Goal: Obtain resource: Obtain resource

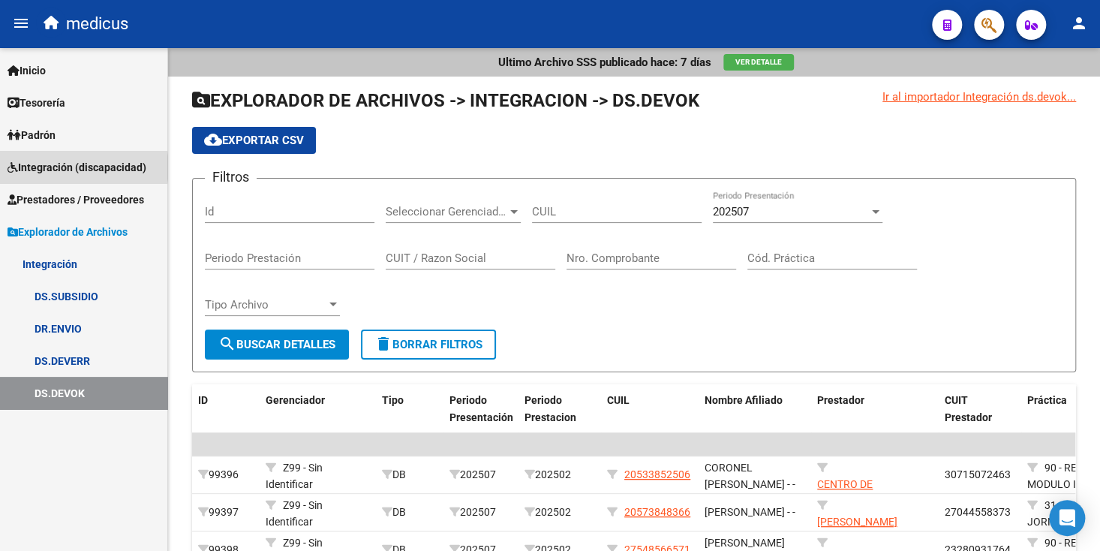
click at [72, 167] on span "Integración (discapacidad)" at bounding box center [77, 167] width 139 height 17
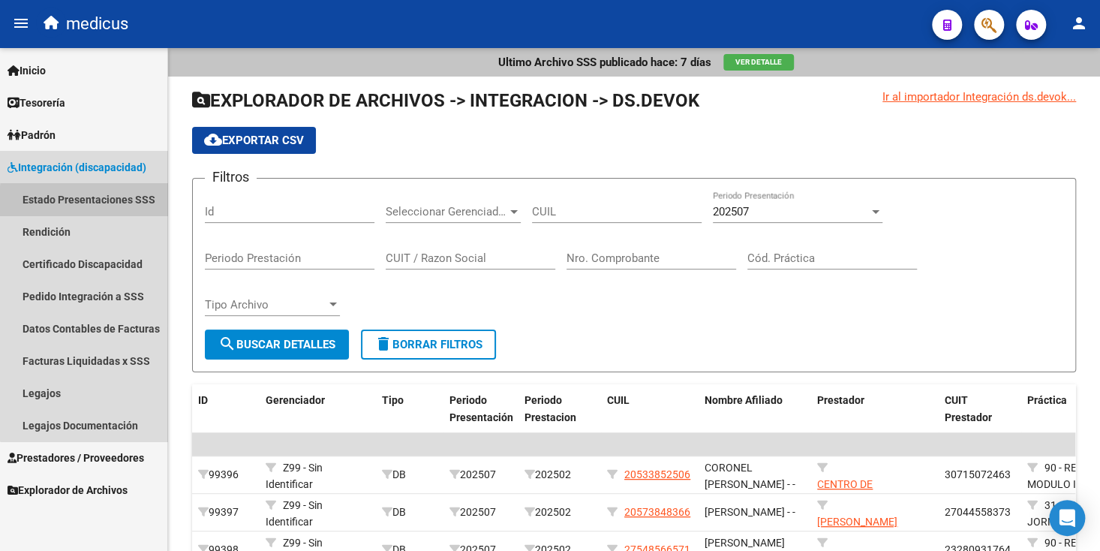
click at [94, 202] on link "Estado Presentaciones SSS" at bounding box center [83, 199] width 167 height 32
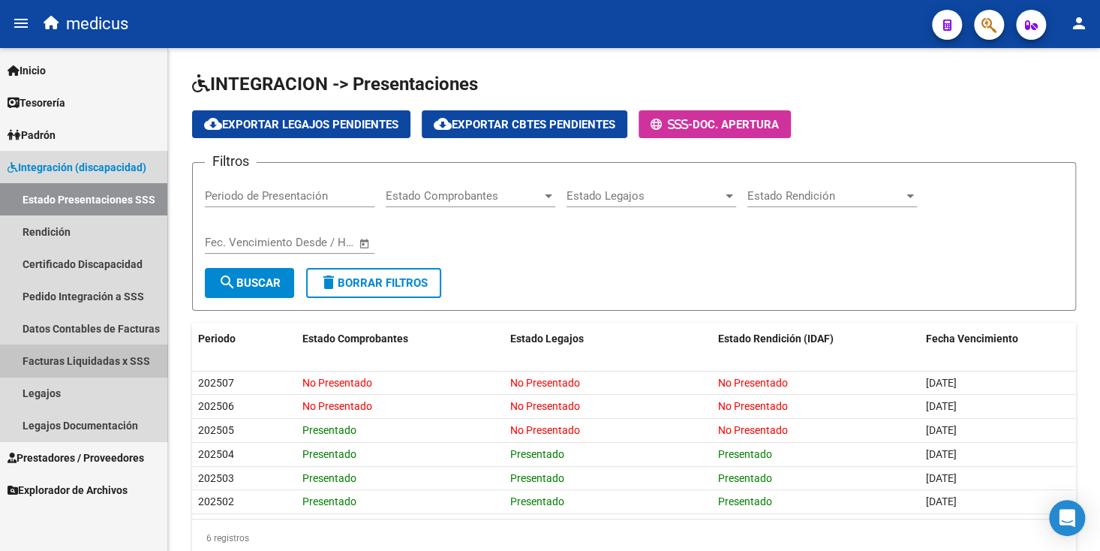
click at [86, 361] on link "Facturas Liquidadas x SSS" at bounding box center [83, 360] width 167 height 32
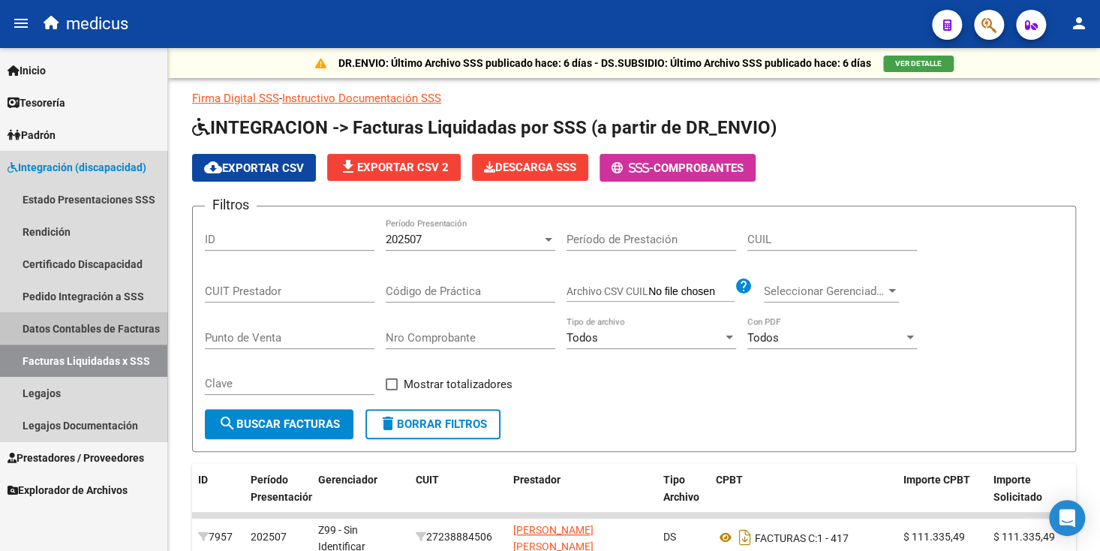
click at [91, 325] on link "Datos Contables de Facturas" at bounding box center [83, 328] width 167 height 32
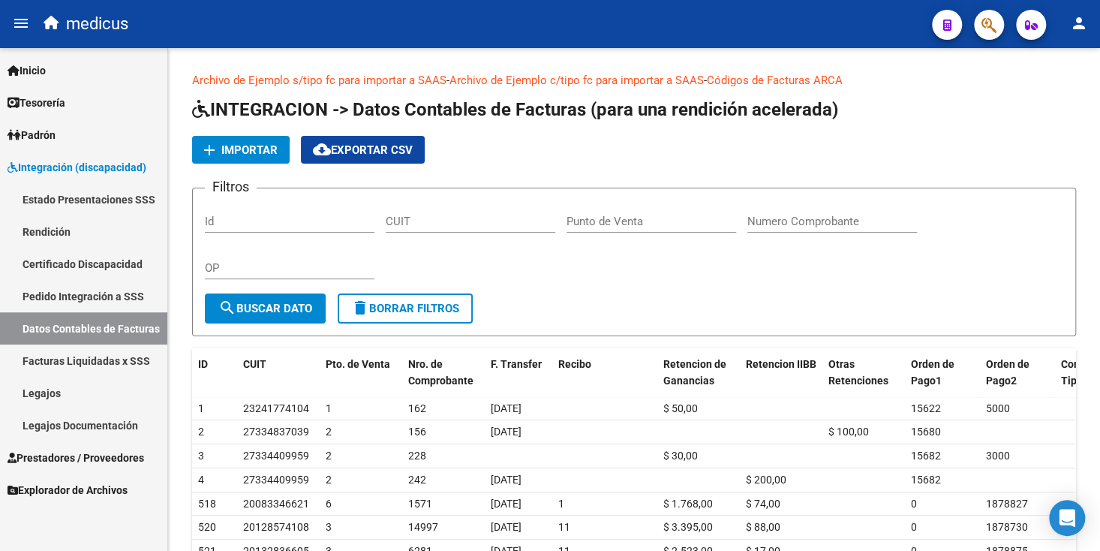
click at [46, 224] on link "Rendición" at bounding box center [83, 231] width 167 height 32
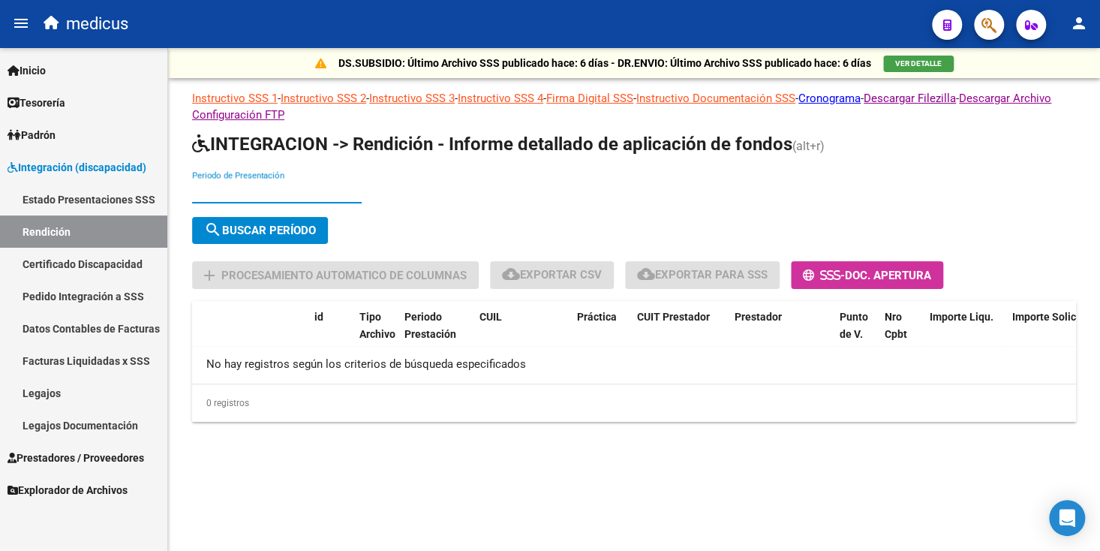
click at [194, 189] on input "Periodo de Presentación" at bounding box center [277, 192] width 170 height 14
type input "202505"
click at [293, 237] on button "search Buscar Período" at bounding box center [260, 230] width 136 height 27
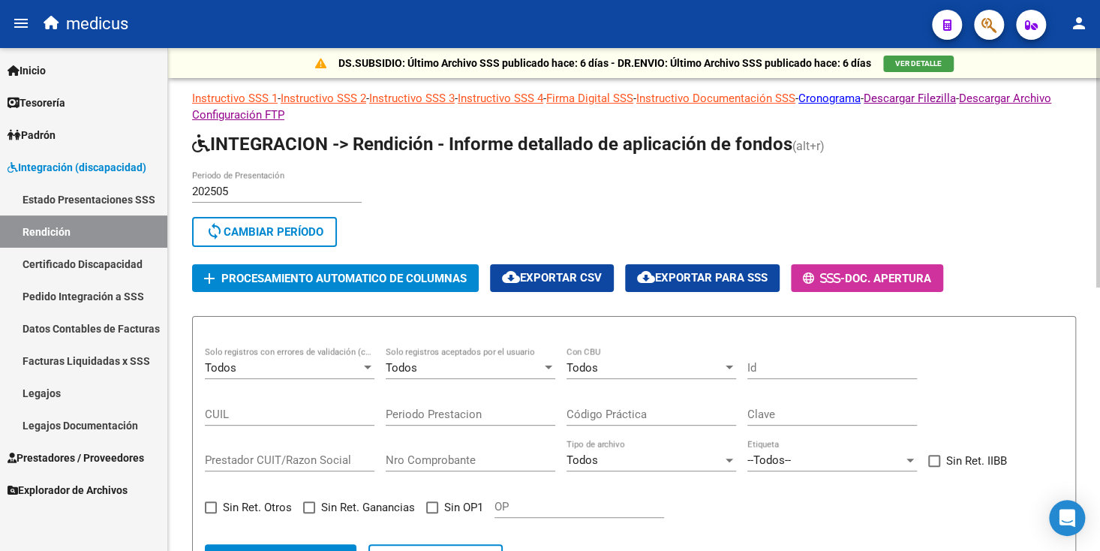
click at [357, 279] on span "Procesamiento automatico de columnas" at bounding box center [343, 279] width 245 height 14
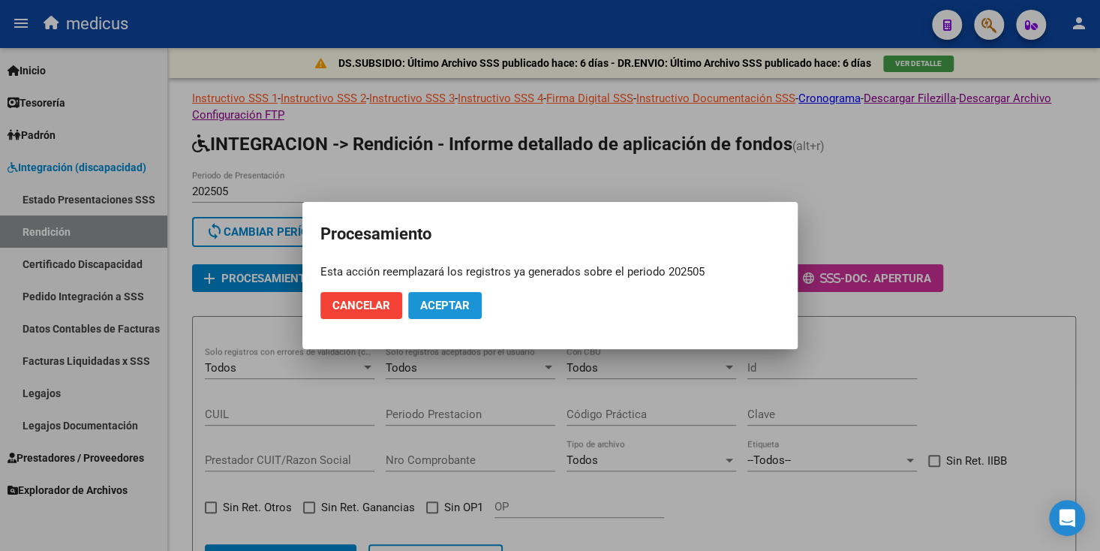
click at [438, 305] on span "Aceptar" at bounding box center [445, 306] width 50 height 14
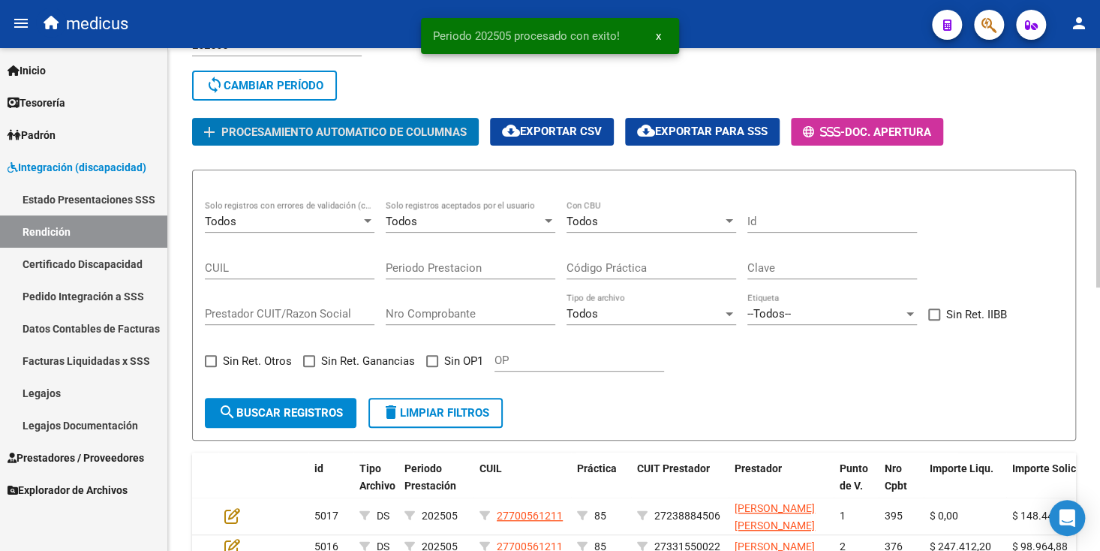
scroll to position [150, 0]
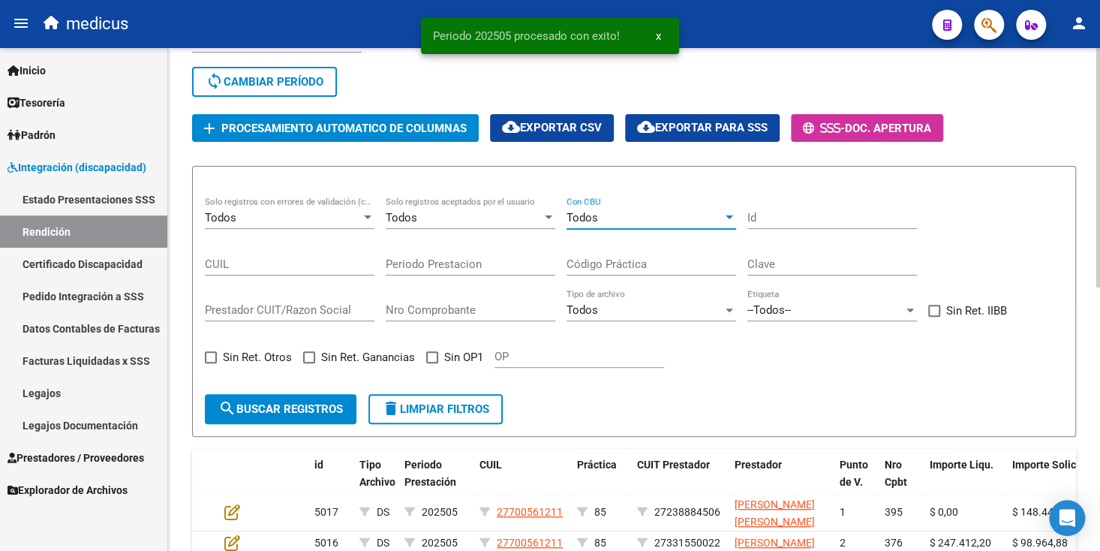
click at [613, 214] on div "Todos" at bounding box center [644, 218] width 156 height 14
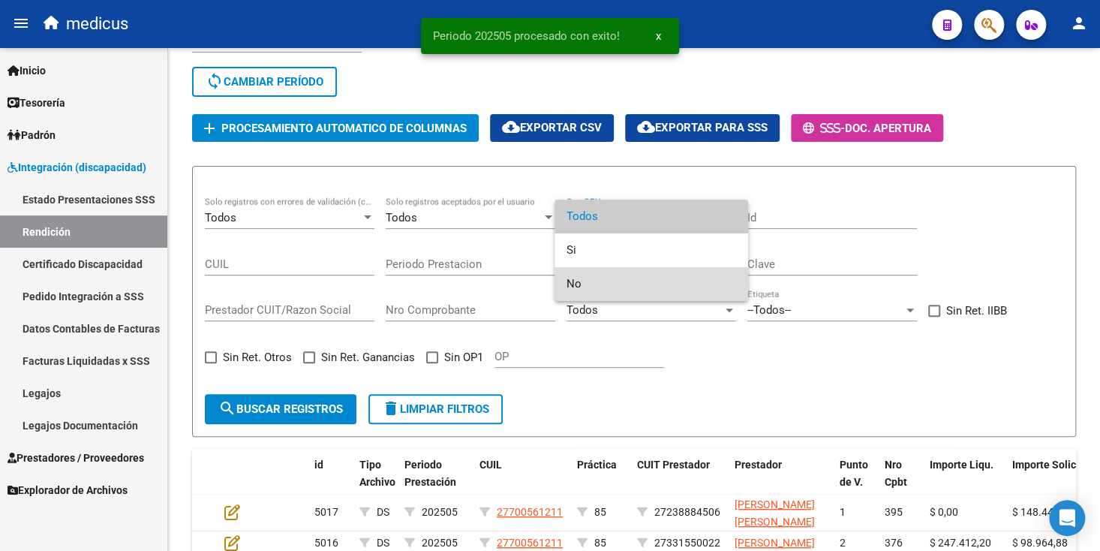
click at [584, 283] on span "No" at bounding box center [651, 284] width 170 height 34
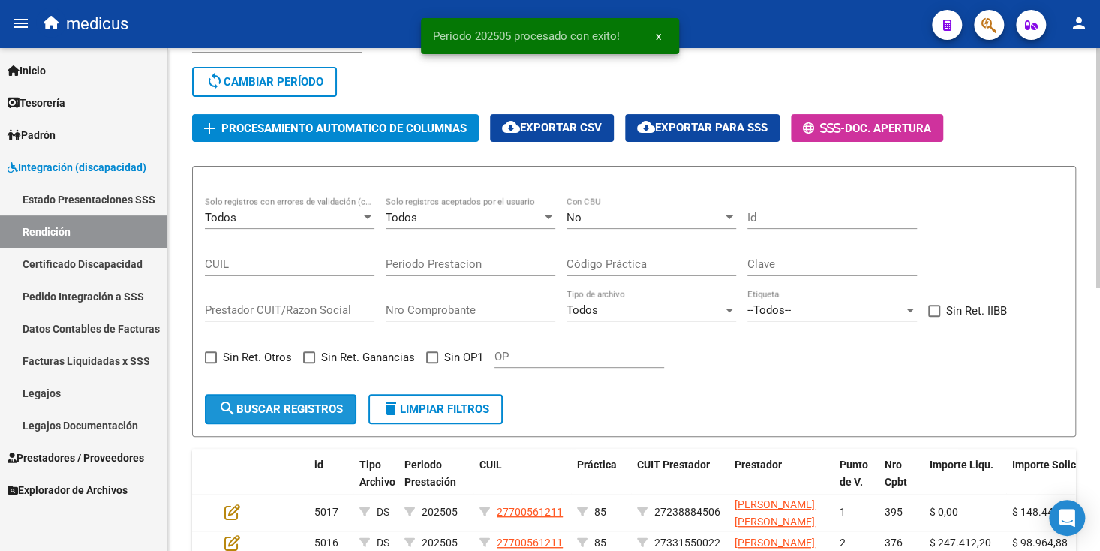
click at [307, 402] on span "search Buscar registros" at bounding box center [280, 409] width 125 height 14
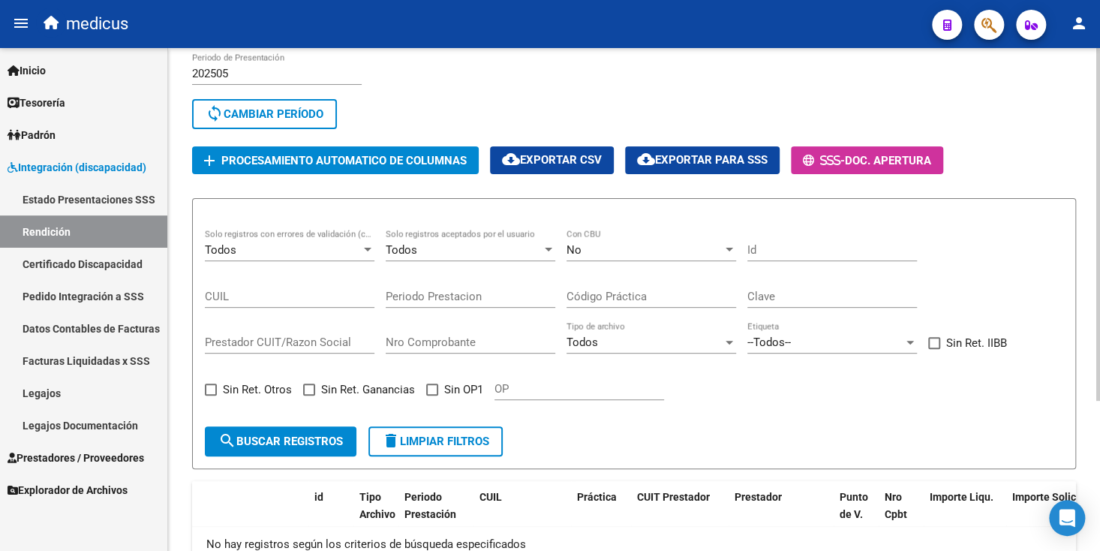
scroll to position [138, 0]
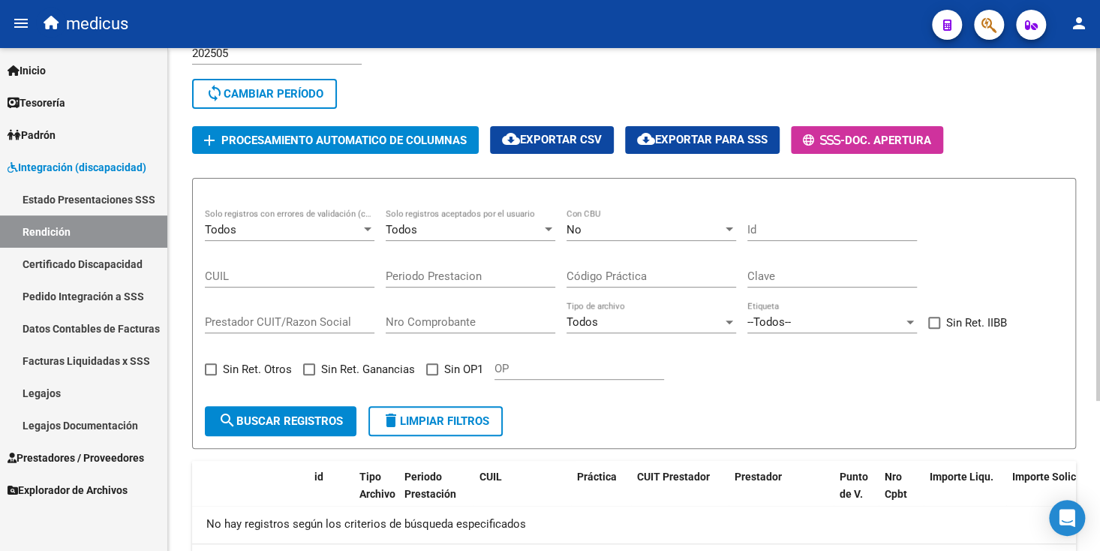
click at [592, 229] on div "No" at bounding box center [644, 230] width 156 height 14
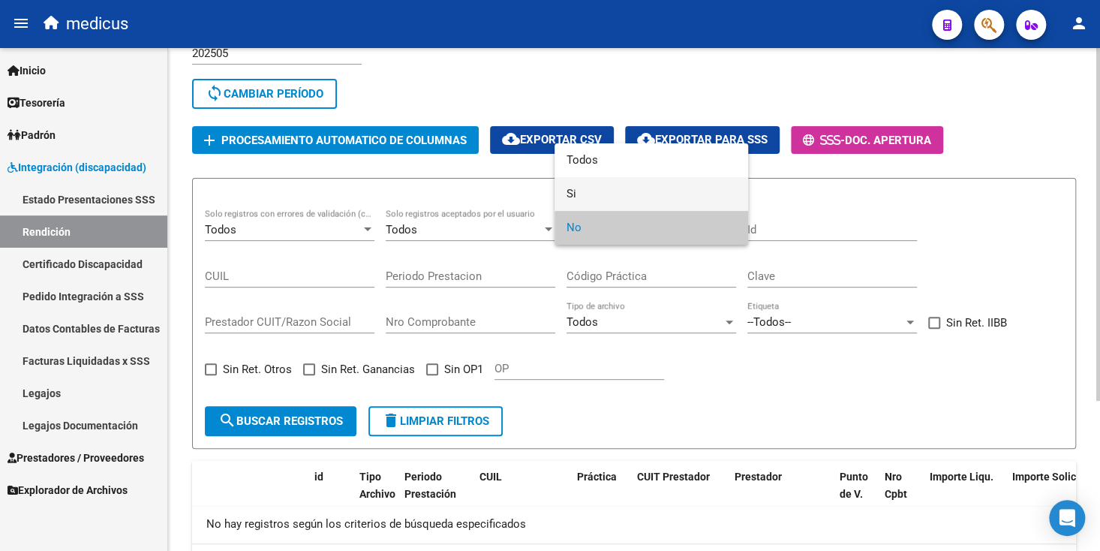
click at [584, 194] on span "Si" at bounding box center [651, 194] width 170 height 34
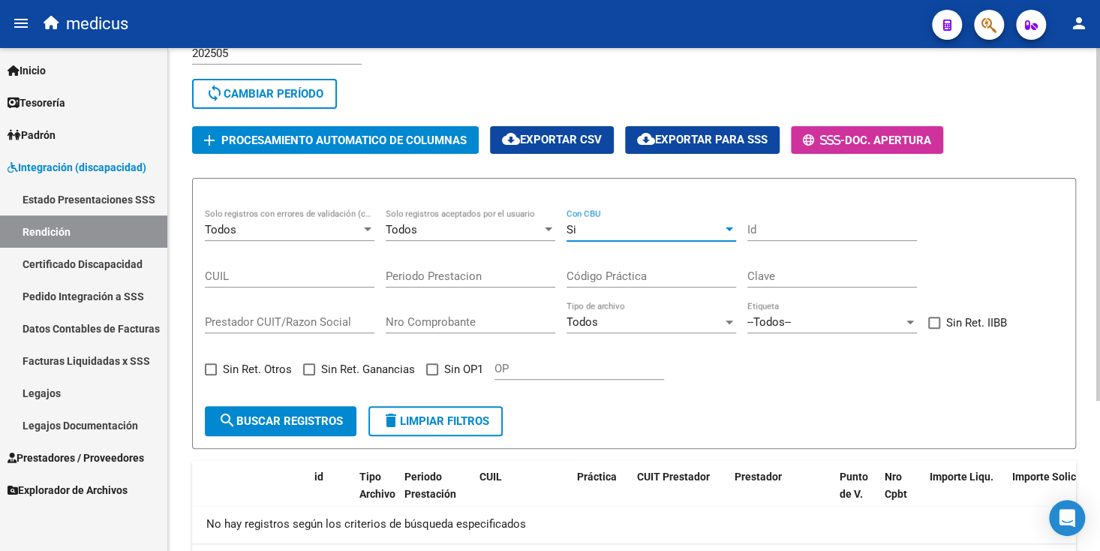
click at [306, 414] on span "search Buscar registros" at bounding box center [280, 421] width 125 height 14
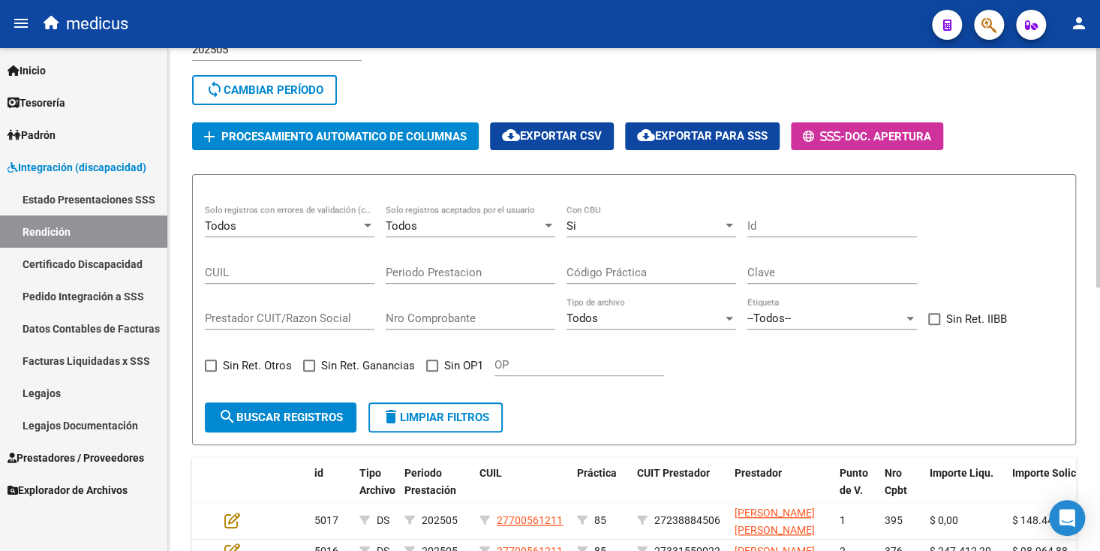
scroll to position [179, 0]
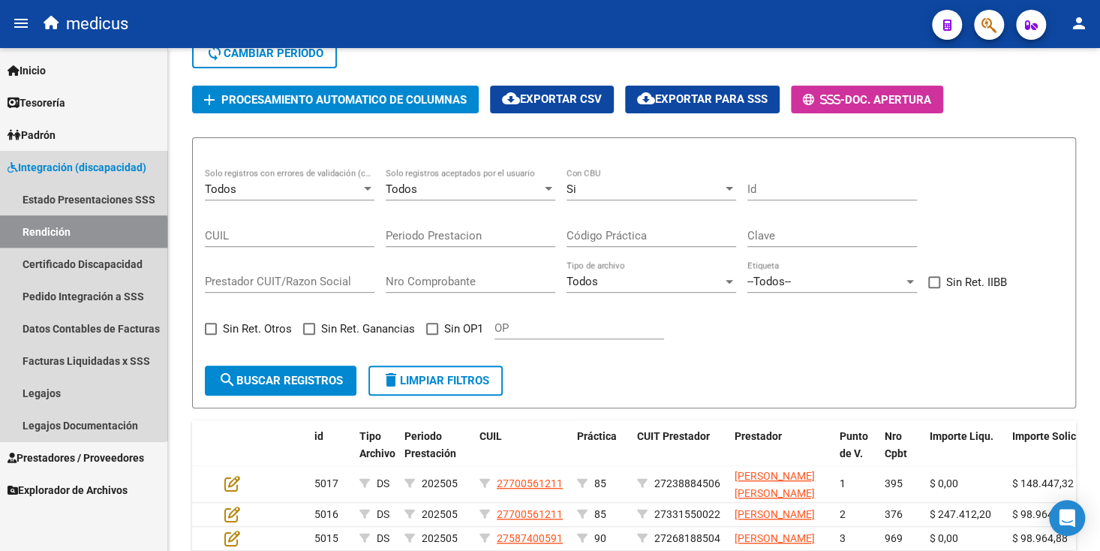
click at [82, 235] on link "Rendición" at bounding box center [83, 231] width 167 height 32
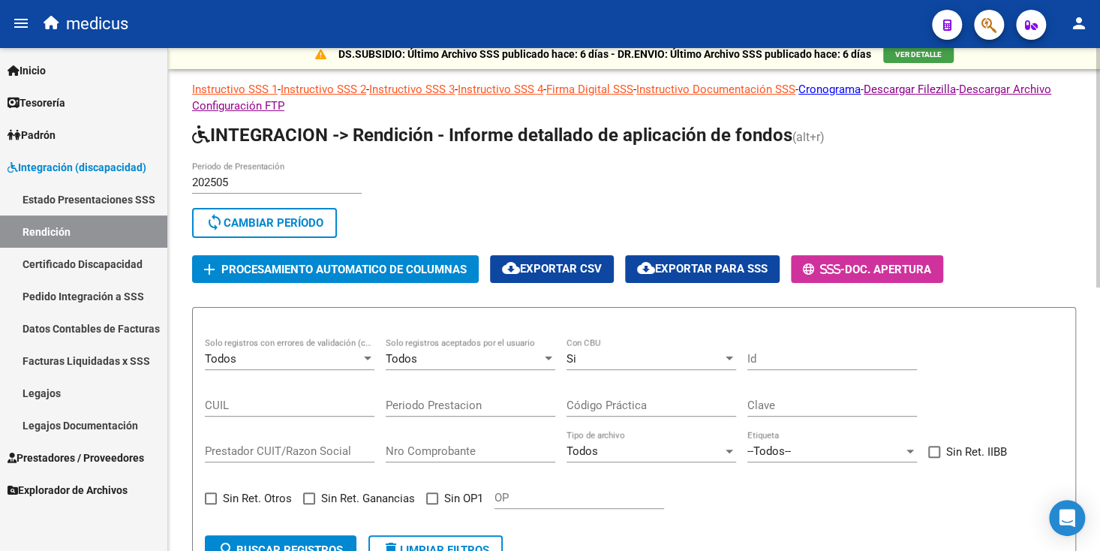
scroll to position [0, 0]
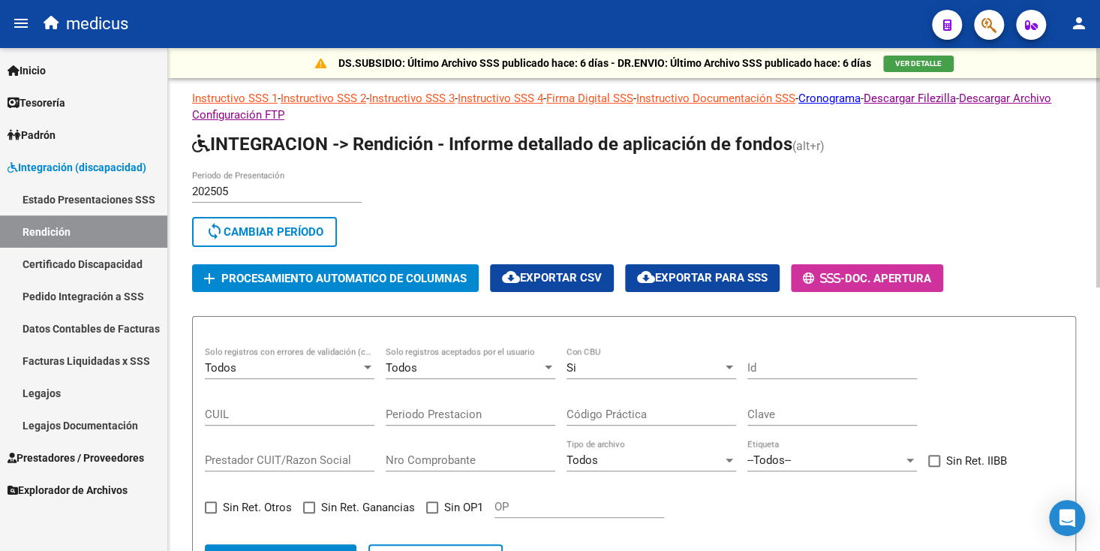
click at [290, 271] on span "add Procesamiento automatico de columnas" at bounding box center [335, 278] width 263 height 14
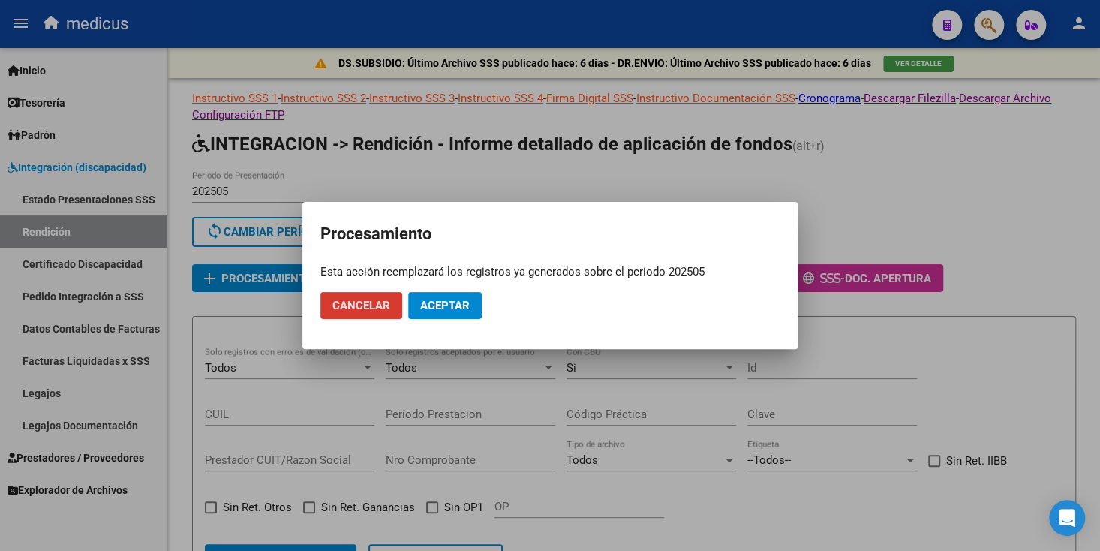
click at [436, 308] on span "Aceptar" at bounding box center [445, 306] width 50 height 14
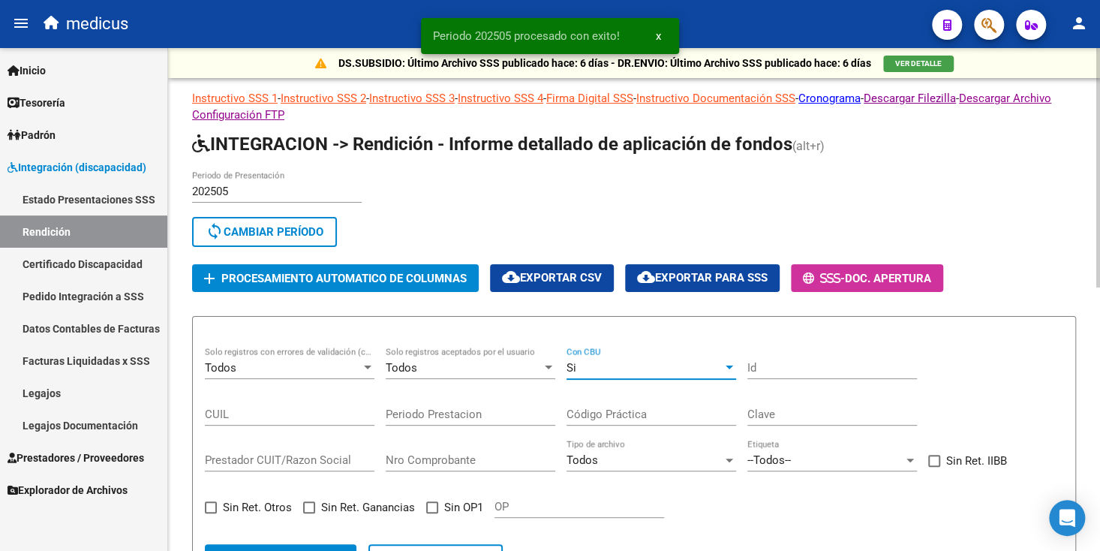
click at [728, 367] on div at bounding box center [729, 367] width 8 height 4
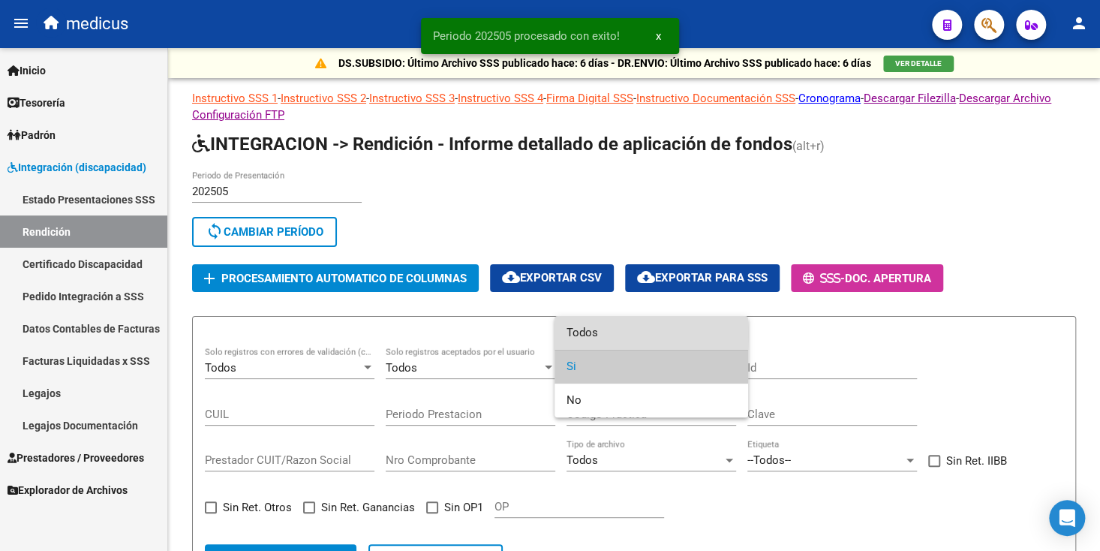
click at [604, 334] on span "Todos" at bounding box center [651, 333] width 170 height 34
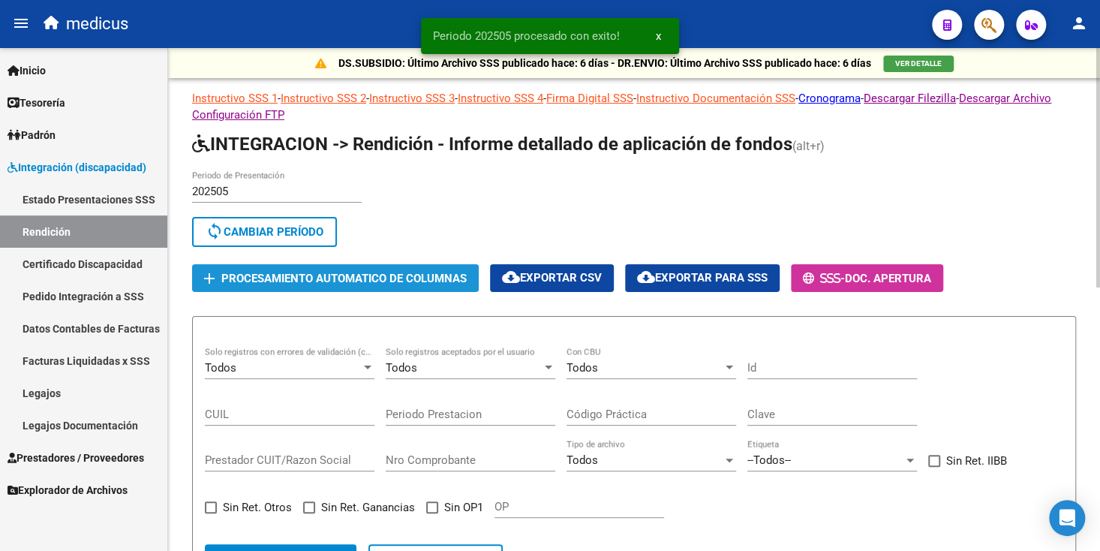
click at [259, 272] on span "Procesamiento automatico de columnas" at bounding box center [343, 279] width 245 height 14
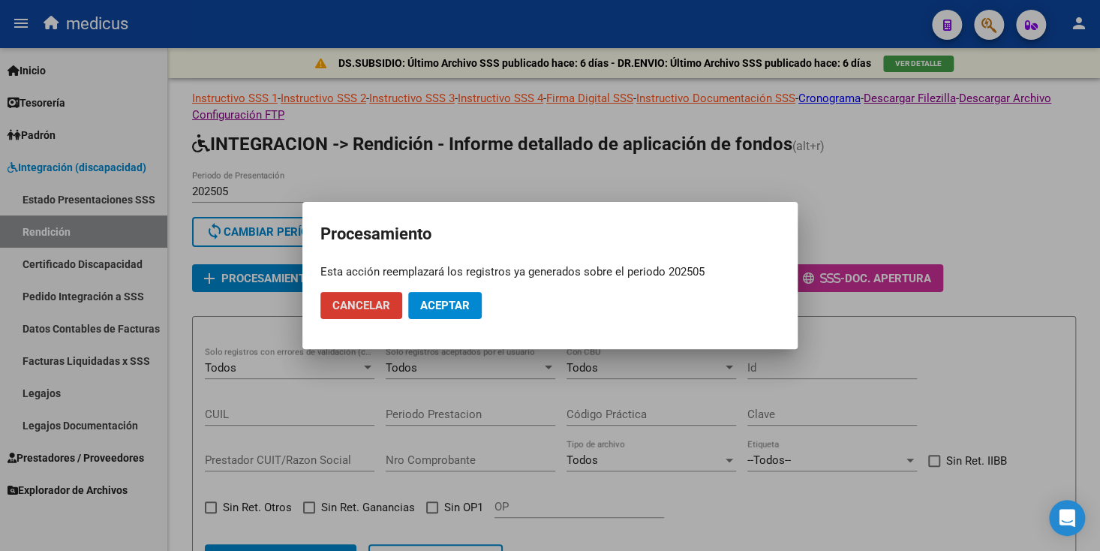
click at [462, 307] on span "Aceptar" at bounding box center [445, 306] width 50 height 14
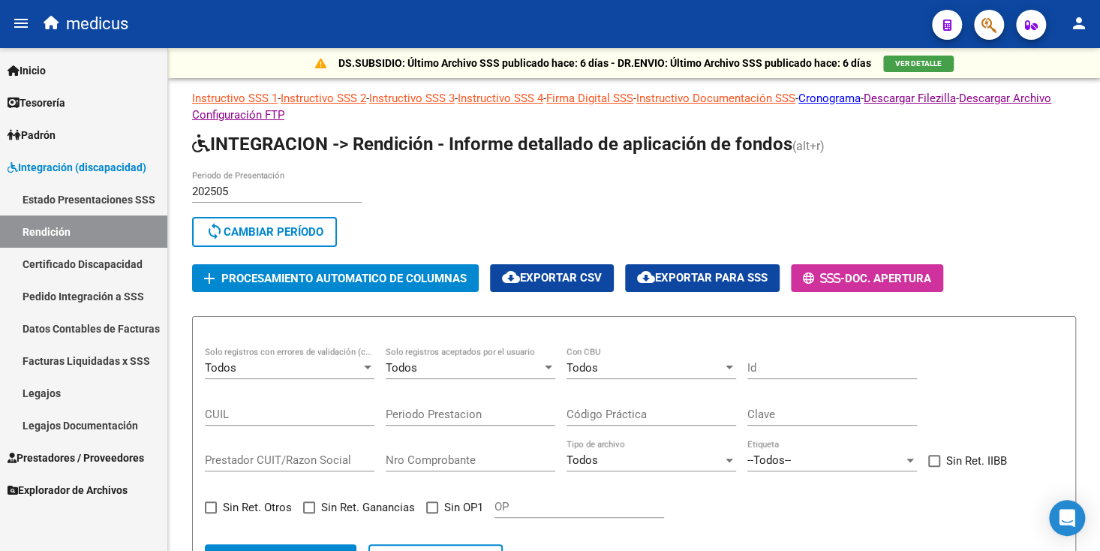
click at [86, 332] on link "Datos Contables de Facturas" at bounding box center [83, 328] width 167 height 32
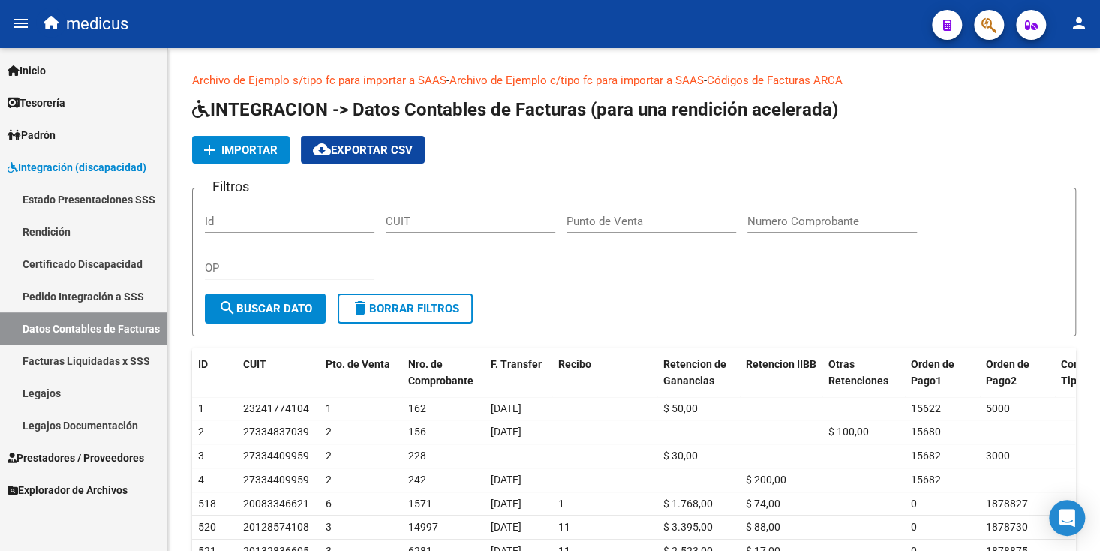
click at [46, 230] on link "Rendición" at bounding box center [83, 231] width 167 height 32
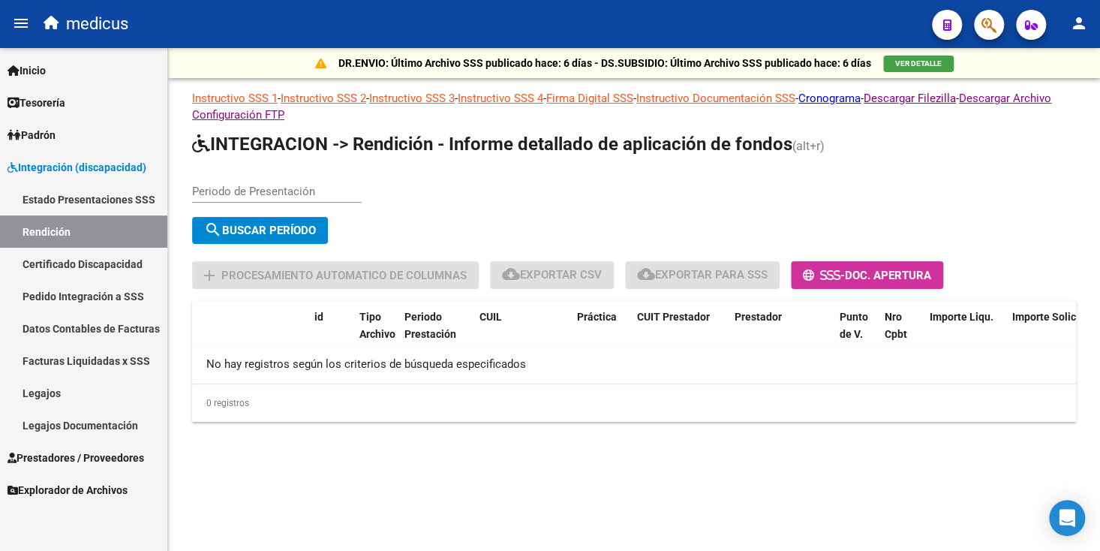
click at [292, 187] on input "Periodo de Presentación" at bounding box center [277, 192] width 170 height 14
type input "202505"
click at [278, 224] on span "search Buscar Período" at bounding box center [260, 231] width 112 height 14
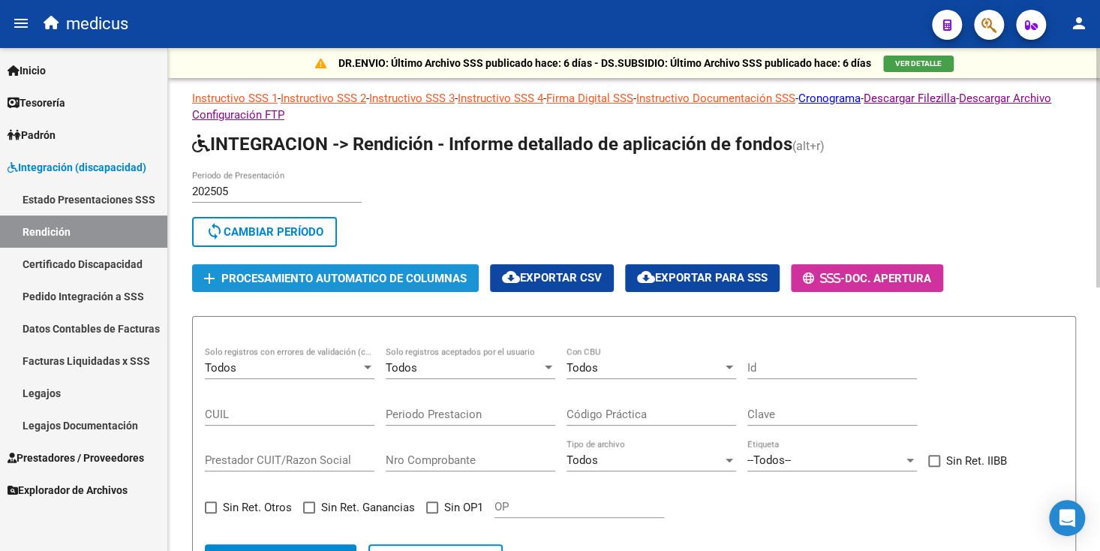
click at [303, 269] on button "add Procesamiento automatico de columnas" at bounding box center [335, 278] width 287 height 28
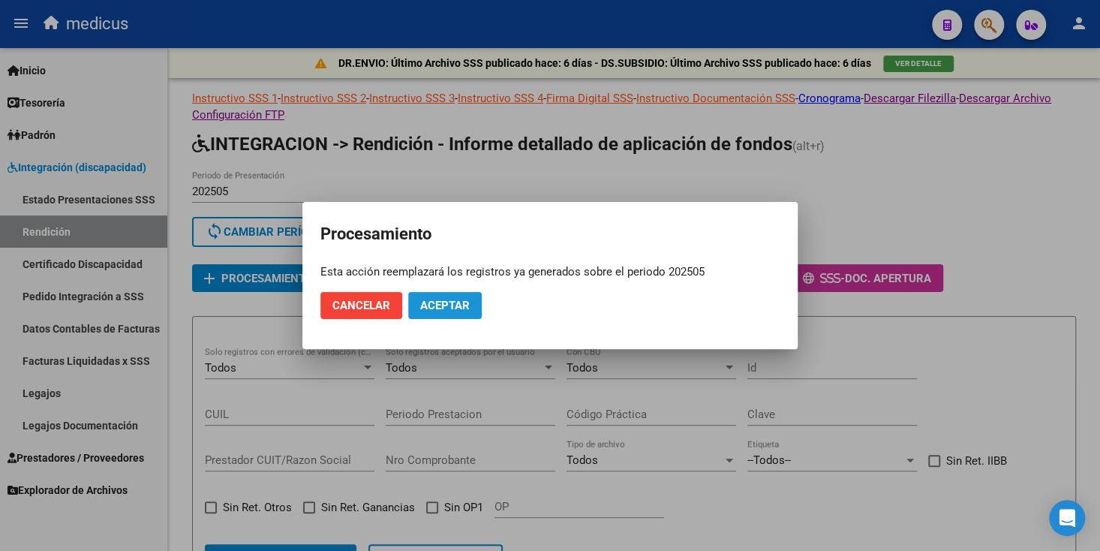
click at [453, 304] on span "Aceptar" at bounding box center [445, 306] width 50 height 14
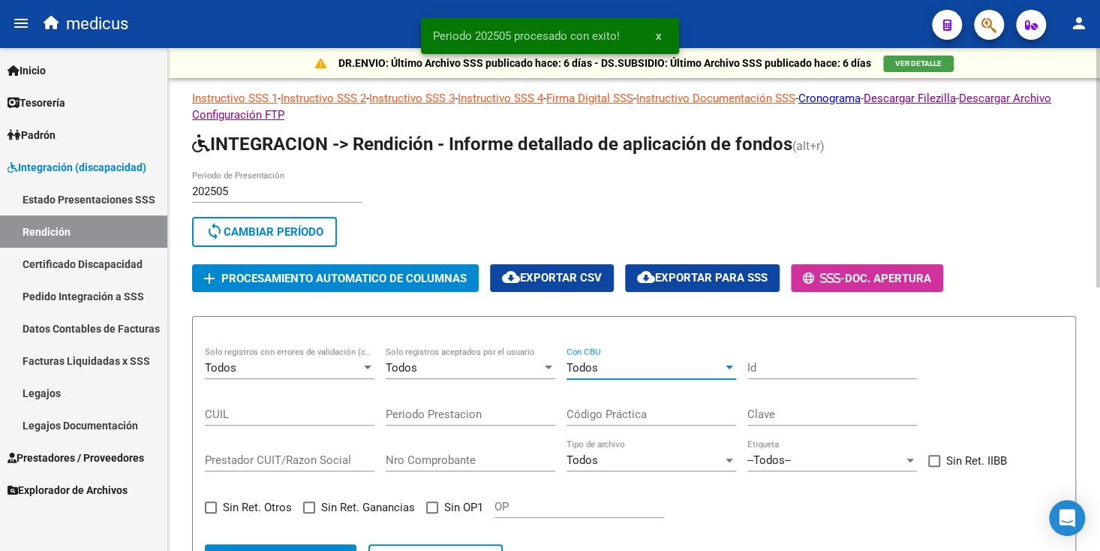
click at [605, 362] on div "Todos" at bounding box center [644, 368] width 156 height 14
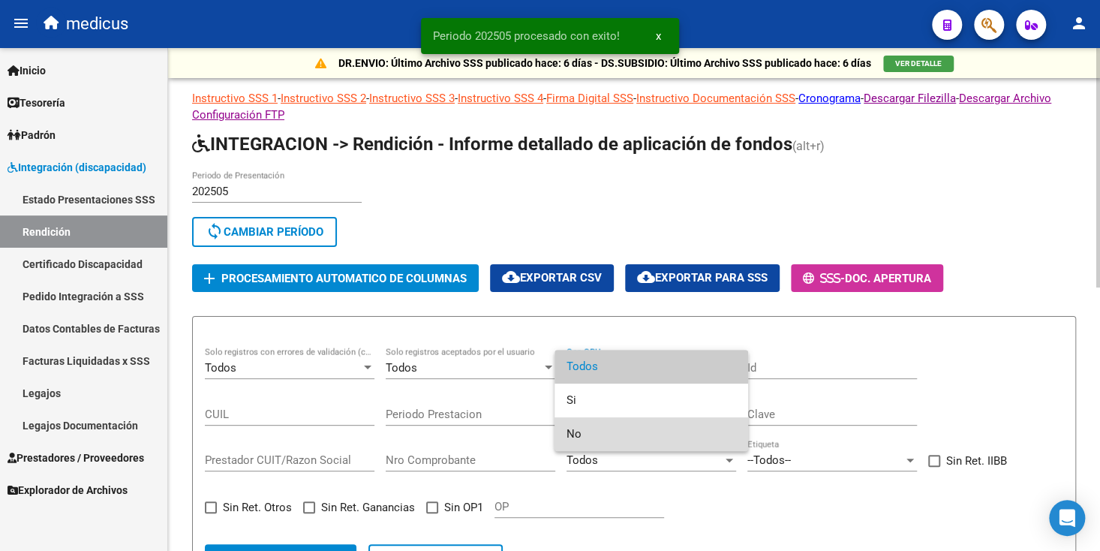
click at [590, 425] on span "No" at bounding box center [651, 434] width 170 height 34
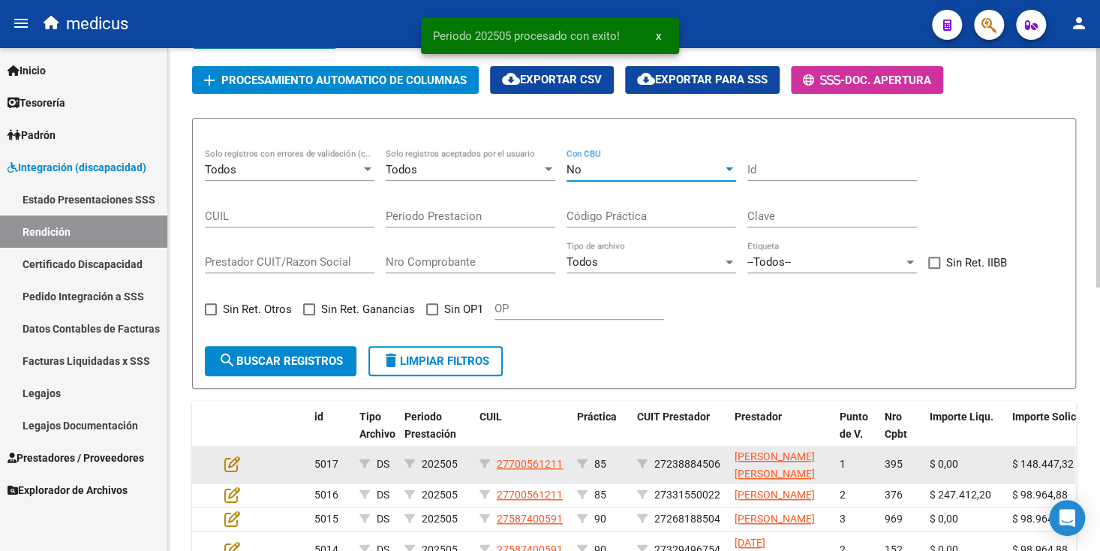
scroll to position [225, 0]
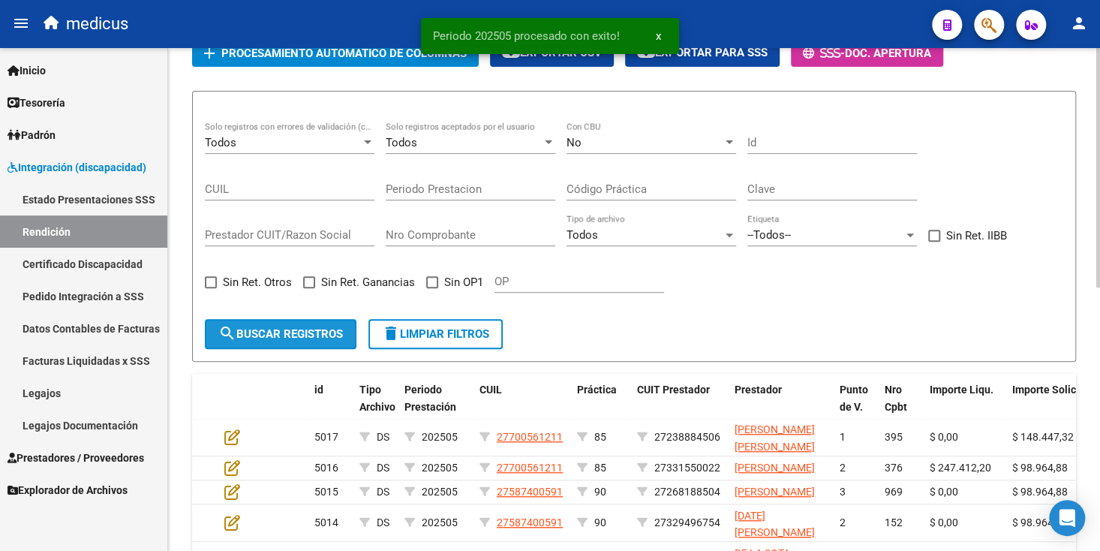
click at [307, 334] on span "search Buscar registros" at bounding box center [280, 334] width 125 height 14
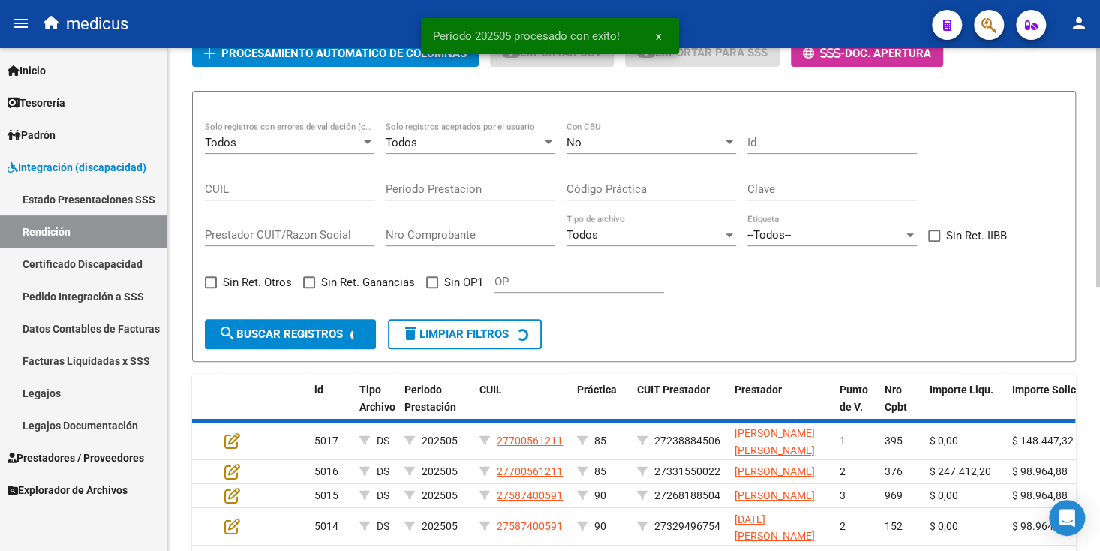
scroll to position [213, 0]
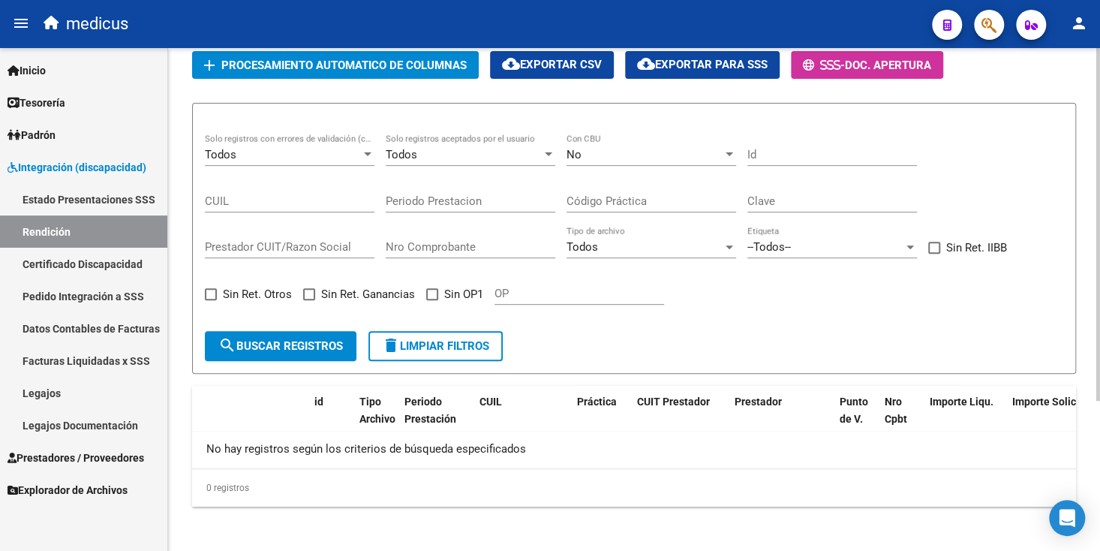
click at [601, 158] on div "No" at bounding box center [644, 155] width 156 height 14
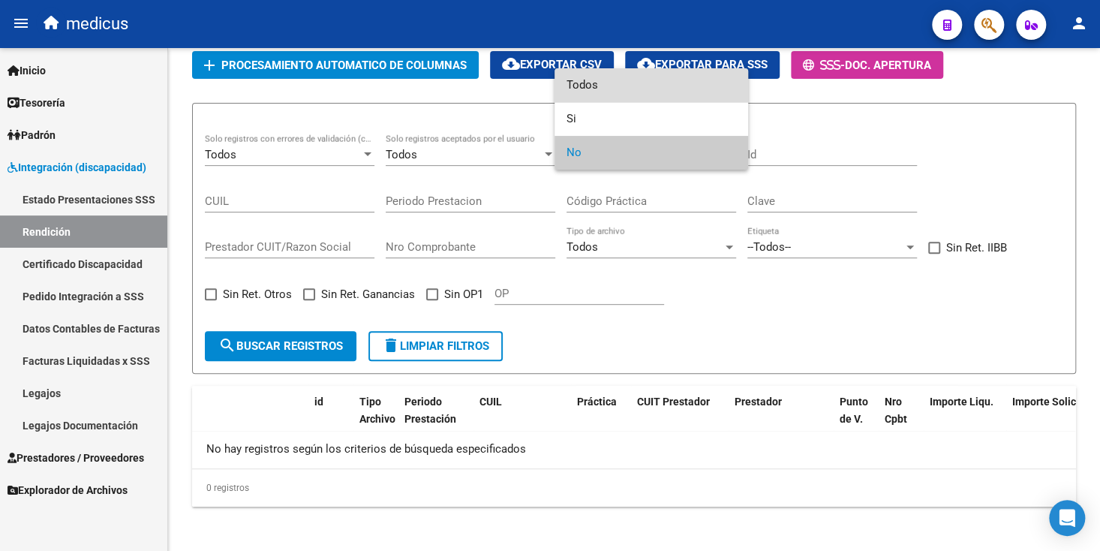
click at [606, 88] on span "Todos" at bounding box center [651, 85] width 170 height 34
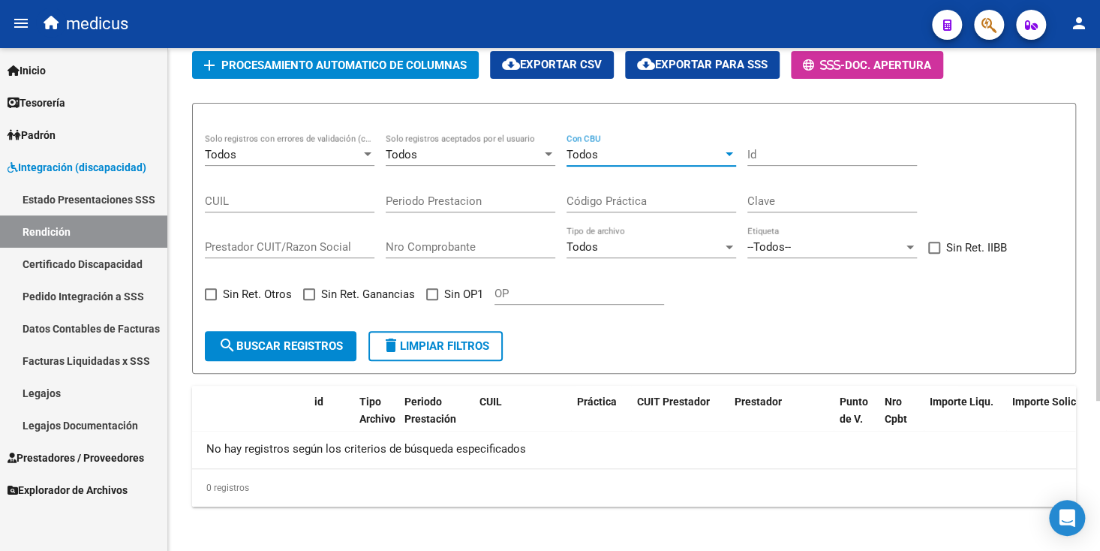
click at [284, 339] on span "search Buscar registros" at bounding box center [280, 346] width 125 height 14
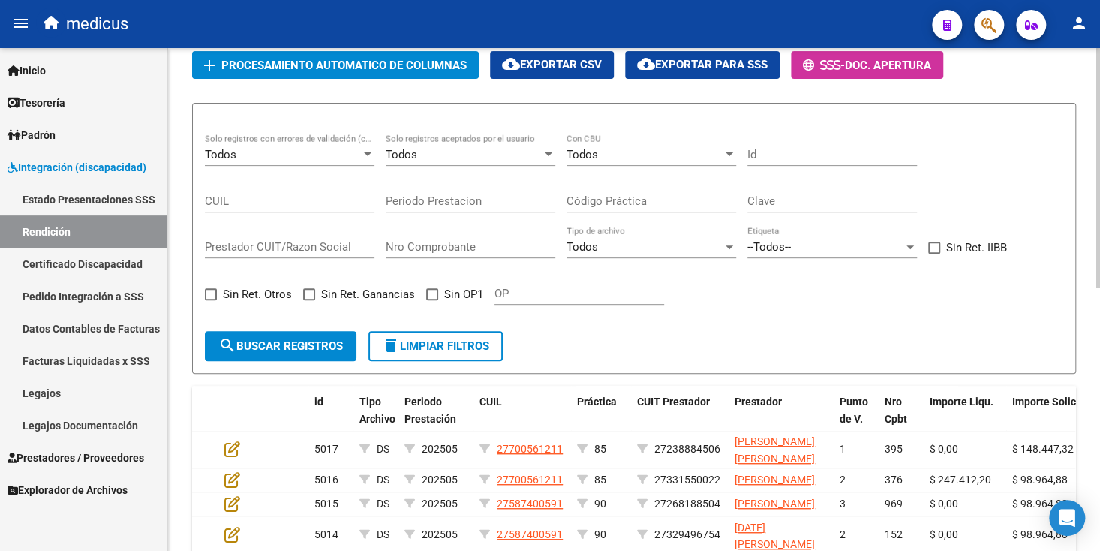
click at [433, 289] on span at bounding box center [432, 294] width 12 height 12
click at [432, 300] on input "Sin OP1" at bounding box center [431, 300] width 1 height 1
click at [293, 343] on span "search Buscar registros" at bounding box center [280, 346] width 125 height 14
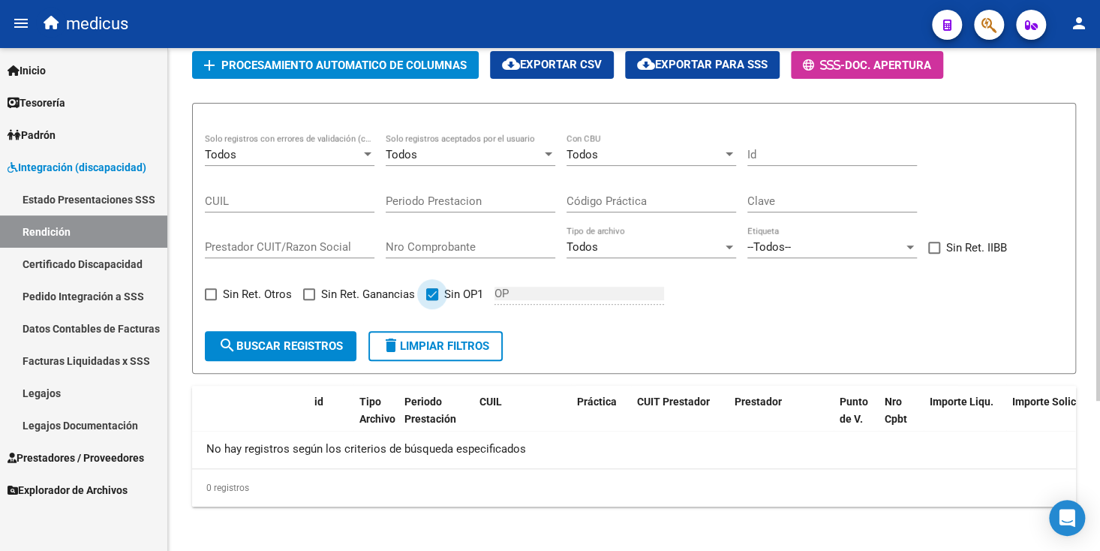
click at [434, 291] on span at bounding box center [432, 294] width 12 height 12
click at [432, 300] on input "Sin OP1" at bounding box center [431, 300] width 1 height 1
checkbox input "false"
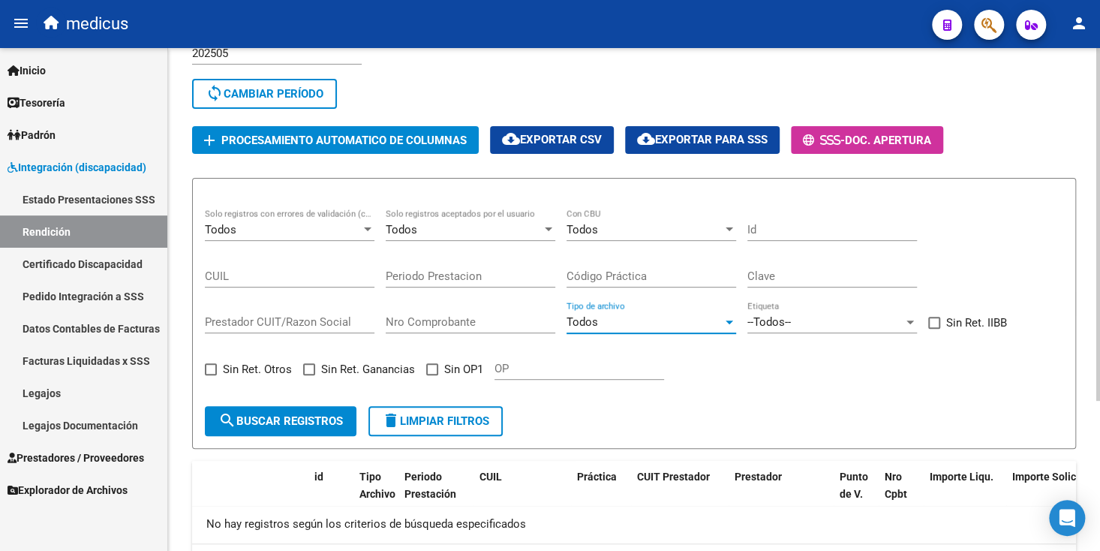
click at [617, 318] on div "Todos" at bounding box center [644, 322] width 156 height 14
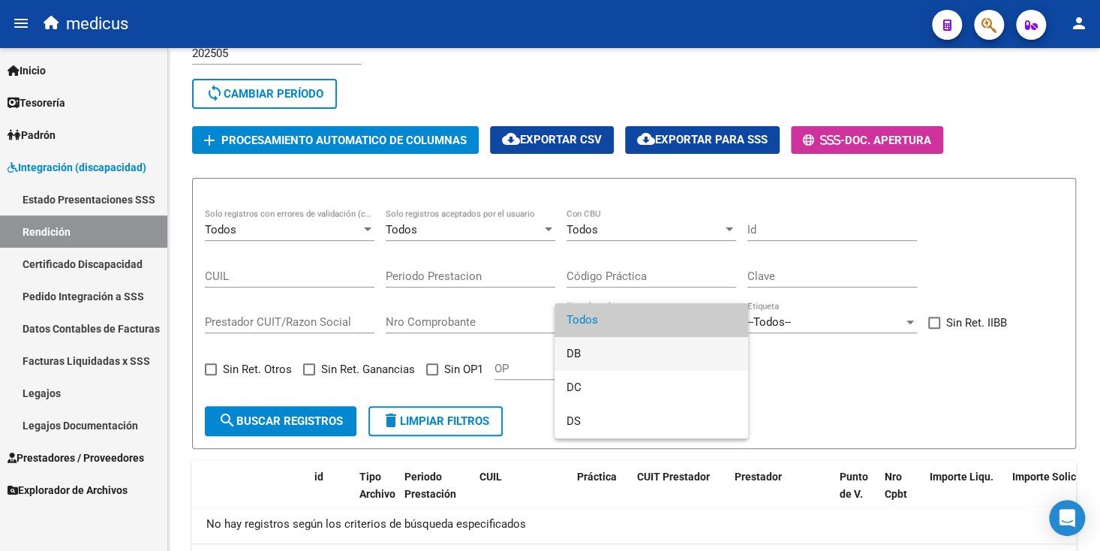
click at [582, 355] on span "DB" at bounding box center [651, 354] width 170 height 34
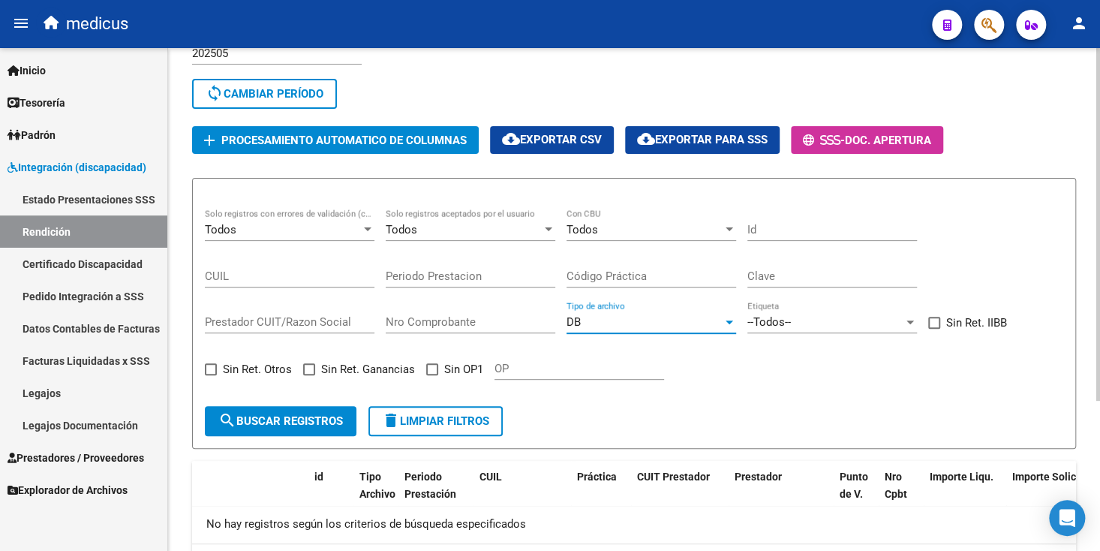
click at [303, 427] on button "search Buscar registros" at bounding box center [281, 421] width 152 height 30
click at [604, 324] on div "DB" at bounding box center [644, 322] width 156 height 14
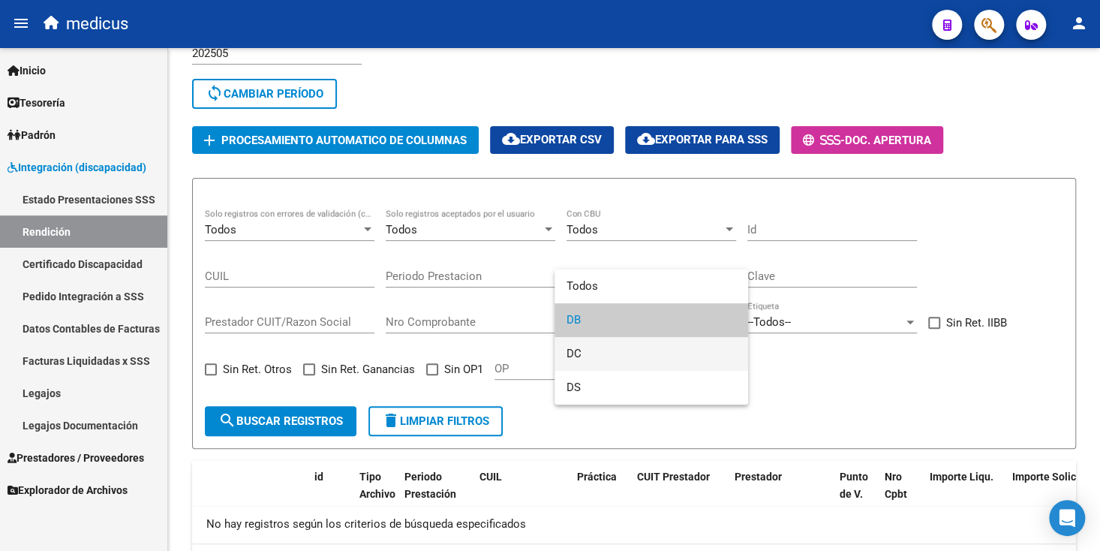
click at [603, 349] on span "DC" at bounding box center [651, 354] width 170 height 34
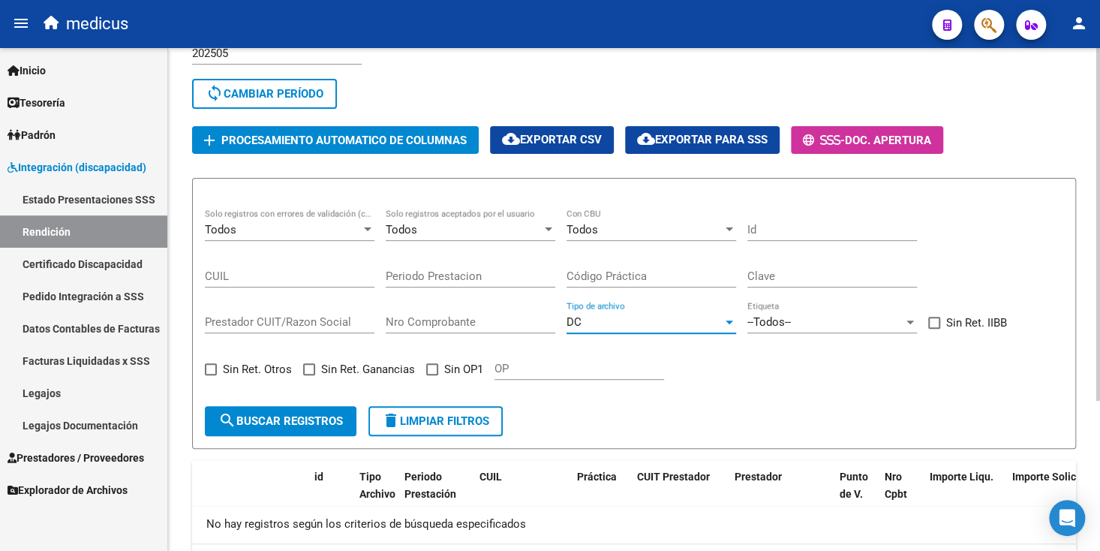
click at [263, 419] on span "search Buscar registros" at bounding box center [280, 421] width 125 height 14
click at [575, 320] on span "DC" at bounding box center [573, 322] width 15 height 14
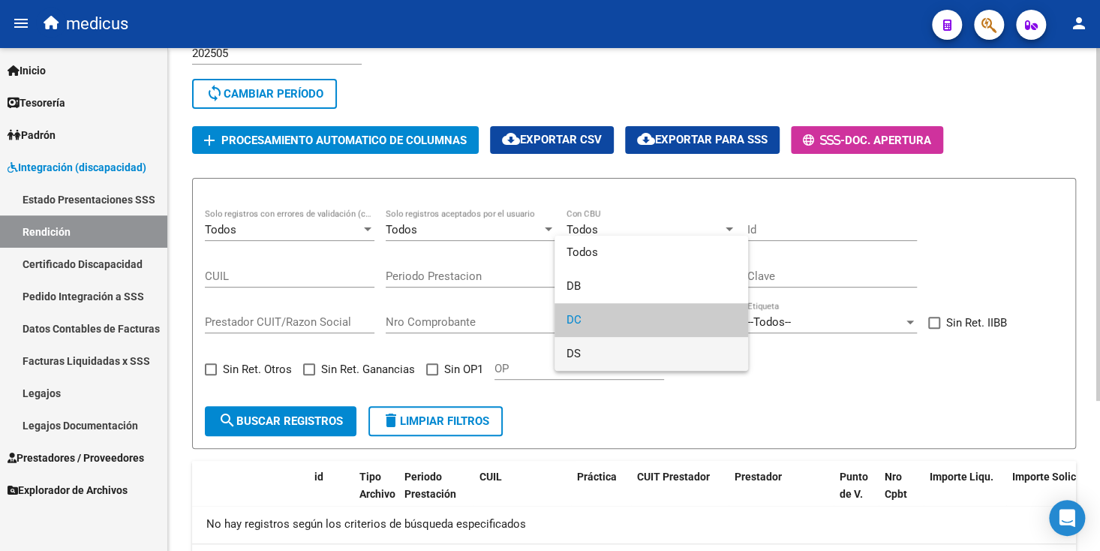
click at [575, 352] on span "DS" at bounding box center [651, 354] width 170 height 34
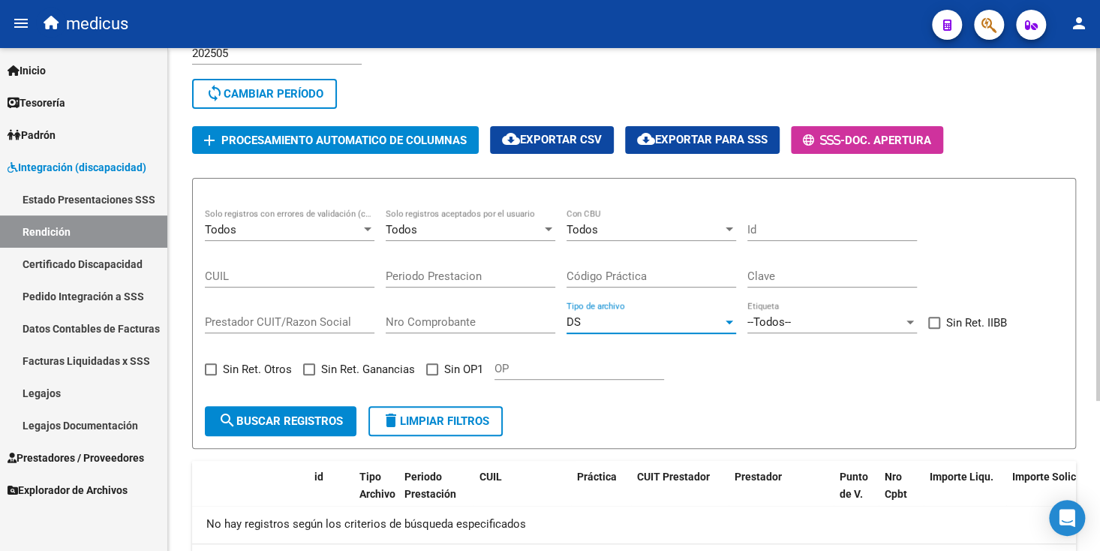
click at [299, 419] on span "search Buscar registros" at bounding box center [280, 421] width 125 height 14
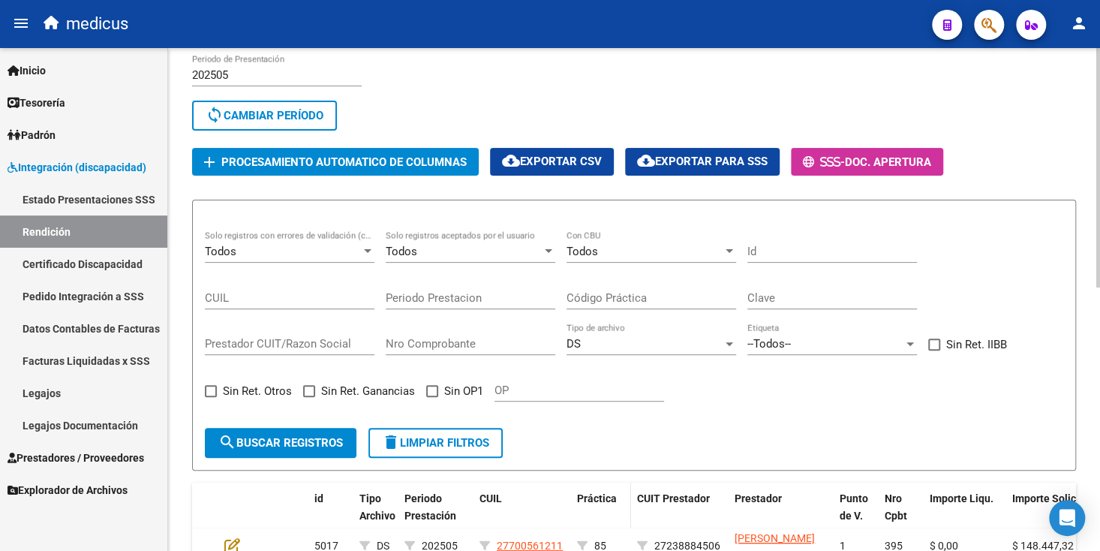
scroll to position [0, 0]
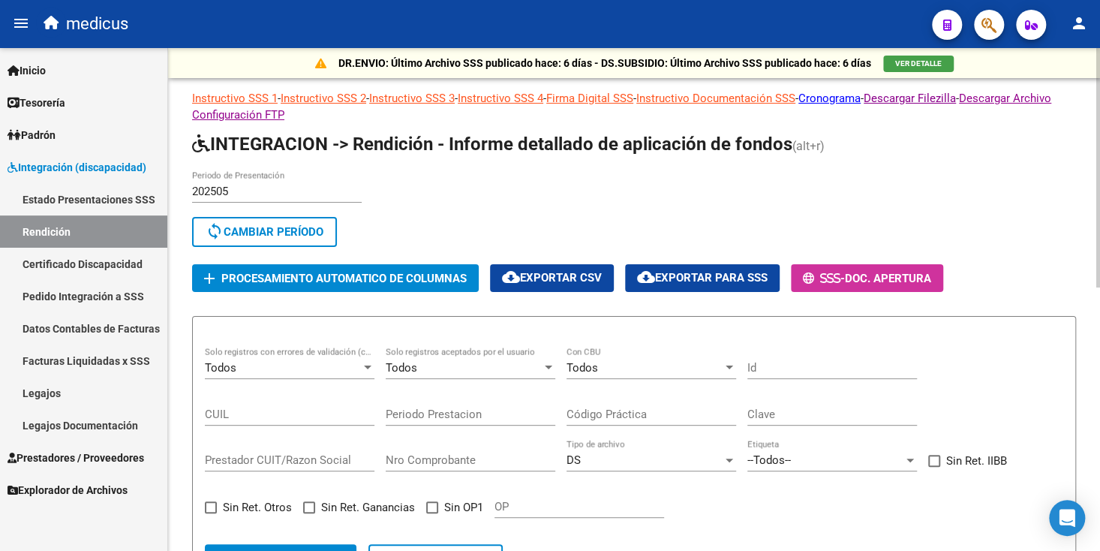
click at [606, 459] on div "DS" at bounding box center [644, 460] width 156 height 14
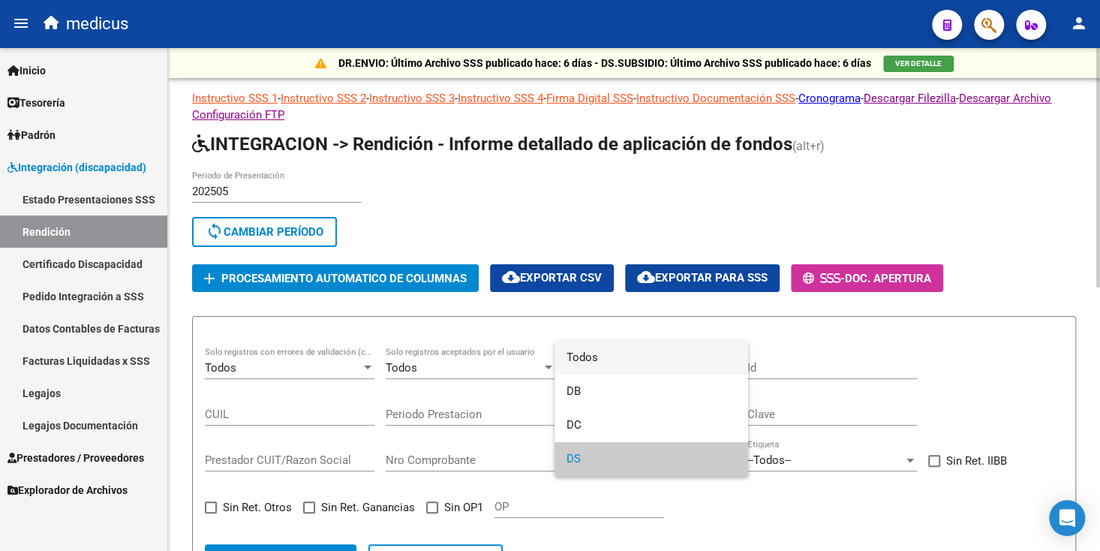
click at [592, 360] on span "Todos" at bounding box center [651, 358] width 170 height 34
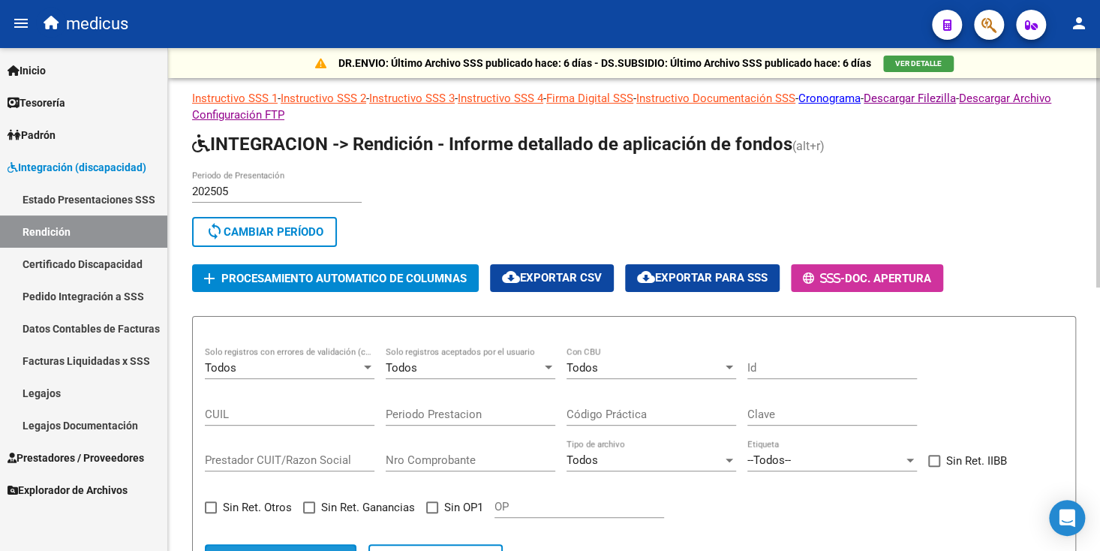
click at [313, 544] on button "search Buscar registros" at bounding box center [281, 559] width 152 height 30
click at [292, 364] on div "Todos" at bounding box center [283, 368] width 156 height 14
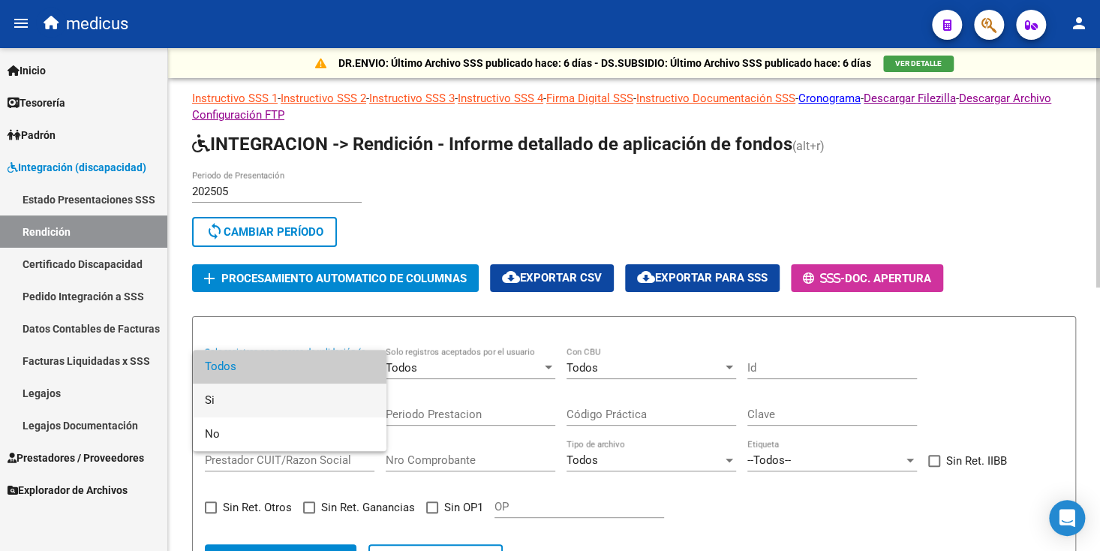
click at [248, 400] on span "Si" at bounding box center [290, 400] width 170 height 34
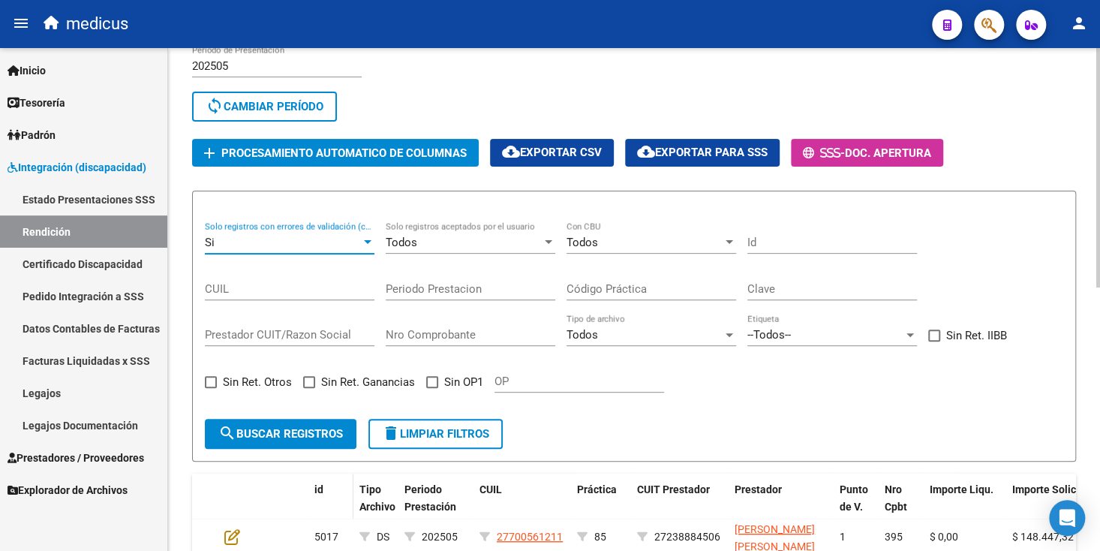
scroll to position [150, 0]
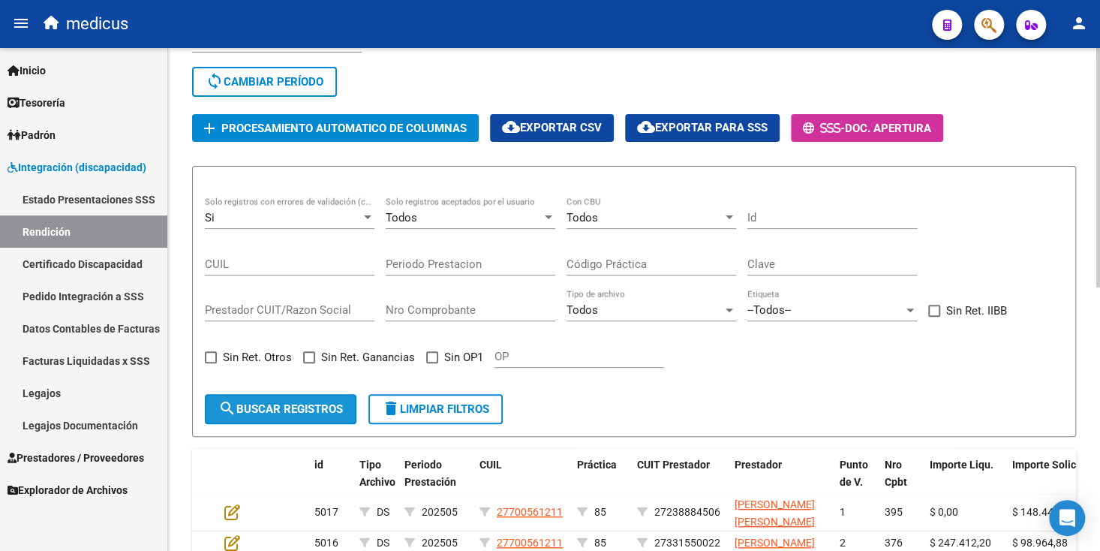
click at [271, 402] on span "search Buscar registros" at bounding box center [280, 409] width 125 height 14
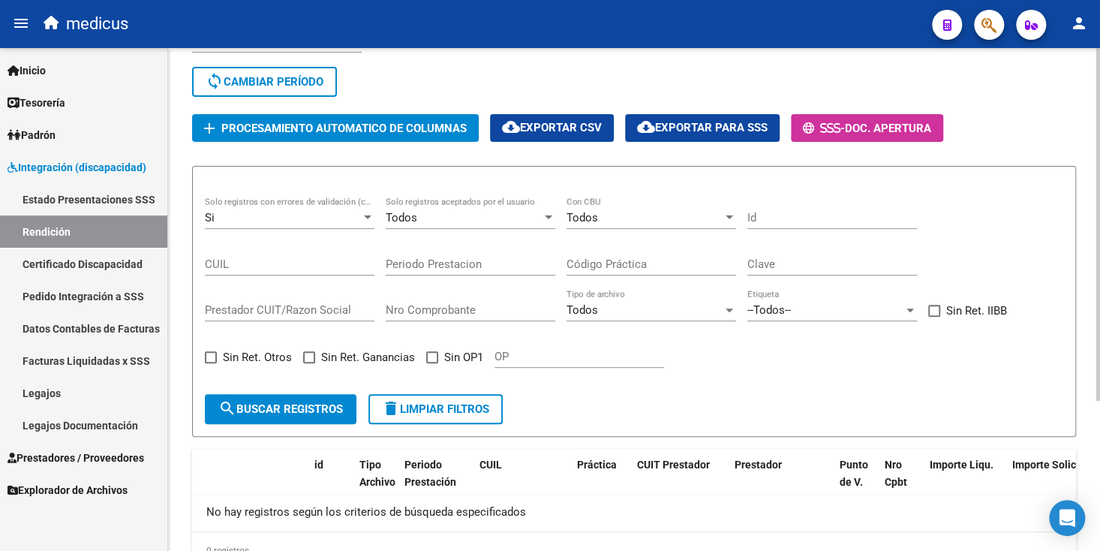
click at [265, 220] on div "Si" at bounding box center [283, 218] width 156 height 14
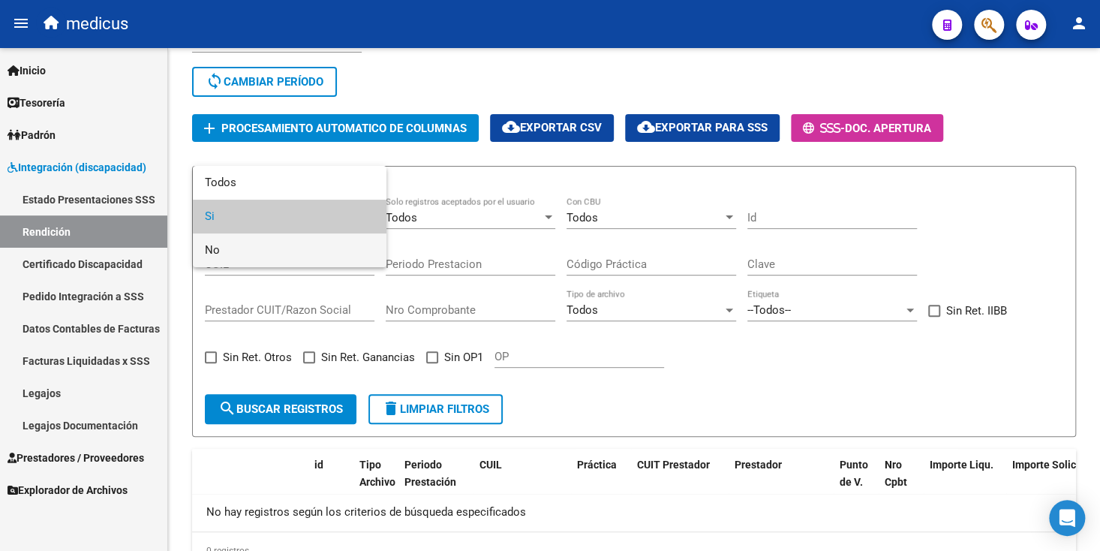
click at [265, 244] on span "No" at bounding box center [290, 250] width 170 height 34
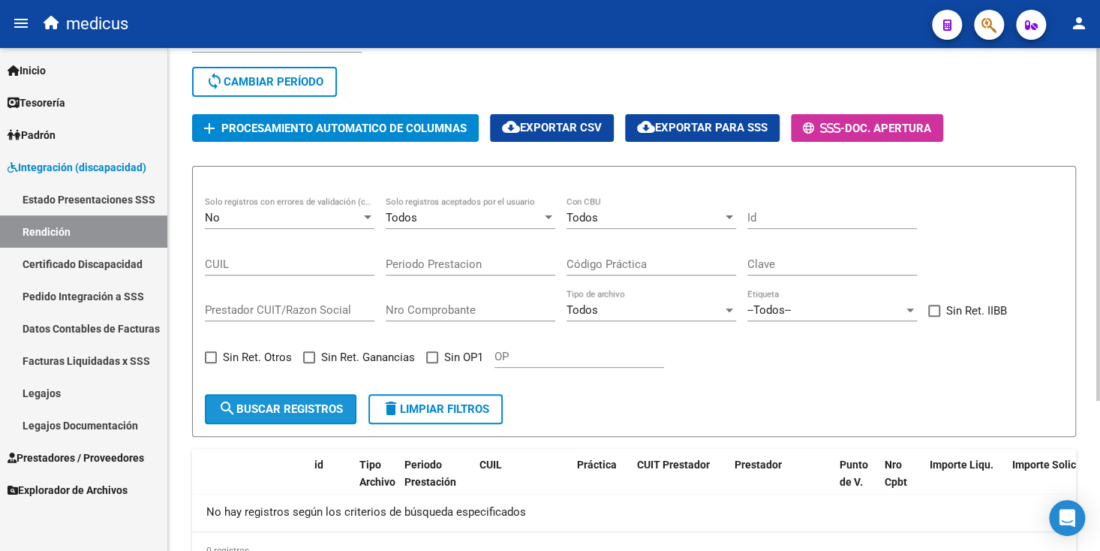
click at [285, 409] on span "search Buscar registros" at bounding box center [280, 409] width 125 height 14
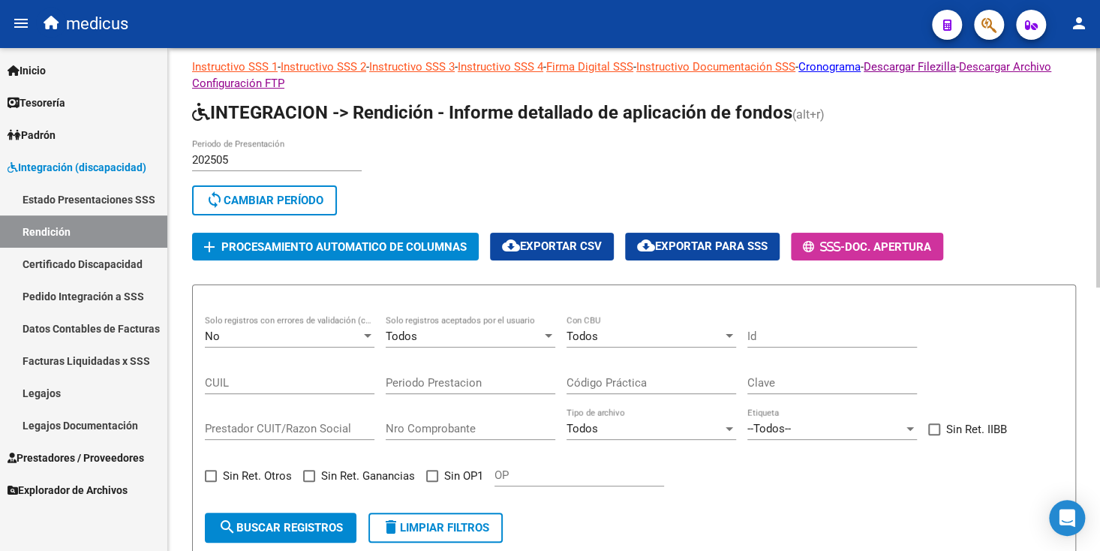
scroll to position [29, 0]
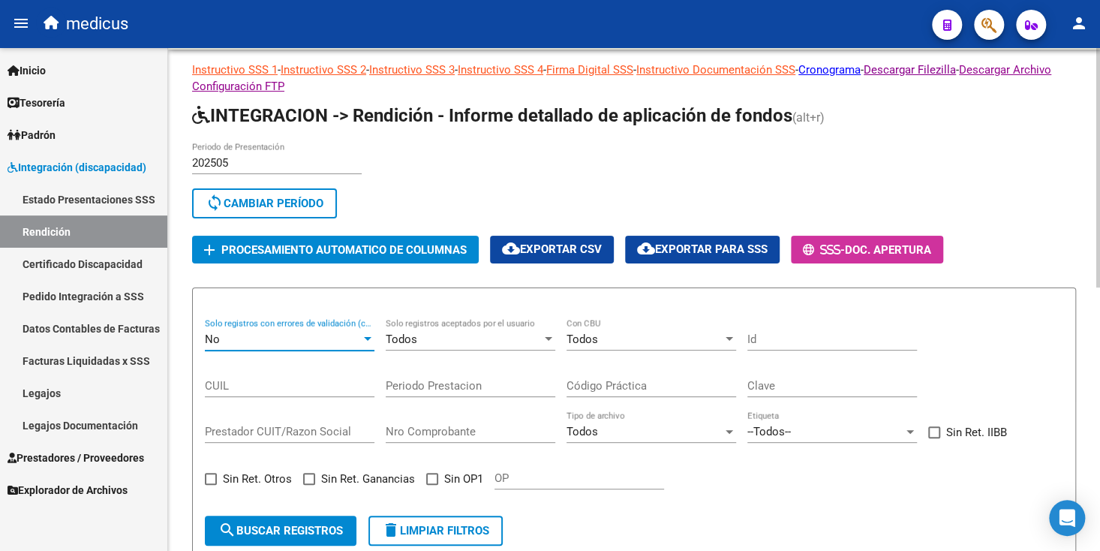
click at [277, 341] on div "No" at bounding box center [283, 339] width 156 height 14
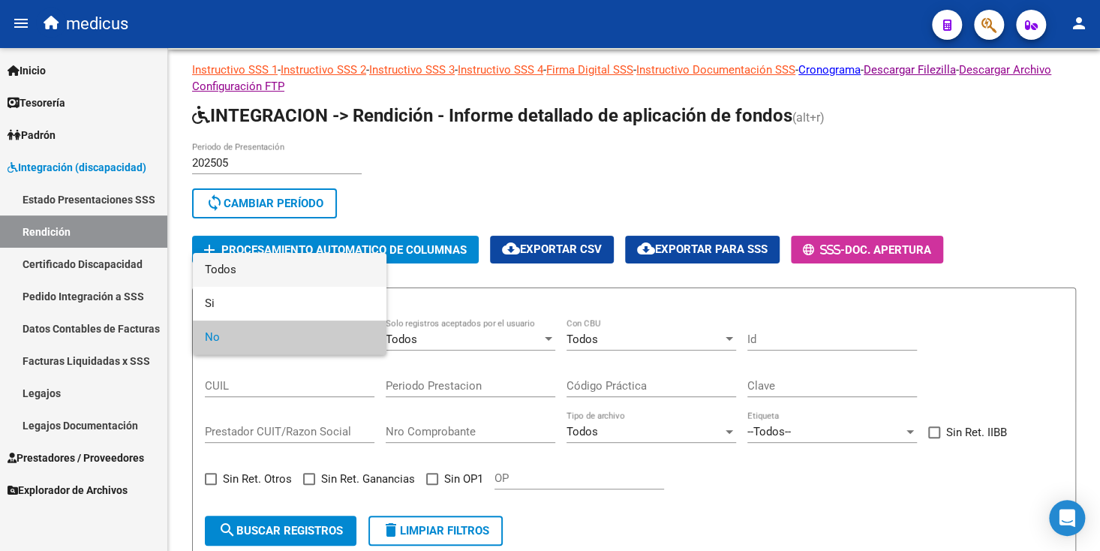
click at [245, 277] on span "Todos" at bounding box center [290, 270] width 170 height 34
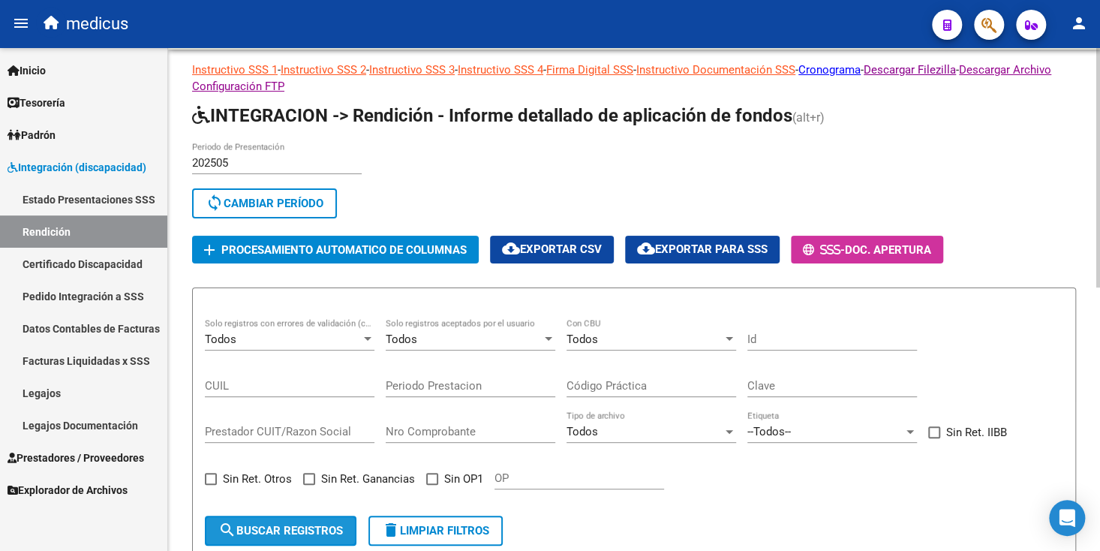
click at [297, 526] on span "search Buscar registros" at bounding box center [280, 531] width 125 height 14
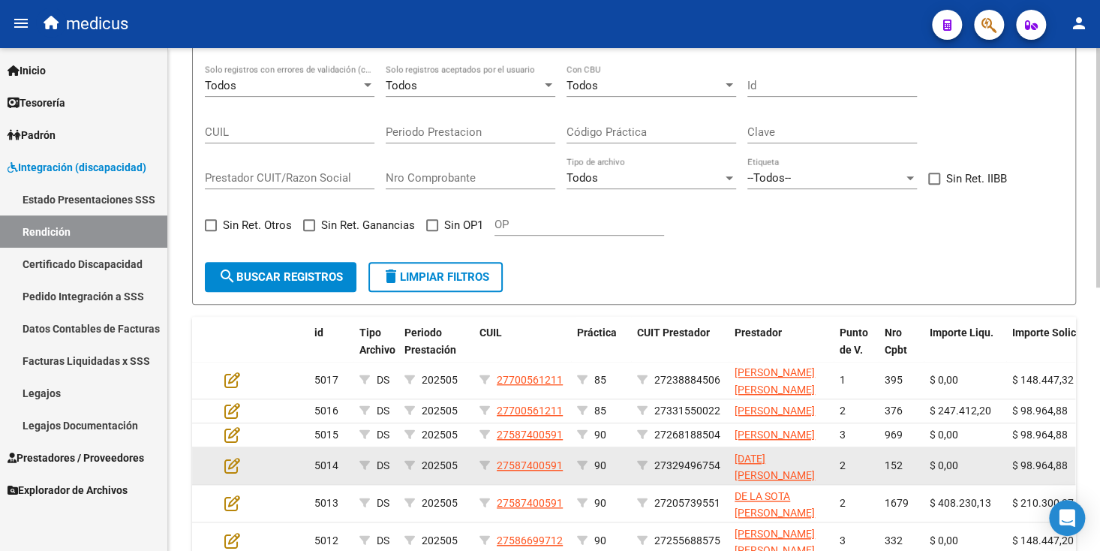
scroll to position [104, 0]
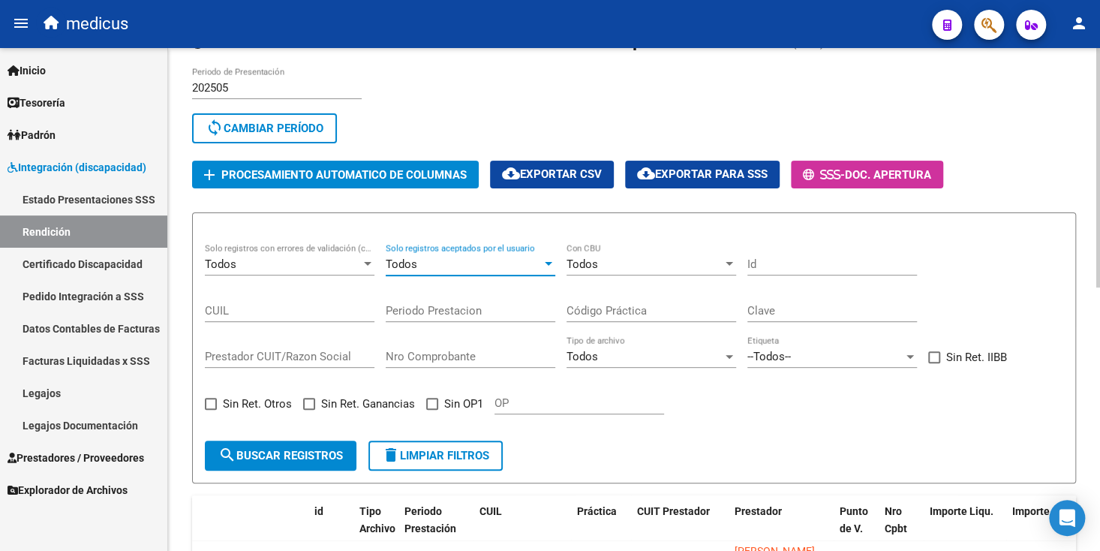
click at [450, 262] on div "Todos" at bounding box center [464, 264] width 156 height 14
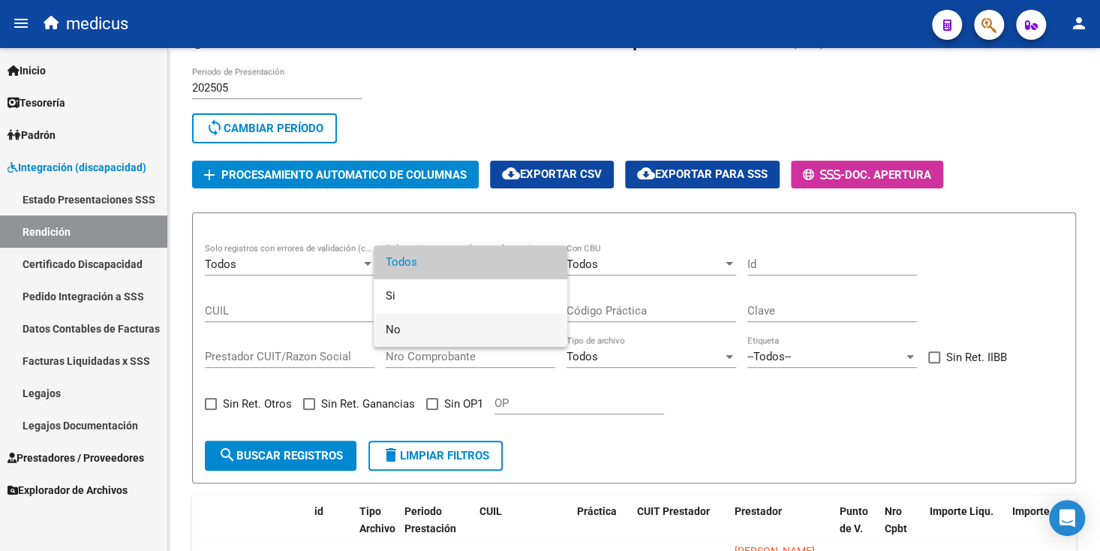
click at [413, 333] on span "No" at bounding box center [471, 330] width 170 height 34
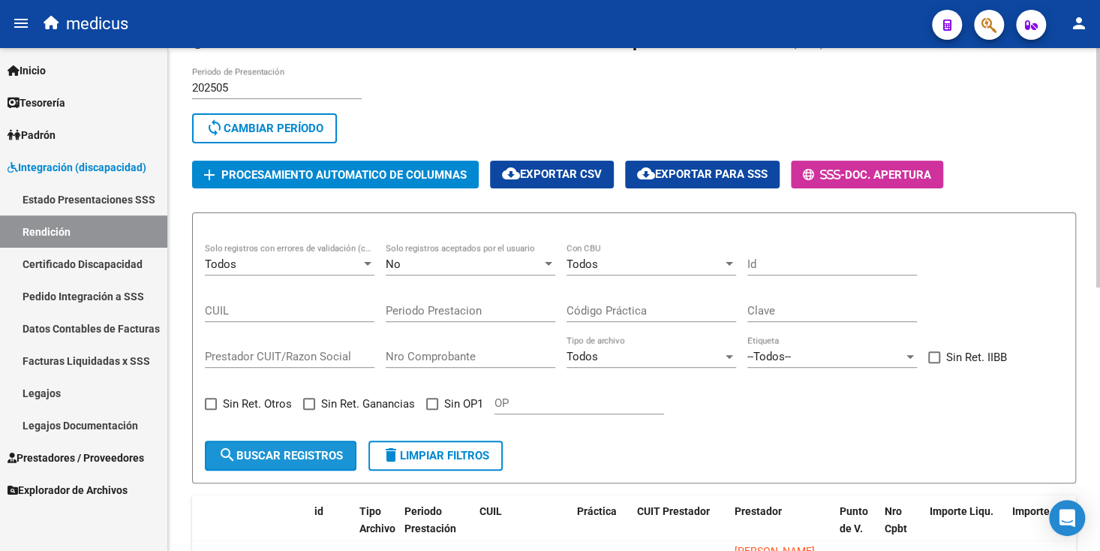
click at [308, 452] on span "search Buscar registros" at bounding box center [280, 456] width 125 height 14
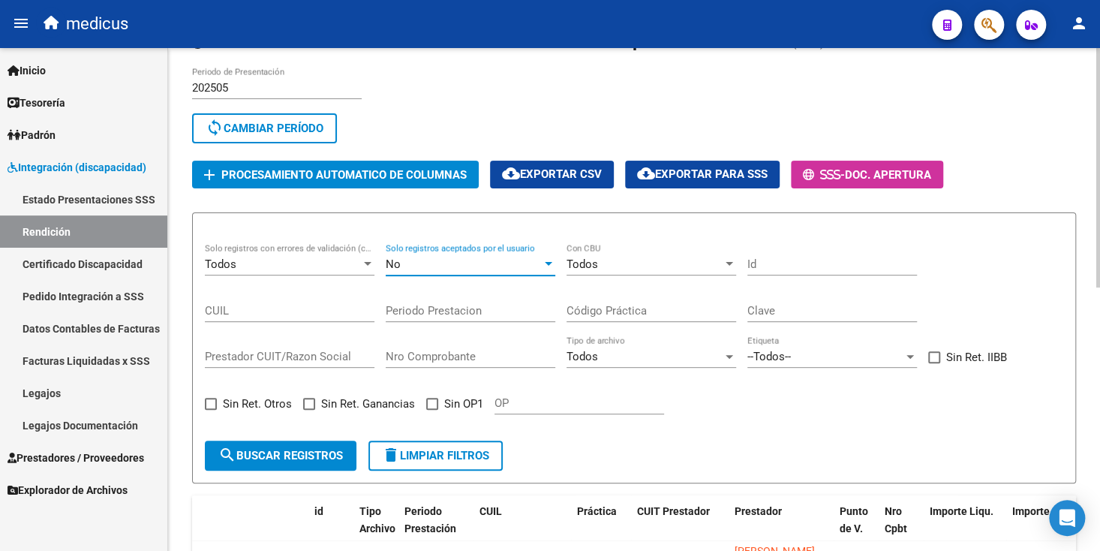
click at [434, 257] on div "No" at bounding box center [464, 264] width 156 height 14
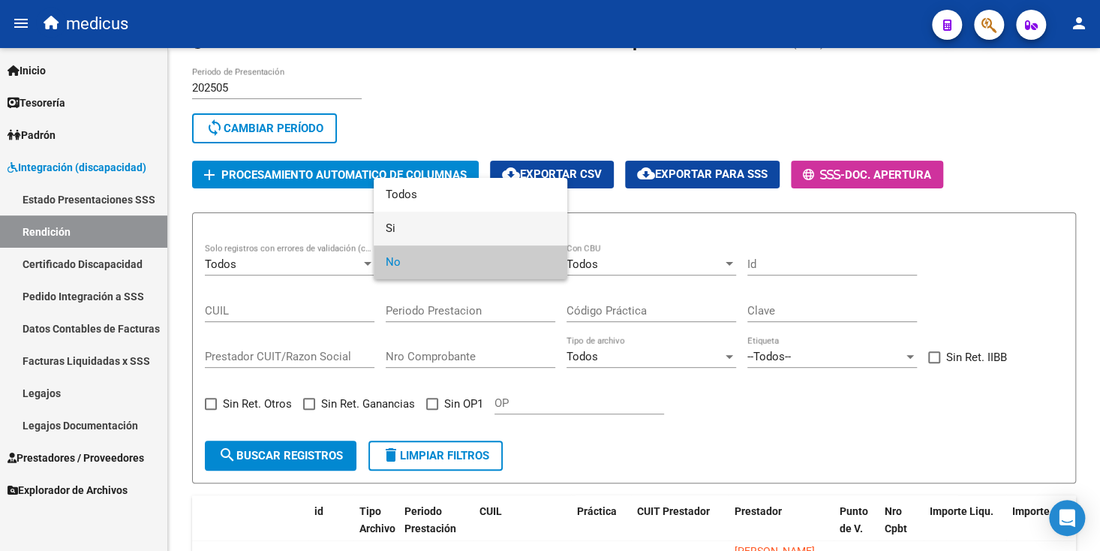
drag, startPoint x: 409, startPoint y: 228, endPoint x: 368, endPoint y: 277, distance: 63.4
click at [410, 229] on span "Si" at bounding box center [471, 229] width 170 height 34
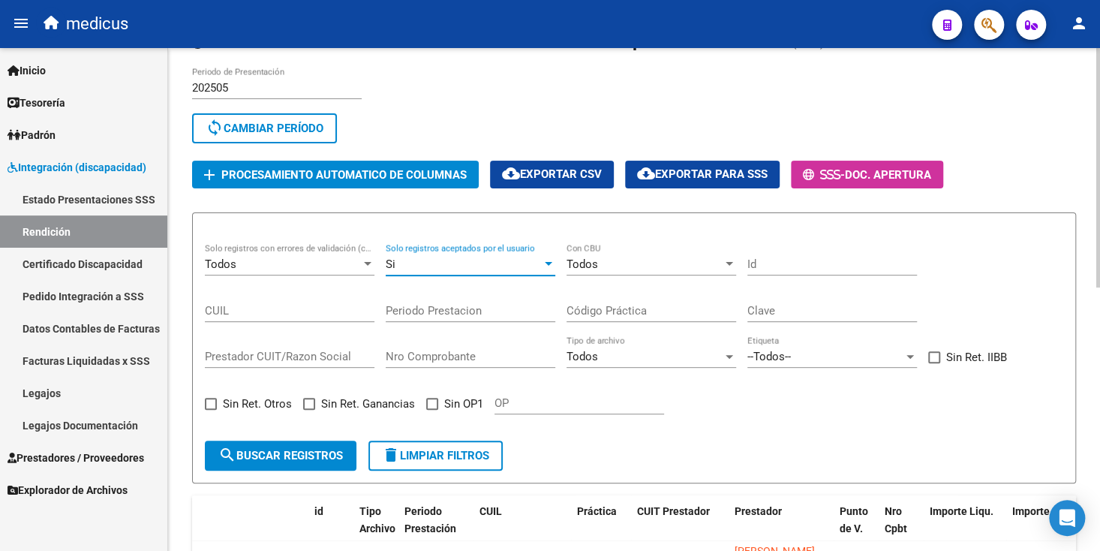
click at [322, 454] on span "search Buscar registros" at bounding box center [280, 456] width 125 height 14
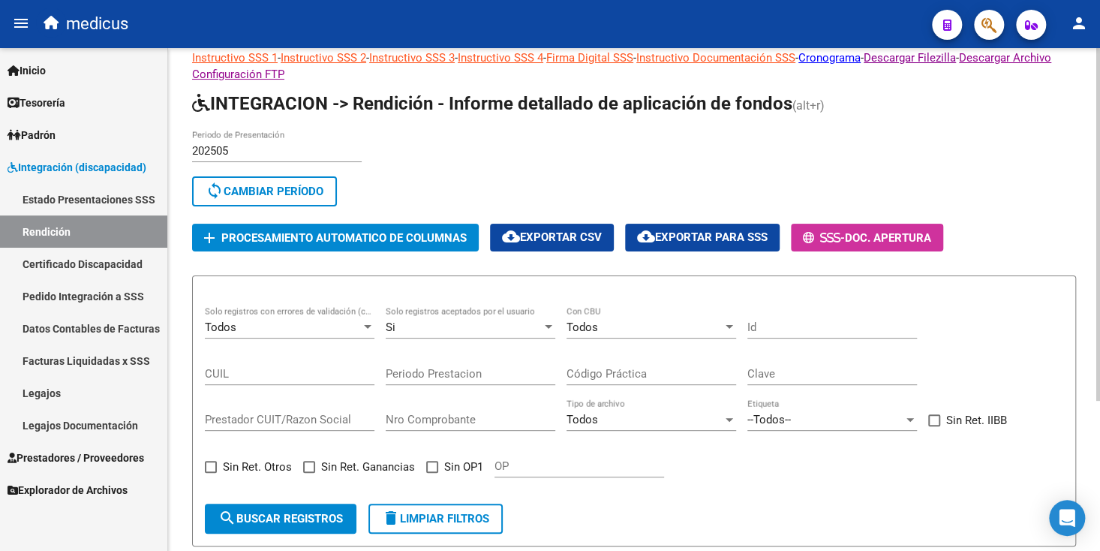
scroll to position [0, 0]
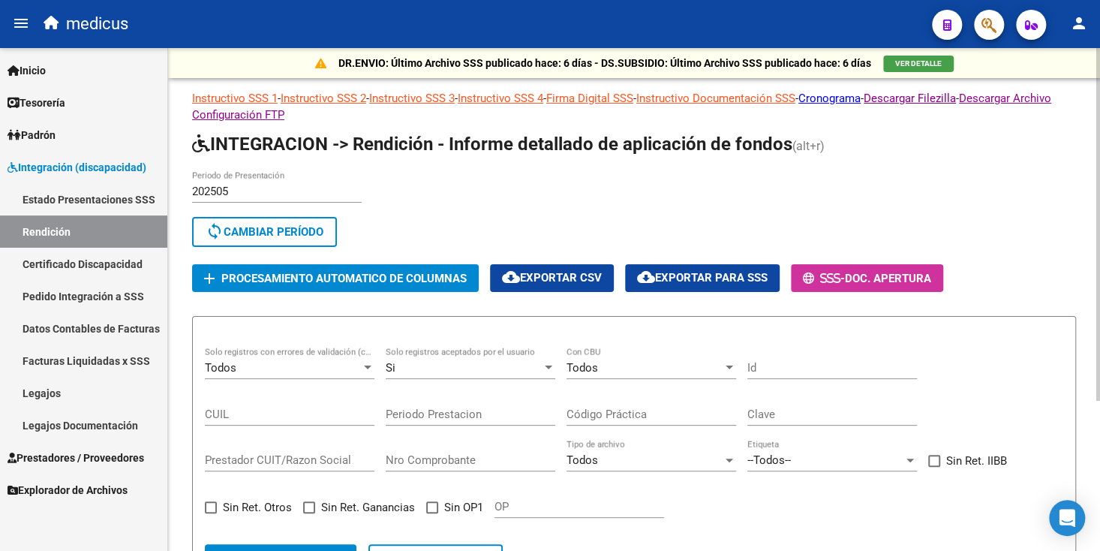
click at [426, 366] on div "Si" at bounding box center [464, 368] width 156 height 14
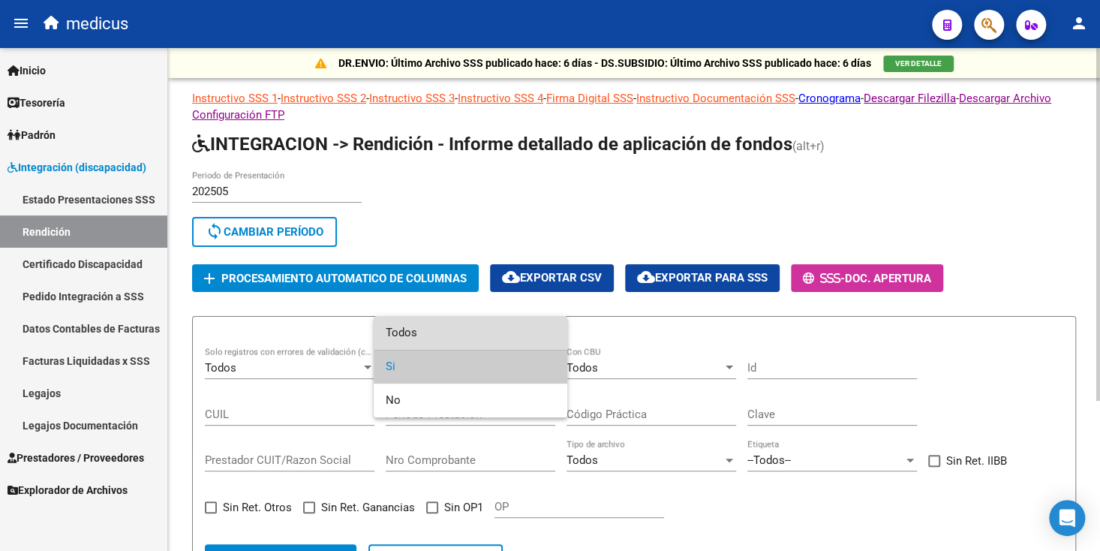
drag, startPoint x: 409, startPoint y: 328, endPoint x: 311, endPoint y: 453, distance: 159.2
click at [409, 329] on span "Todos" at bounding box center [471, 333] width 170 height 34
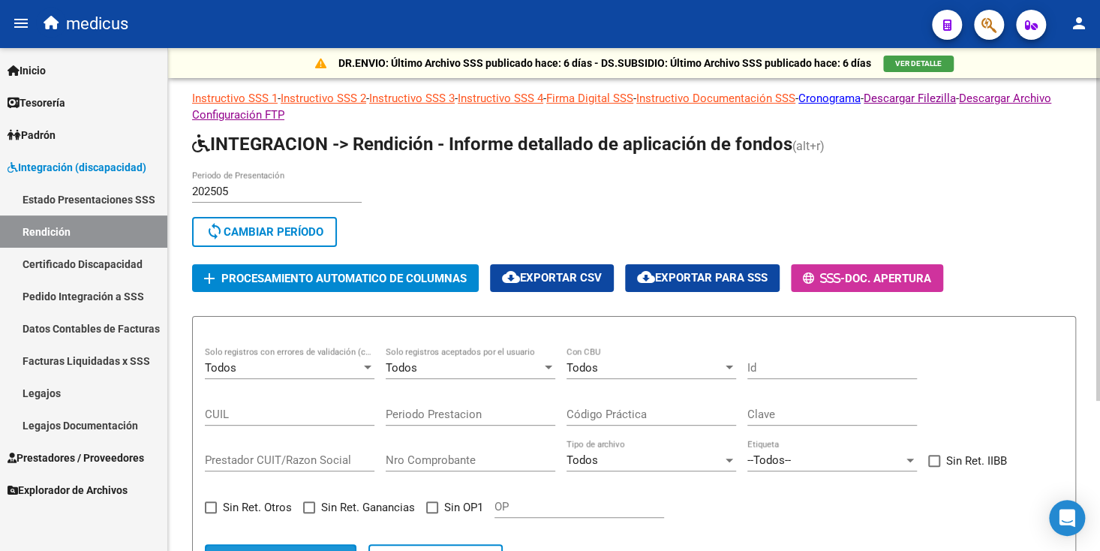
click at [318, 545] on button "search Buscar registros" at bounding box center [281, 559] width 152 height 30
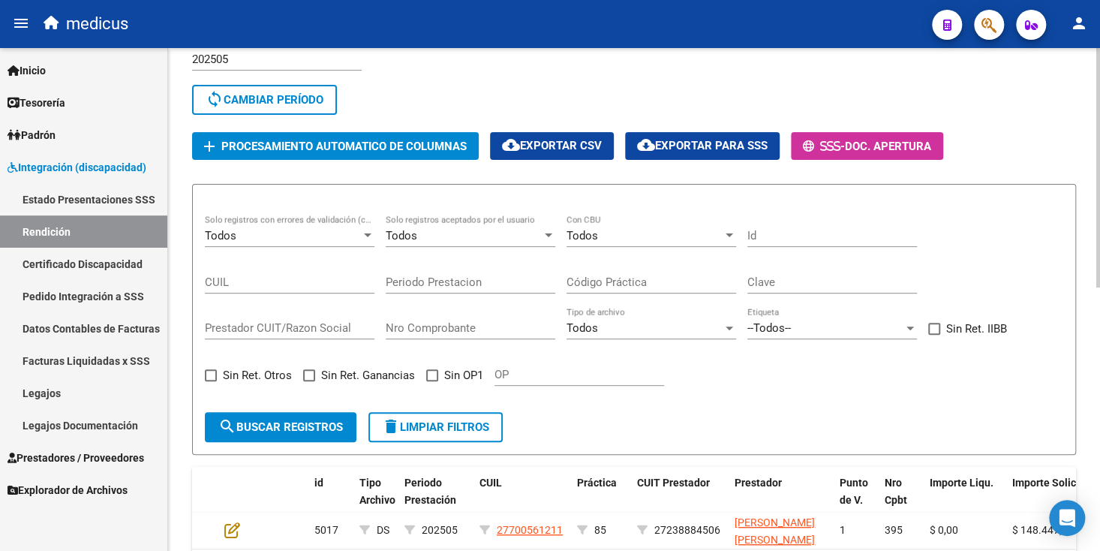
scroll to position [150, 0]
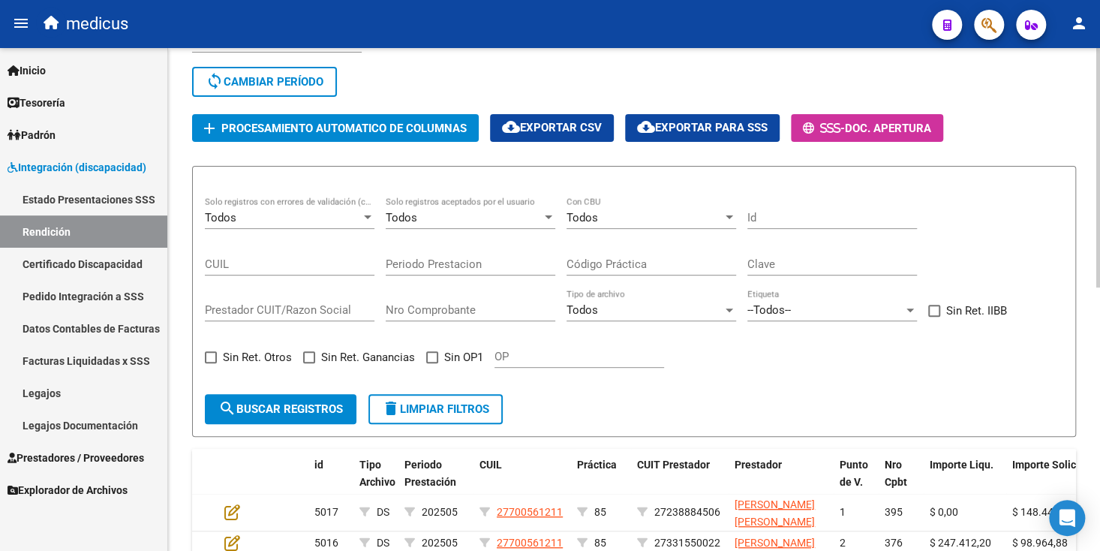
click at [311, 402] on span "search Buscar registros" at bounding box center [280, 409] width 125 height 14
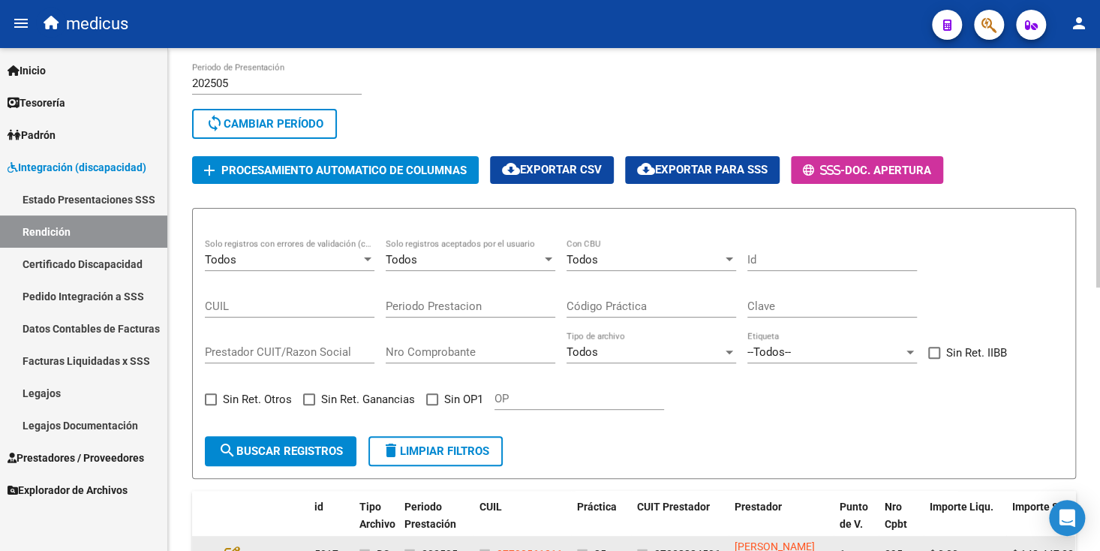
scroll to position [104, 0]
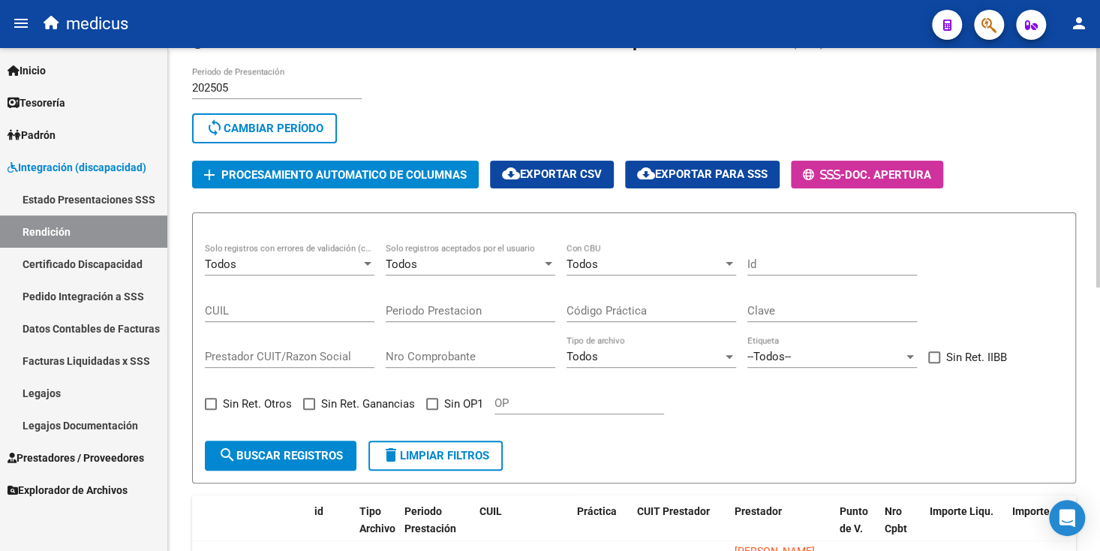
click at [304, 455] on span "search Buscar registros" at bounding box center [280, 456] width 125 height 14
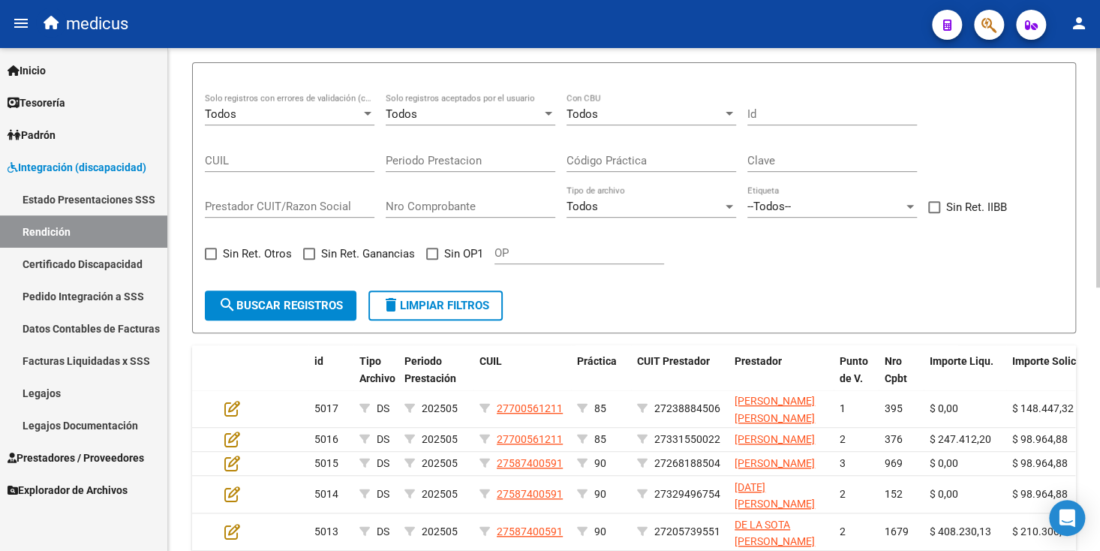
scroll to position [0, 0]
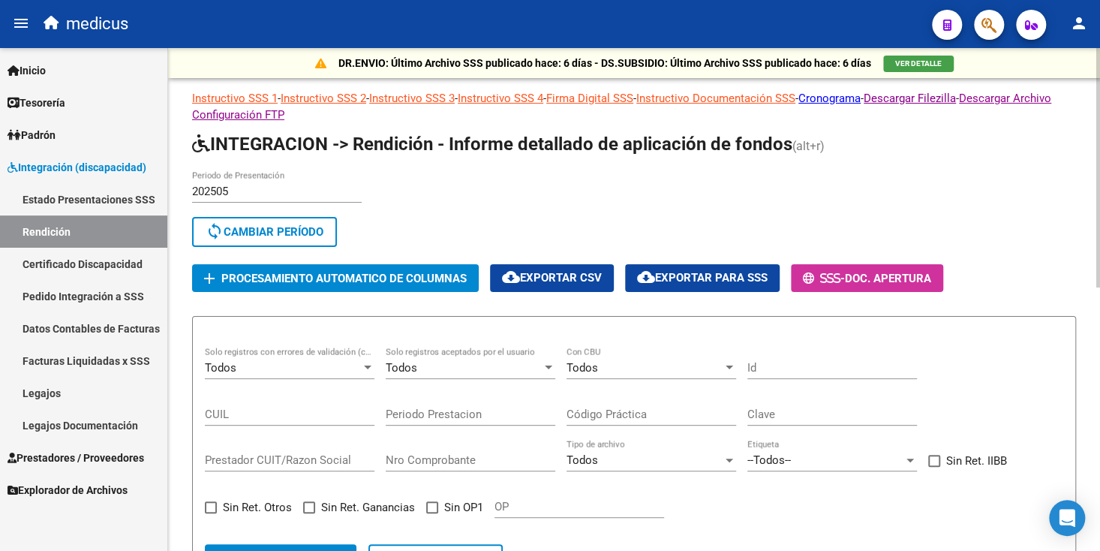
click at [732, 276] on span "cloud_download Exportar para SSS" at bounding box center [702, 278] width 131 height 14
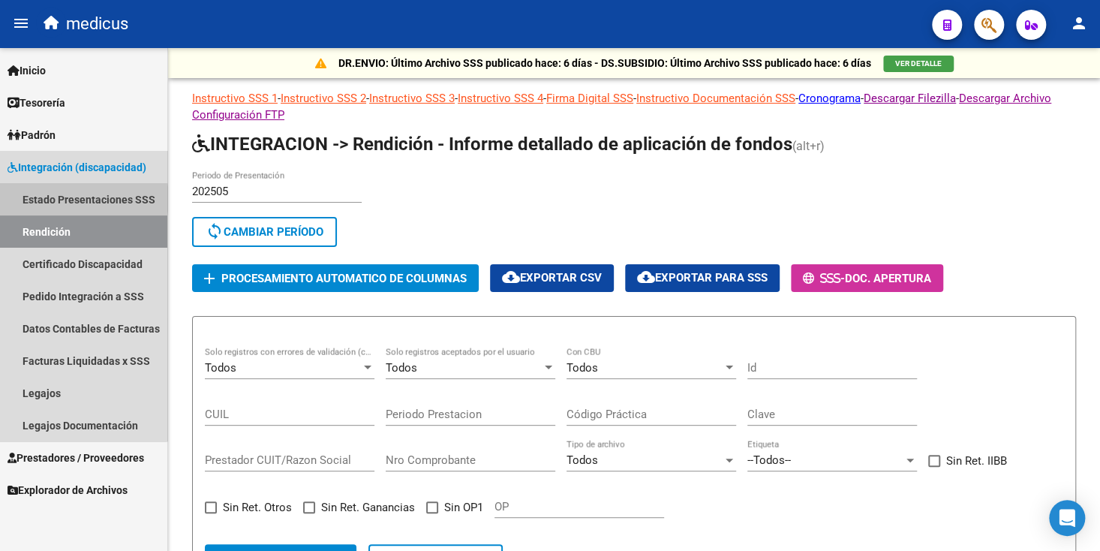
click at [68, 199] on link "Estado Presentaciones SSS" at bounding box center [83, 199] width 167 height 32
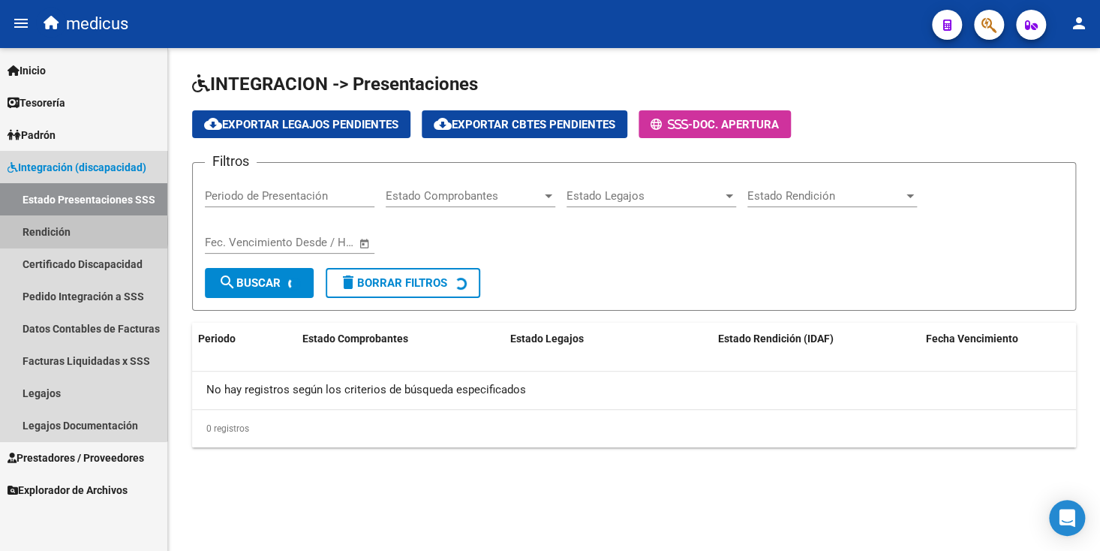
click at [65, 231] on link "Rendición" at bounding box center [83, 231] width 167 height 32
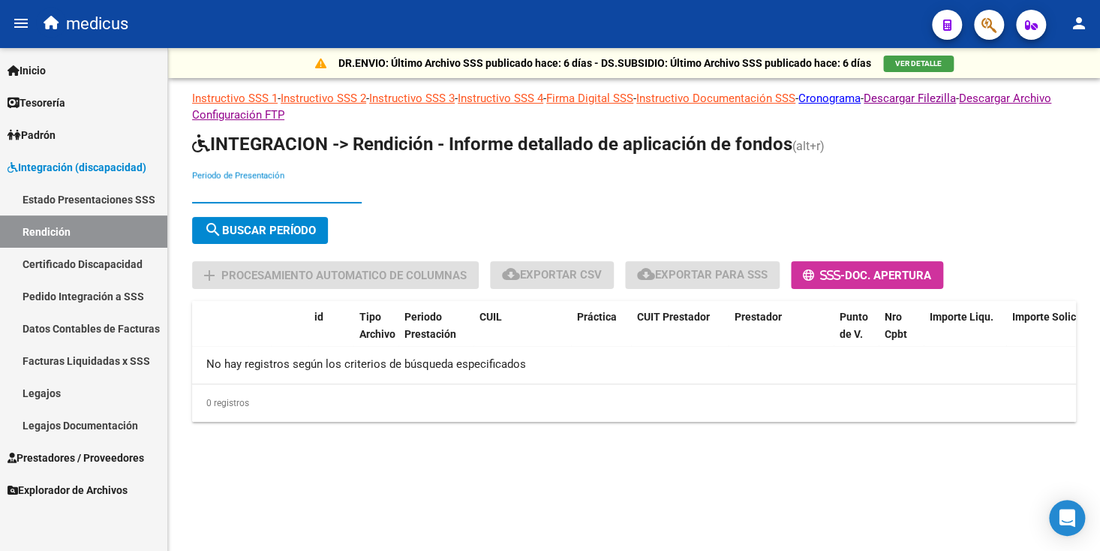
click at [227, 191] on input "Periodo de Presentación" at bounding box center [277, 192] width 170 height 14
type input "202506"
click at [235, 236] on button "search Buscar Período" at bounding box center [260, 230] width 136 height 27
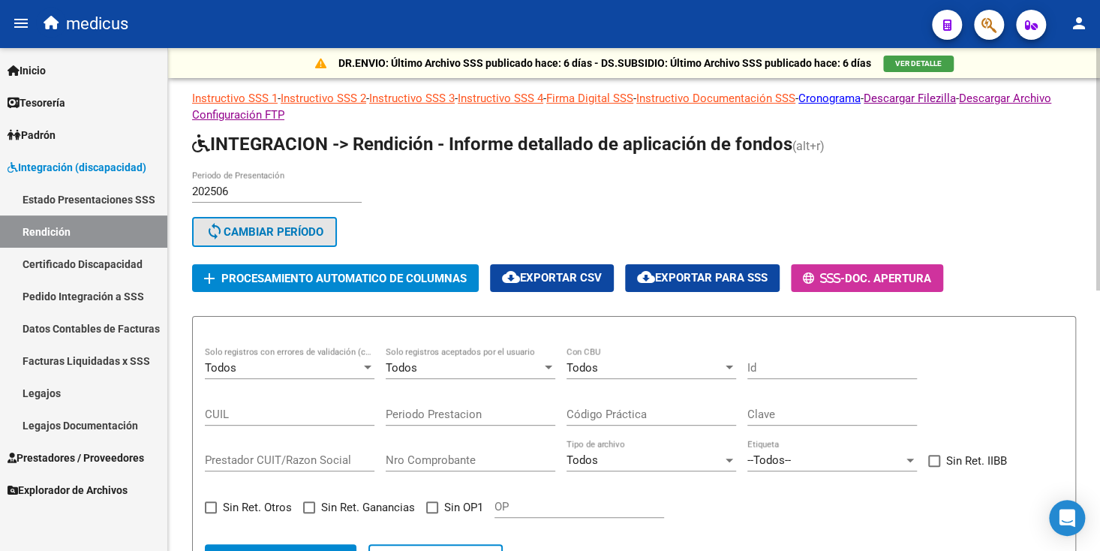
click at [233, 233] on span "sync Cambiar Período" at bounding box center [265, 232] width 118 height 14
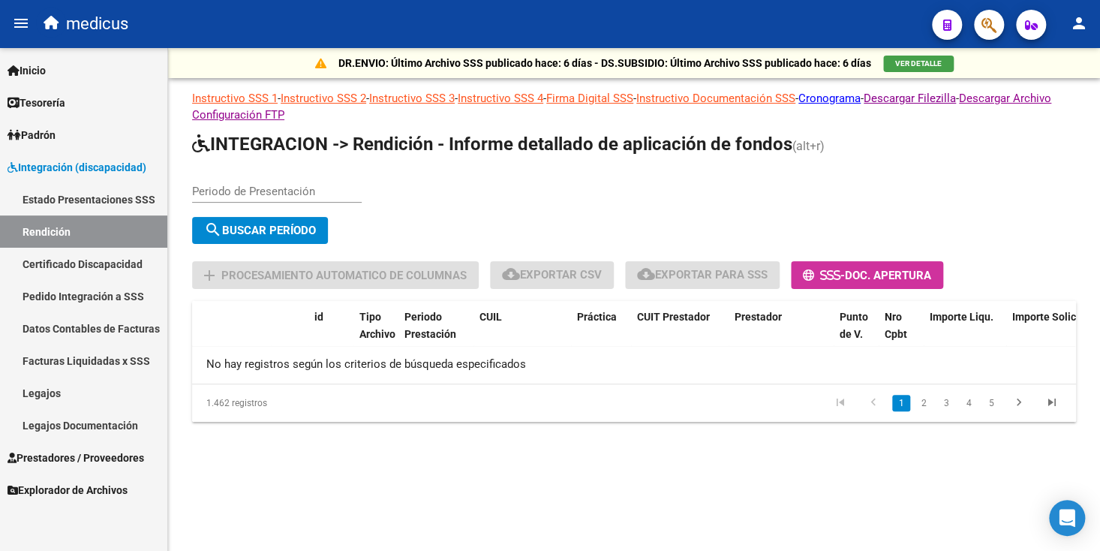
click at [243, 182] on div "Periodo de Presentación" at bounding box center [277, 186] width 170 height 32
type input "202506"
click at [277, 228] on span "search Buscar Período" at bounding box center [260, 231] width 112 height 14
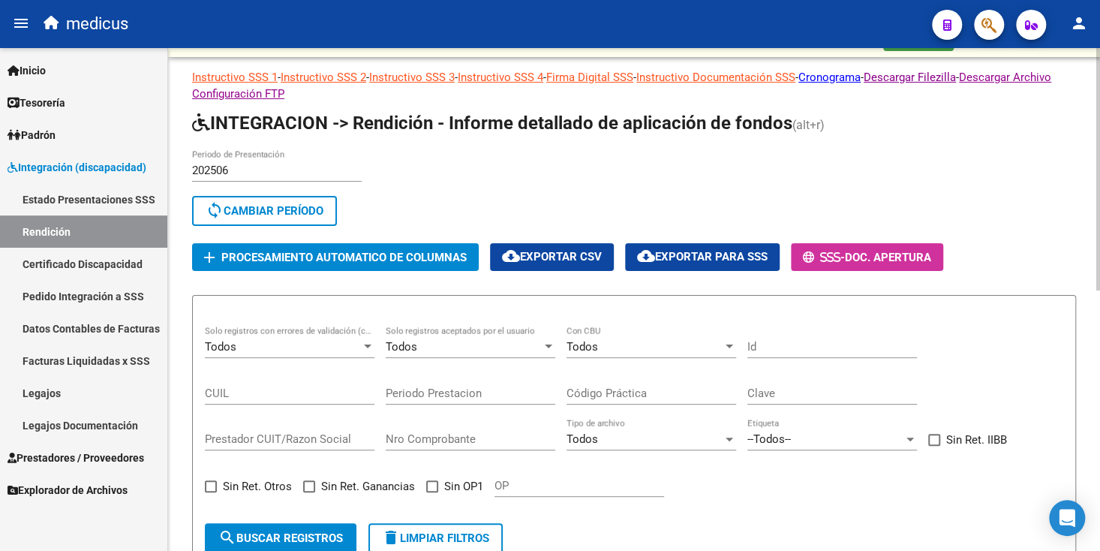
scroll to position [15, 0]
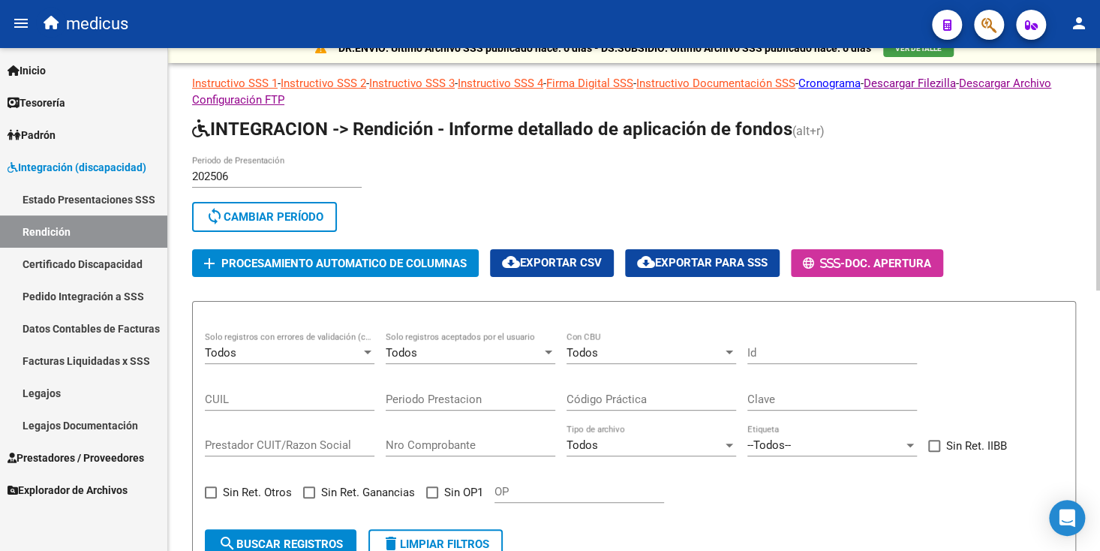
click at [343, 262] on span "Procesamiento automatico de columnas" at bounding box center [343, 264] width 245 height 14
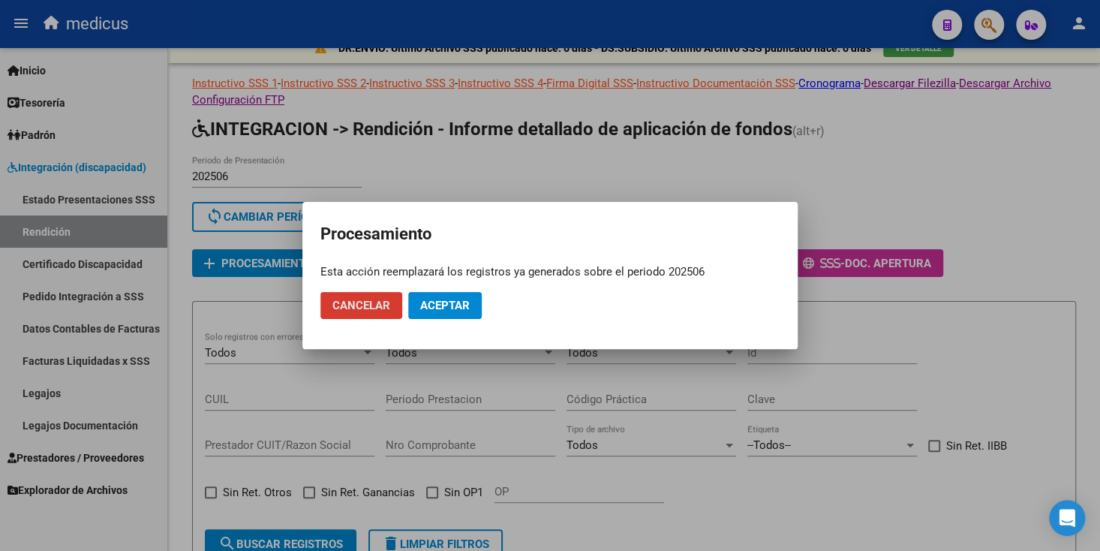
click at [445, 307] on span "Aceptar" at bounding box center [445, 306] width 50 height 14
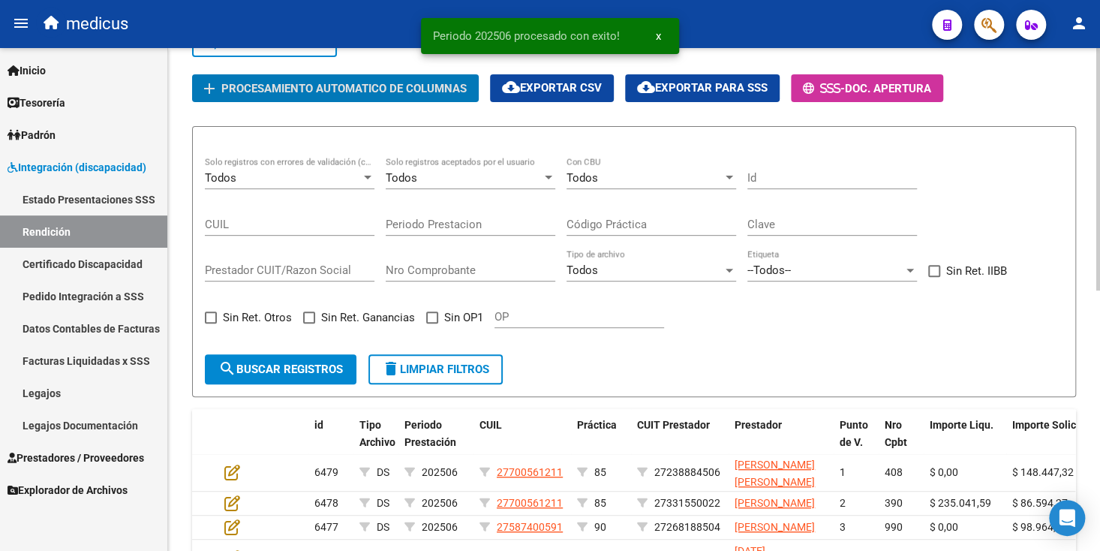
scroll to position [165, 0]
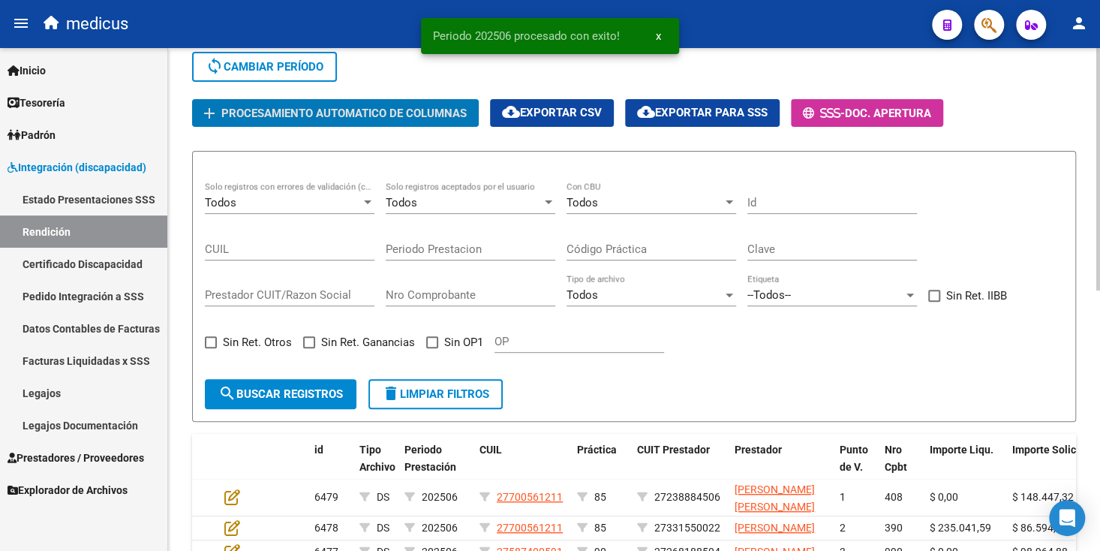
click at [470, 339] on span "Sin OP1" at bounding box center [463, 342] width 39 height 18
click at [432, 348] on input "Sin OP1" at bounding box center [431, 348] width 1 height 1
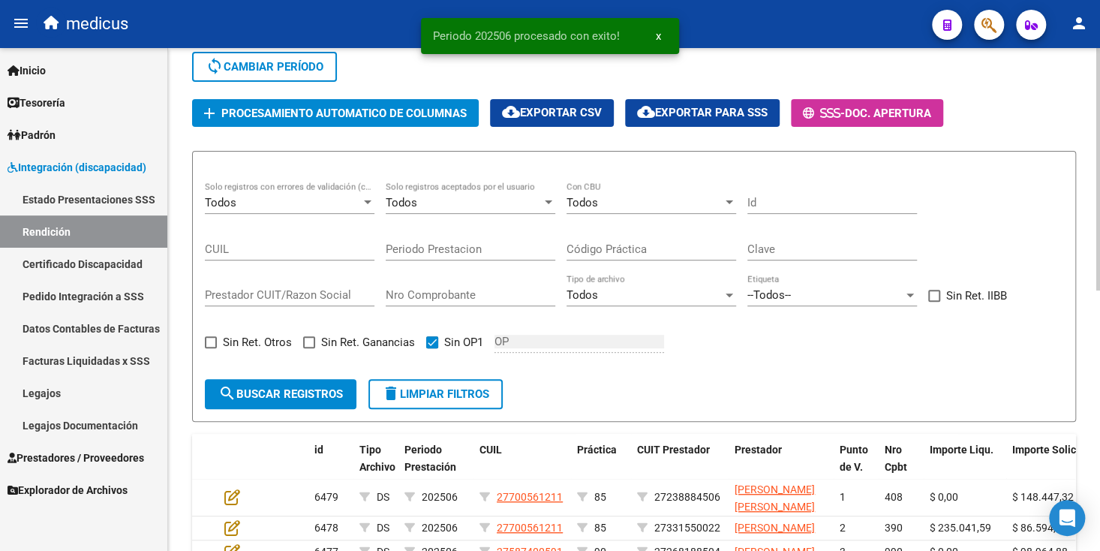
click at [325, 389] on span "search Buscar registros" at bounding box center [280, 394] width 125 height 14
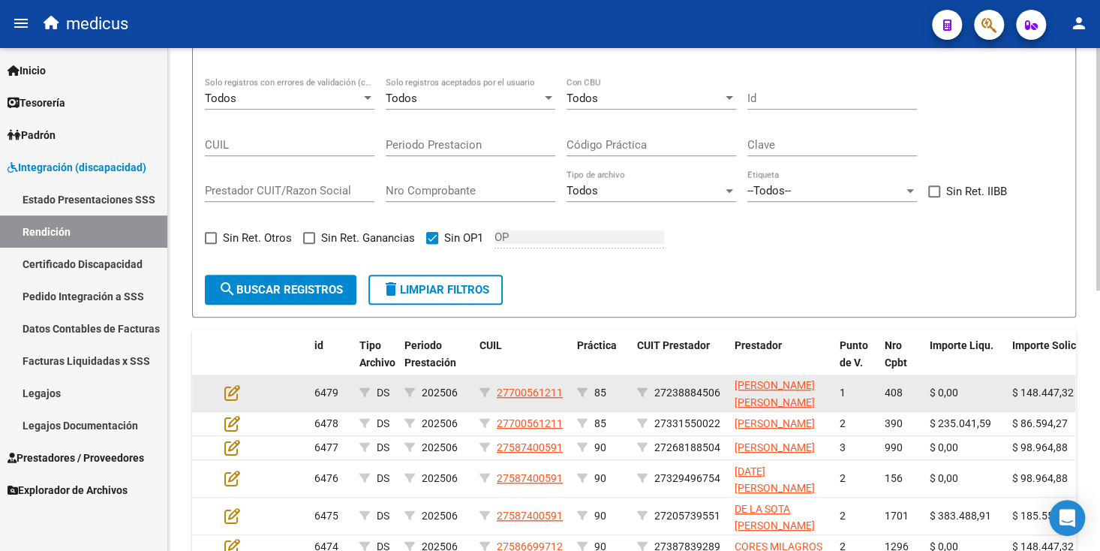
scroll to position [240, 0]
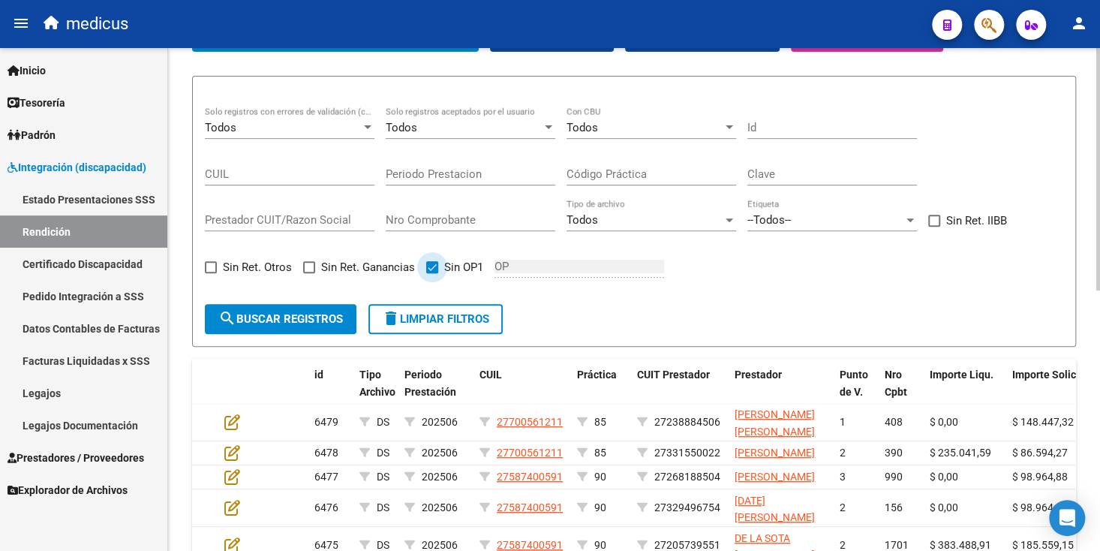
click at [427, 265] on span at bounding box center [432, 267] width 12 height 12
click at [431, 273] on input "Sin OP1" at bounding box center [431, 273] width 1 height 1
checkbox input "false"
click at [332, 312] on span "search Buscar registros" at bounding box center [280, 319] width 125 height 14
click at [601, 124] on div "Todos" at bounding box center [644, 128] width 156 height 14
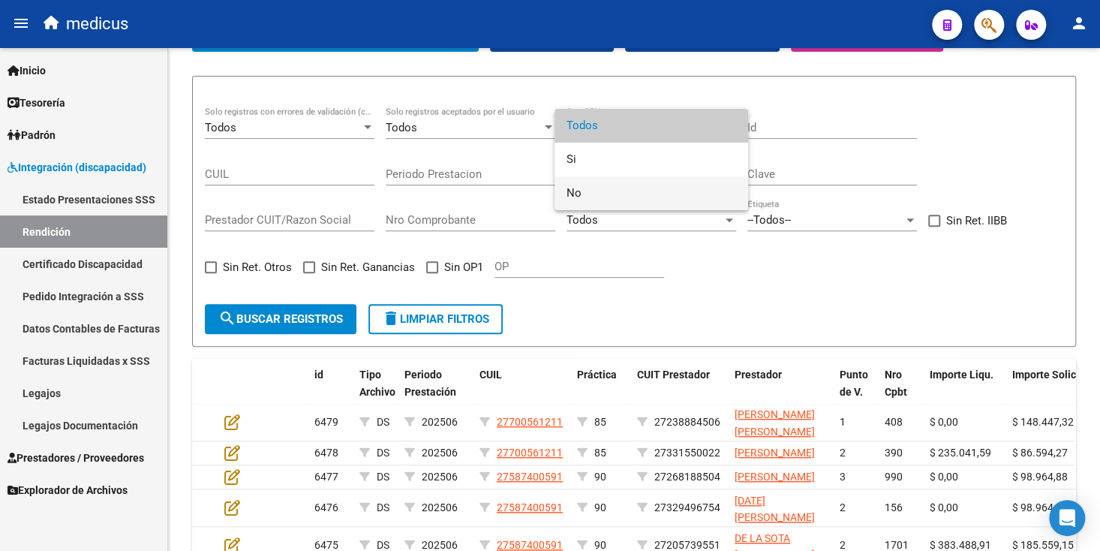
click at [582, 192] on span "No" at bounding box center [651, 193] width 170 height 34
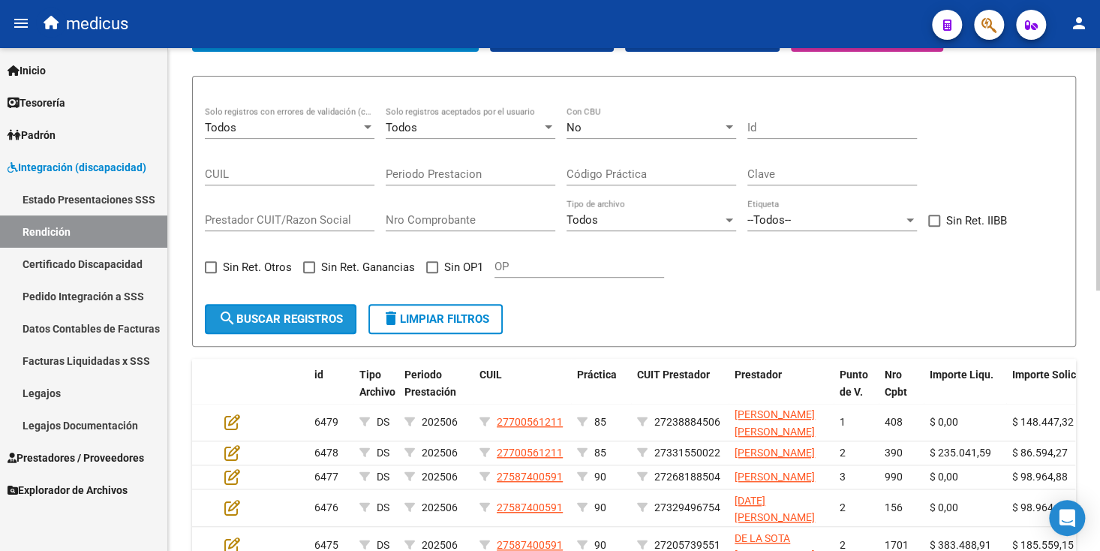
click at [320, 315] on span "search Buscar registros" at bounding box center [280, 319] width 125 height 14
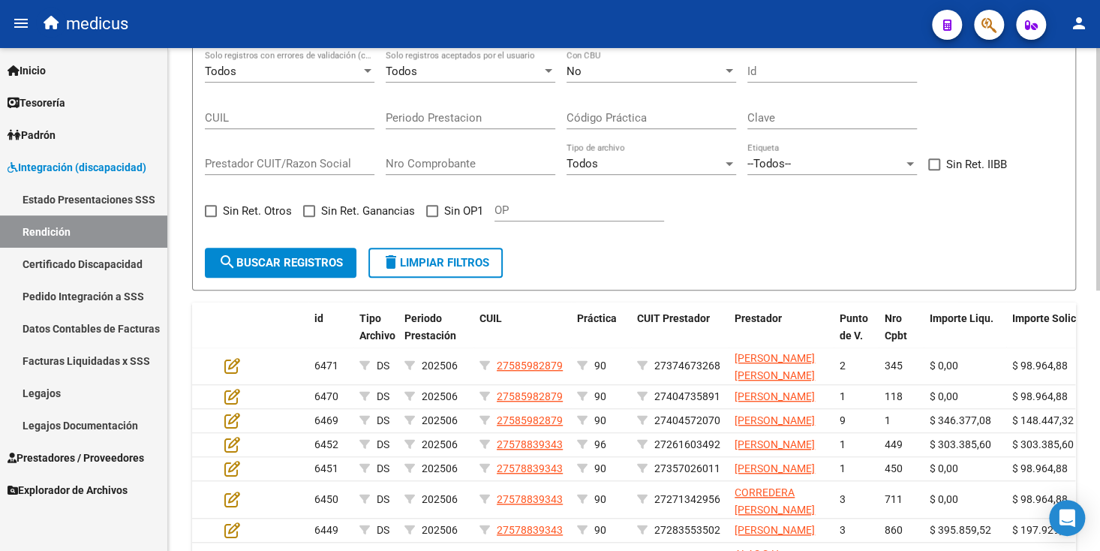
scroll to position [15, 0]
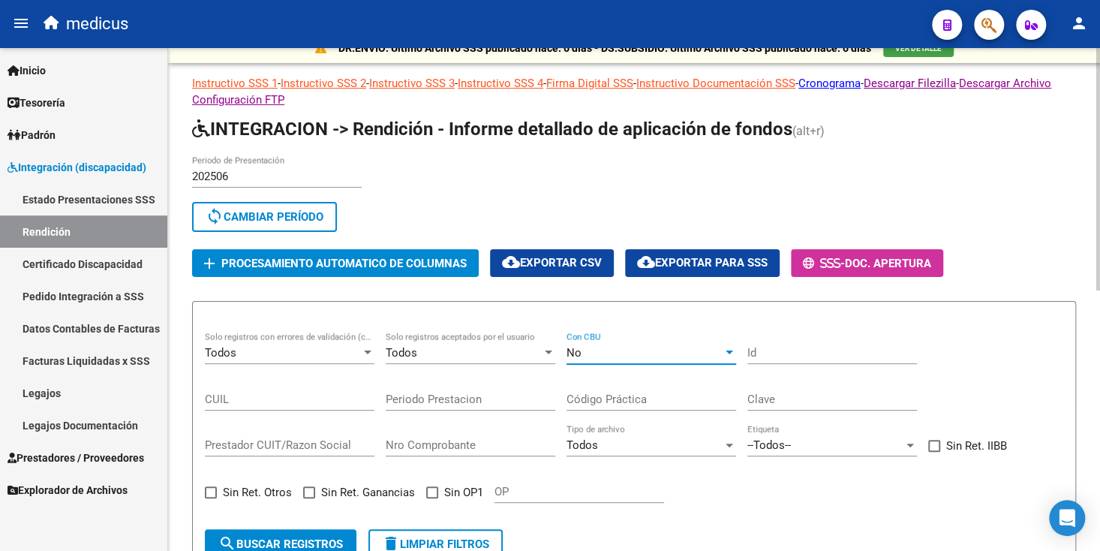
click at [590, 347] on div "No" at bounding box center [644, 353] width 156 height 14
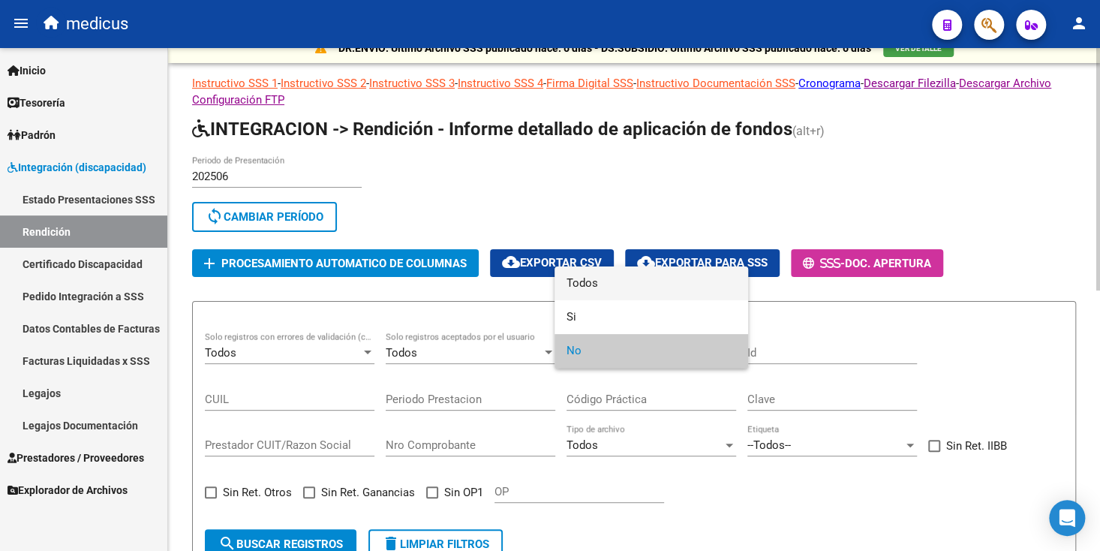
click at [591, 283] on span "Todos" at bounding box center [651, 283] width 170 height 34
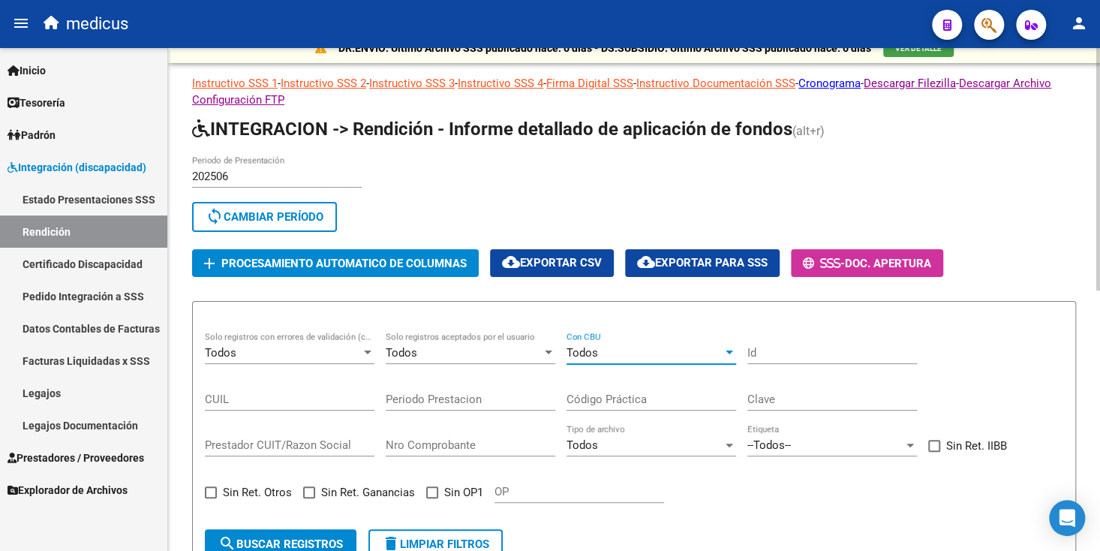
click at [304, 544] on span "search Buscar registros" at bounding box center [280, 544] width 125 height 14
click at [246, 260] on span "Procesamiento automatico de columnas" at bounding box center [343, 264] width 245 height 14
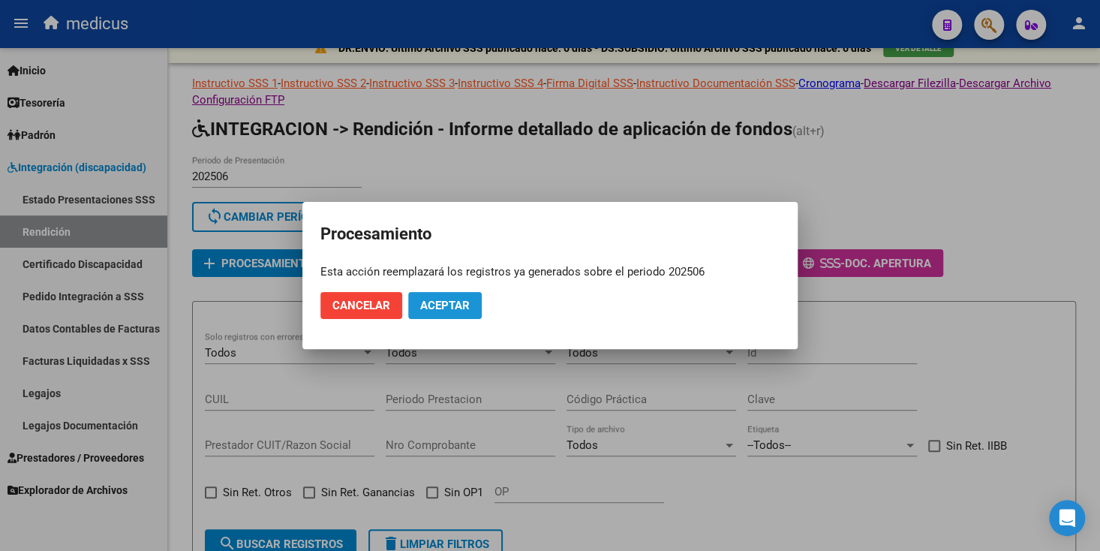
click at [441, 308] on span "Aceptar" at bounding box center [445, 306] width 50 height 14
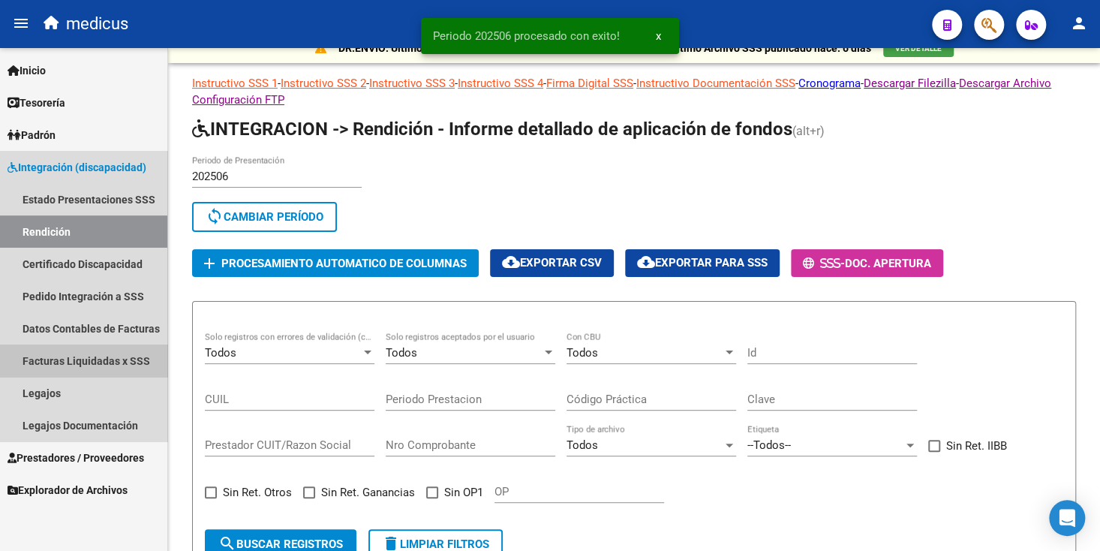
click at [87, 364] on link "Facturas Liquidadas x SSS" at bounding box center [83, 360] width 167 height 32
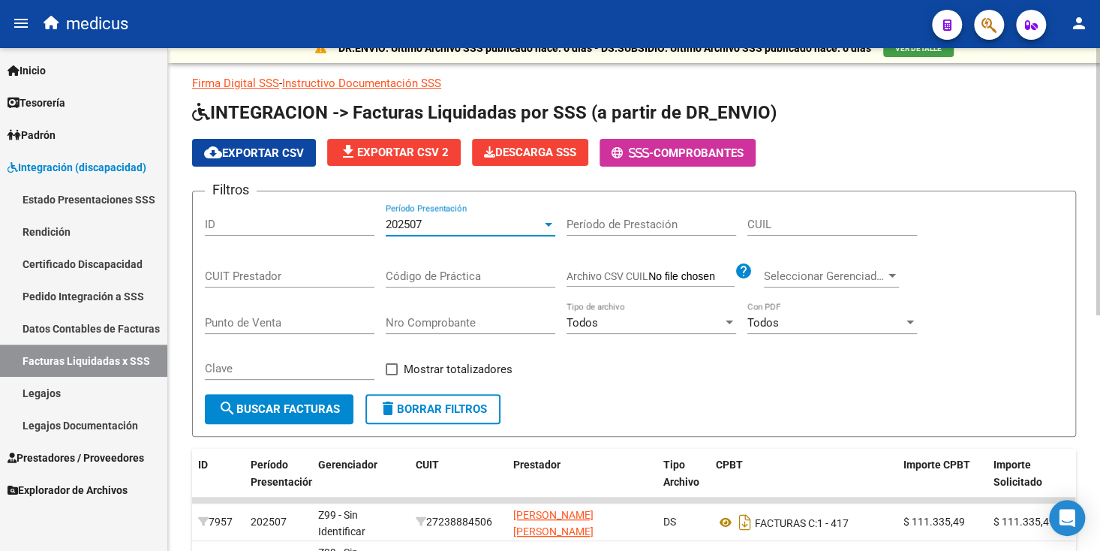
click at [459, 227] on div "202507" at bounding box center [464, 225] width 156 height 14
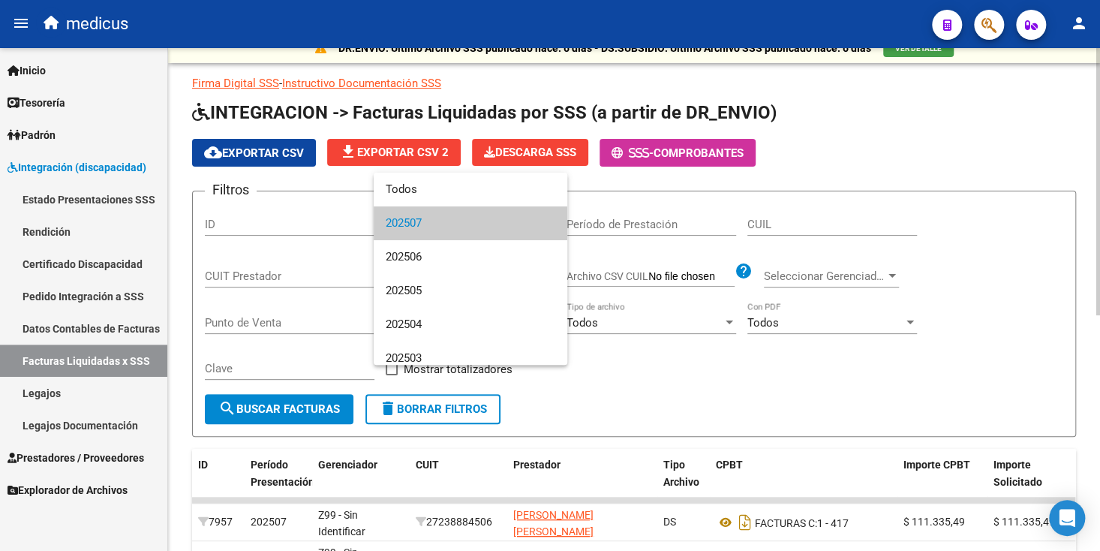
click at [459, 227] on span "202507" at bounding box center [471, 223] width 170 height 34
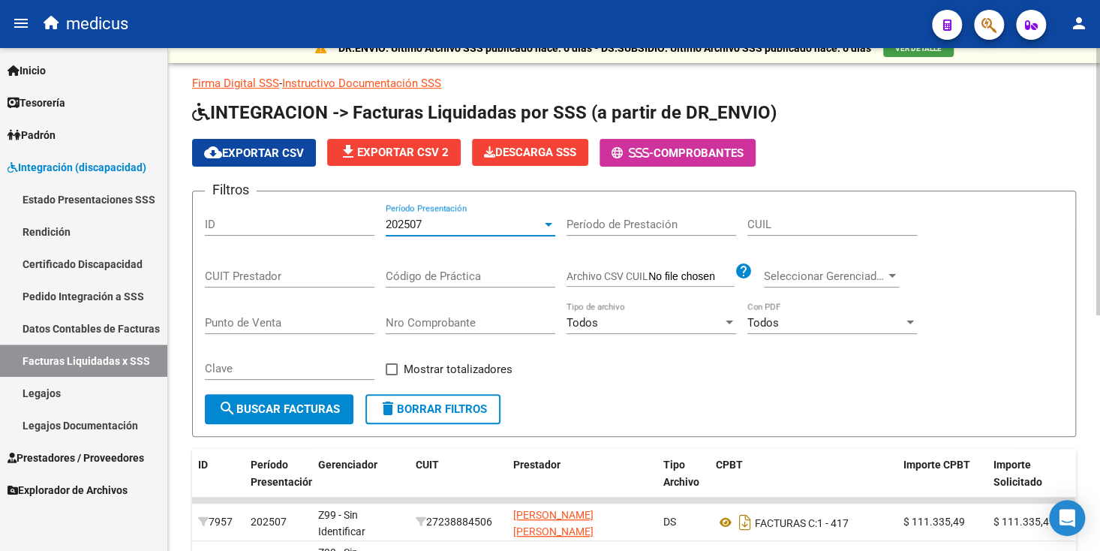
click at [459, 227] on div "202507" at bounding box center [464, 225] width 156 height 14
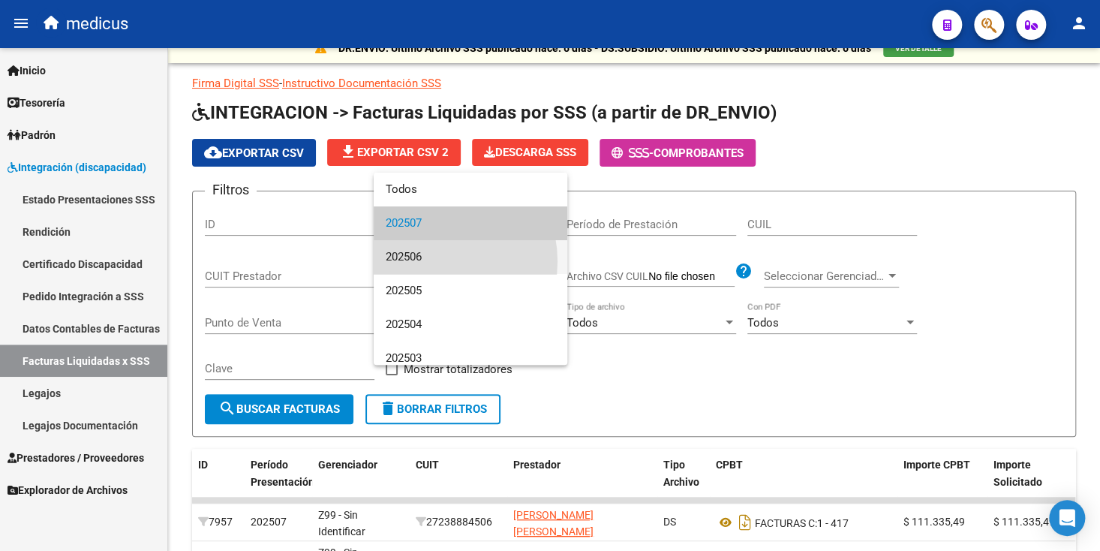
click at [430, 261] on span "202506" at bounding box center [471, 257] width 170 height 34
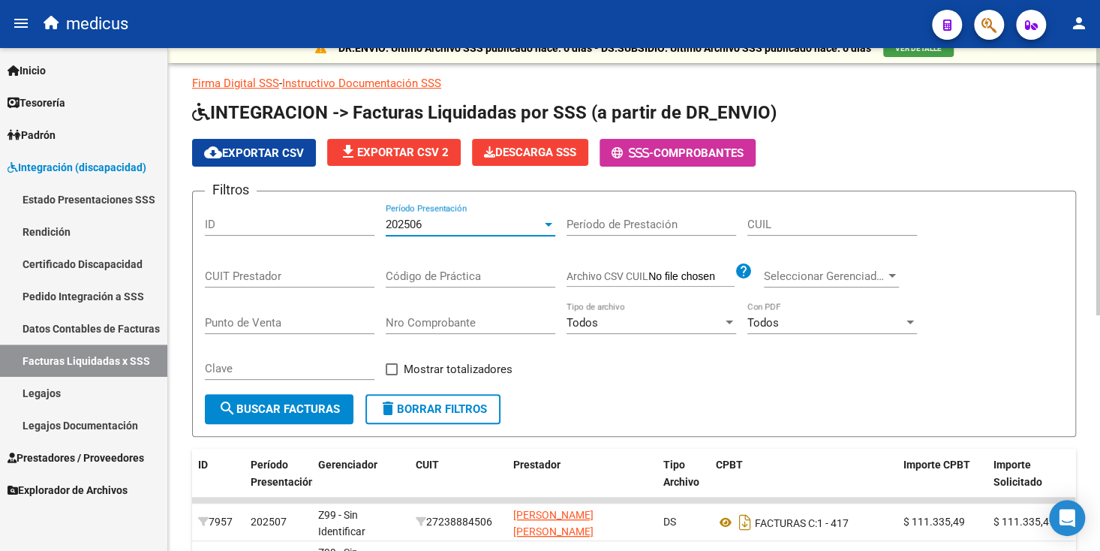
click at [292, 405] on span "search Buscar Facturas" at bounding box center [279, 409] width 122 height 14
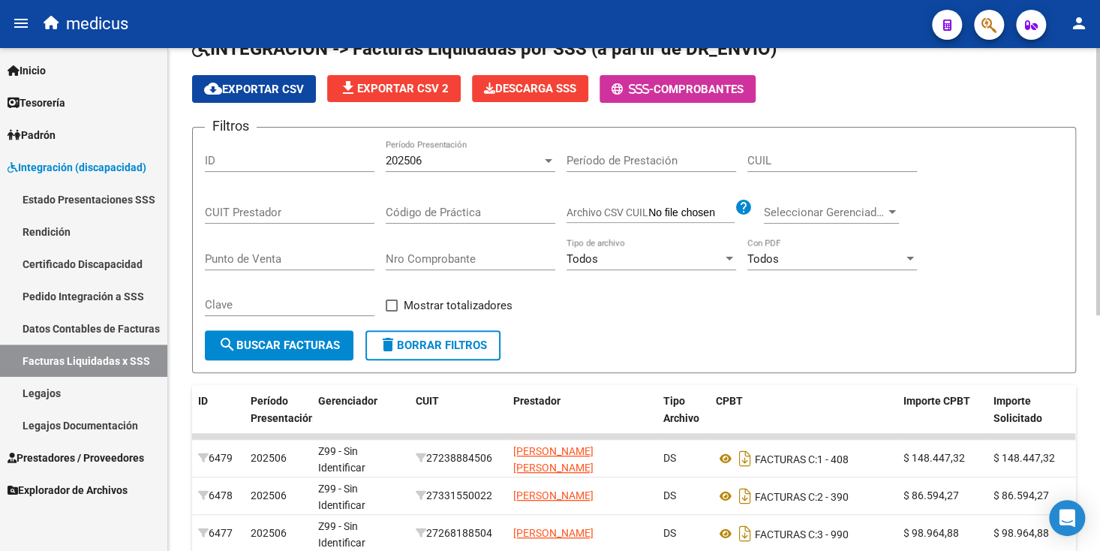
scroll to position [68, 0]
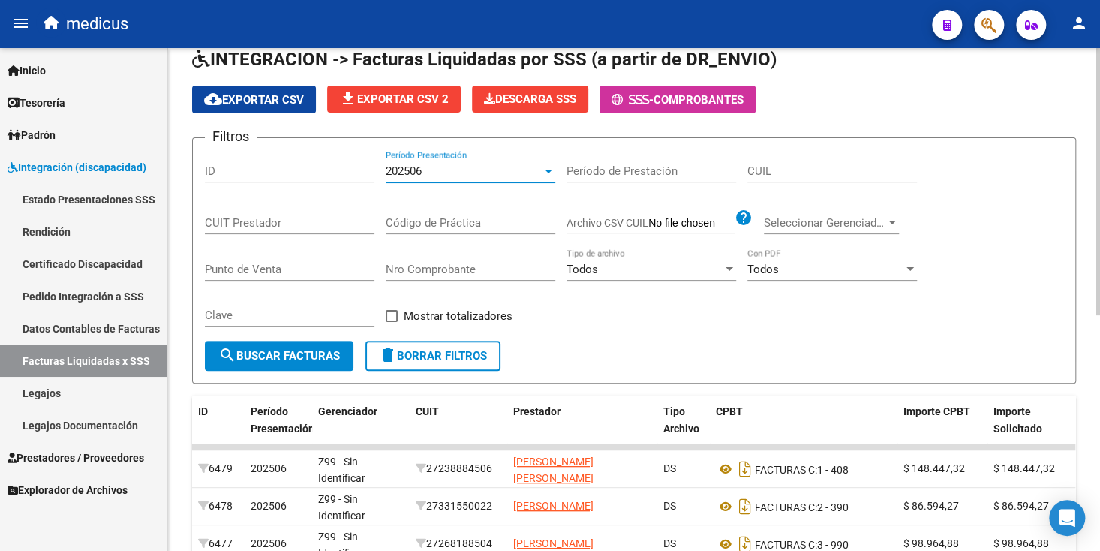
click at [434, 176] on div "202506" at bounding box center [464, 171] width 156 height 14
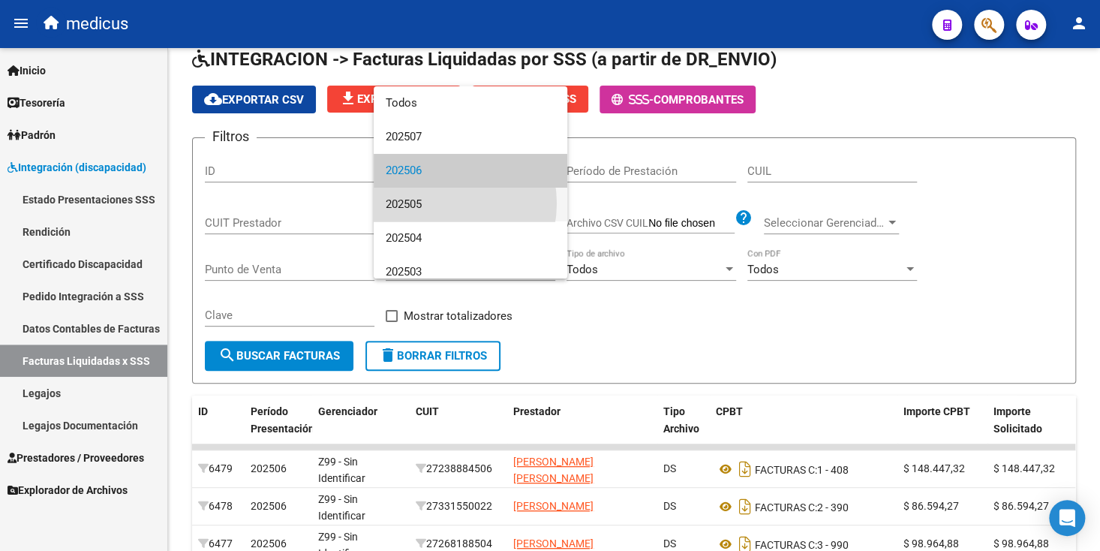
click at [437, 203] on span "202505" at bounding box center [471, 205] width 170 height 34
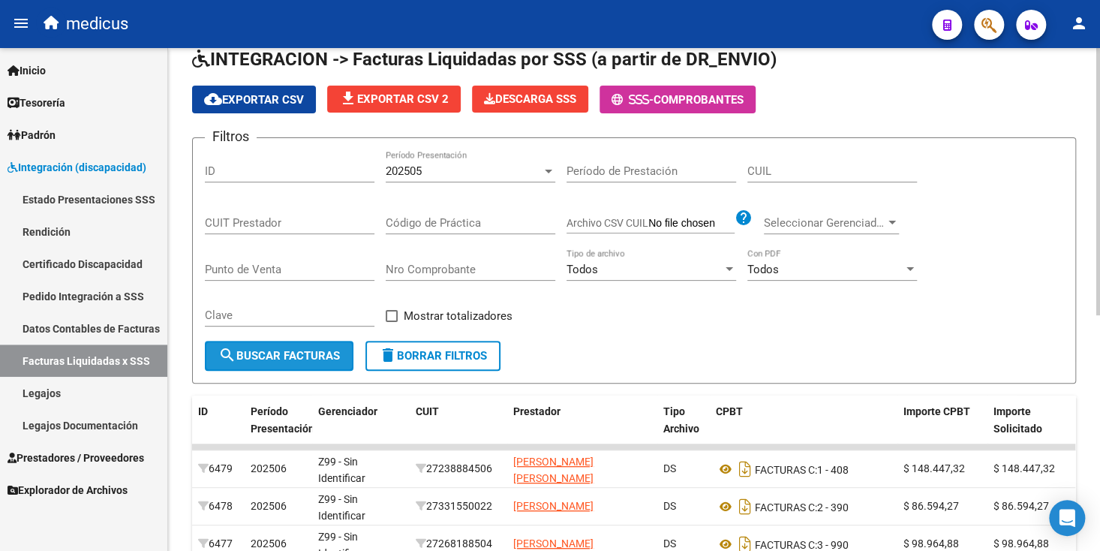
click at [291, 355] on span "search Buscar Facturas" at bounding box center [279, 356] width 122 height 14
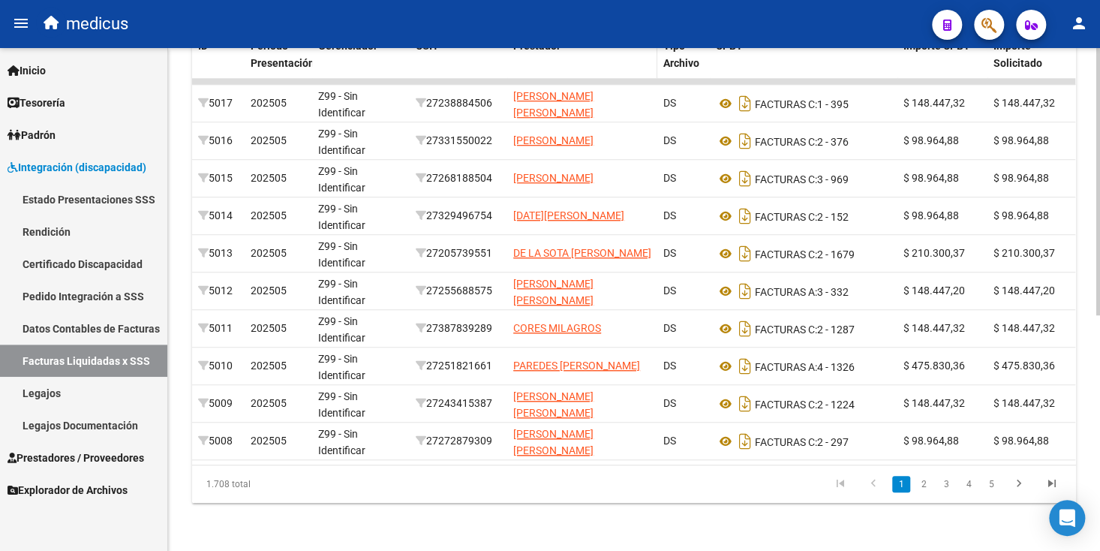
scroll to position [0, 0]
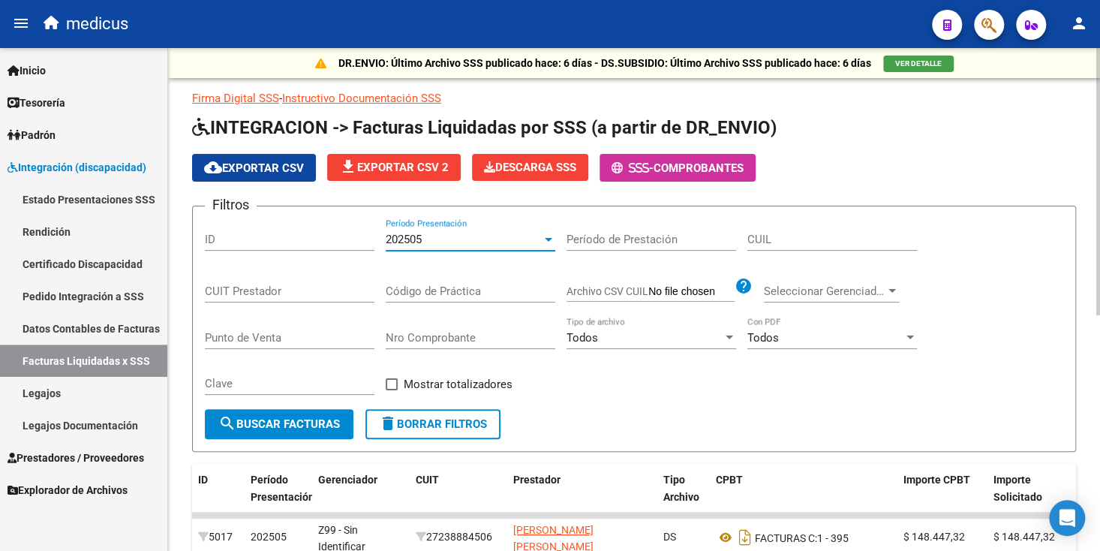
click at [418, 242] on span "202505" at bounding box center [404, 240] width 36 height 14
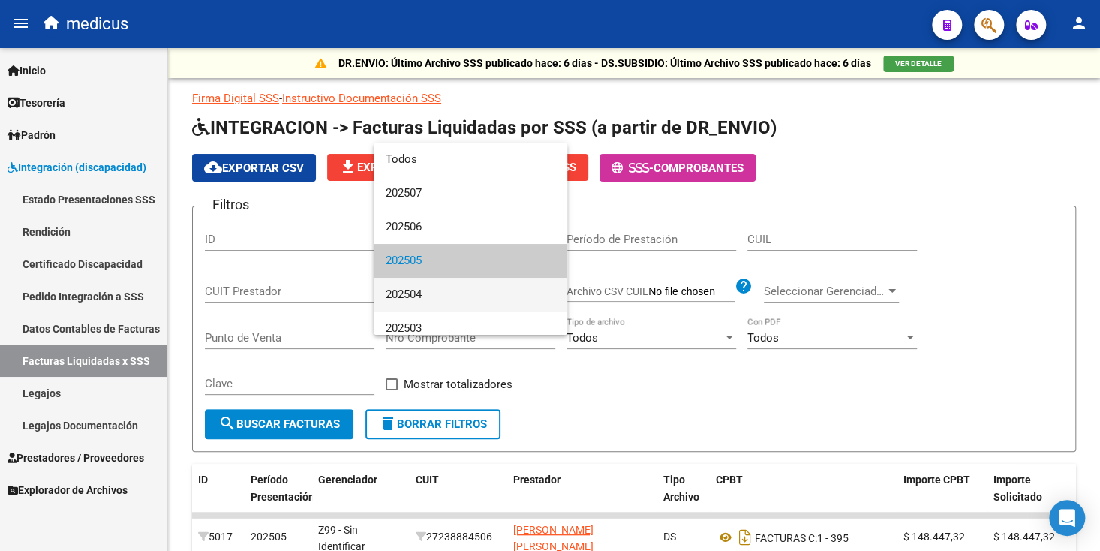
scroll to position [22, 0]
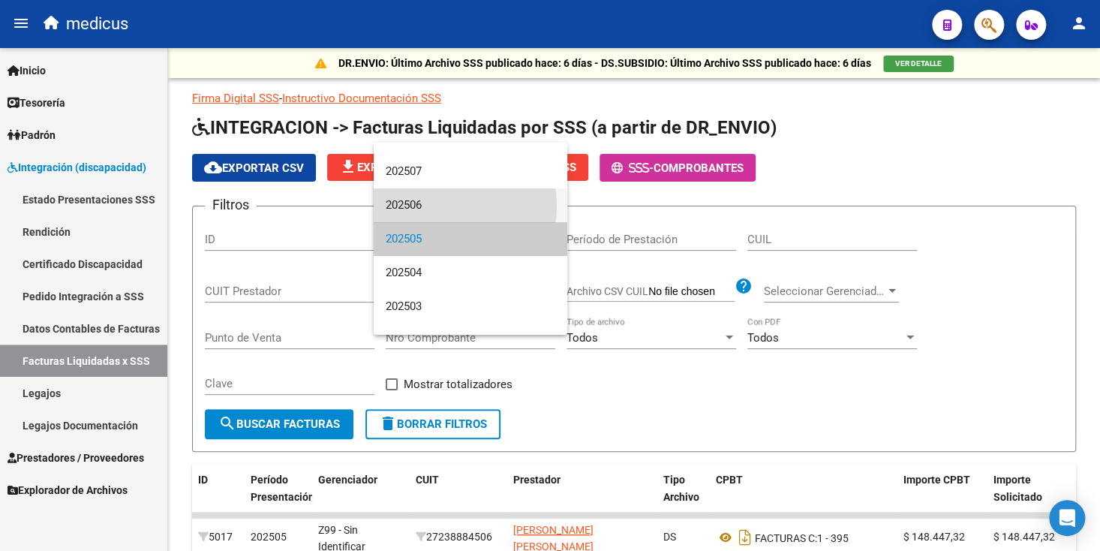
click at [424, 206] on span "202506" at bounding box center [471, 205] width 170 height 34
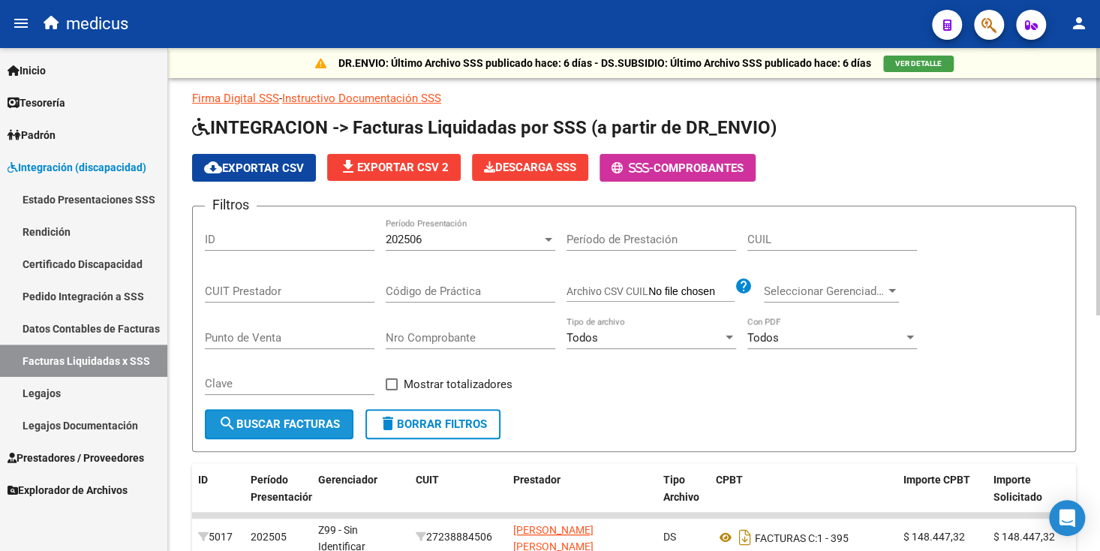
click at [296, 411] on button "search Buscar Facturas" at bounding box center [279, 424] width 149 height 30
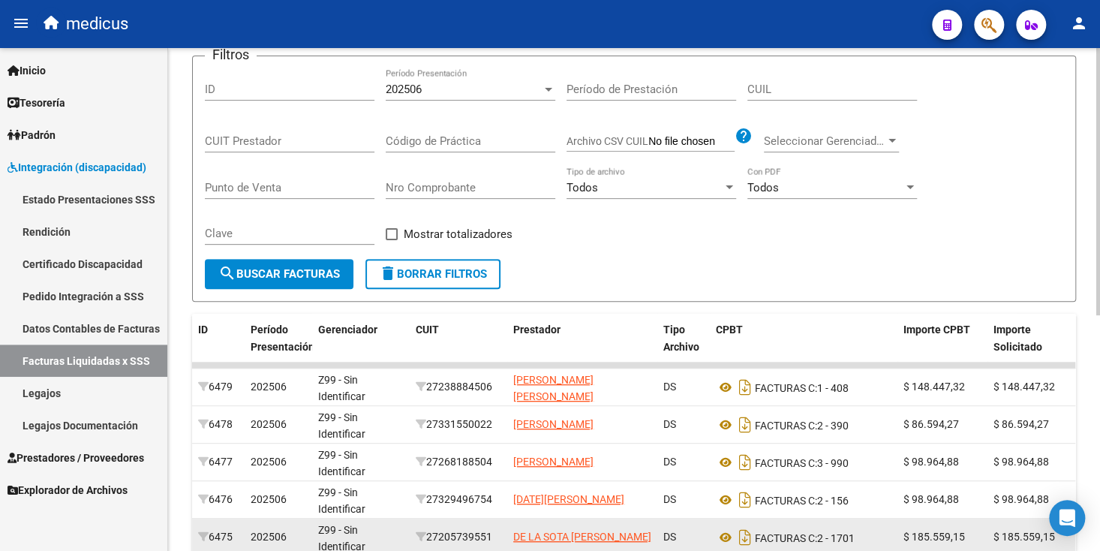
scroll to position [0, 0]
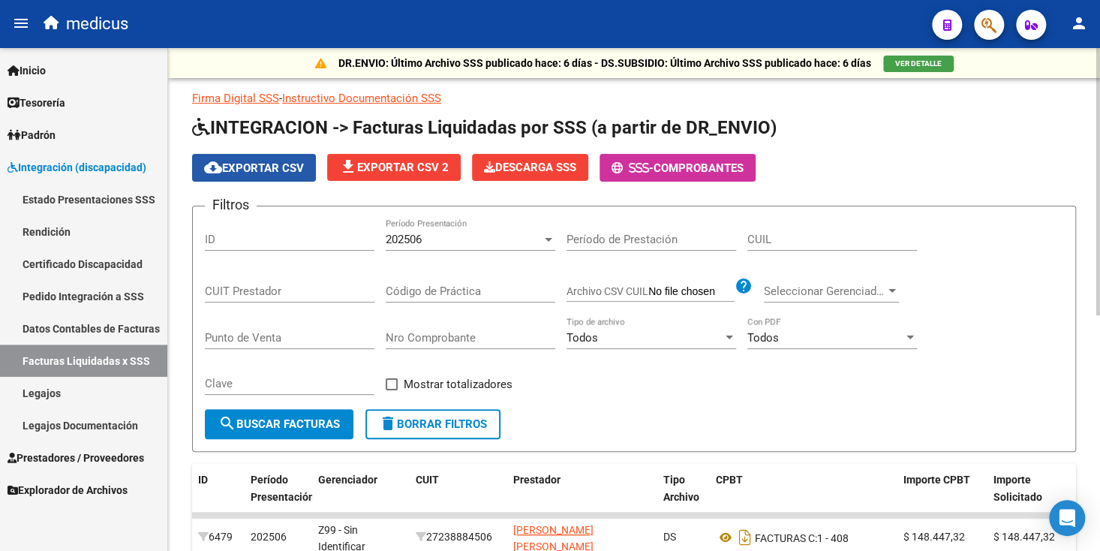
click at [286, 168] on span "cloud_download Exportar CSV" at bounding box center [254, 168] width 100 height 14
click at [845, 178] on div "cloud_download Exportar CSV file_download Exportar CSV 2 Descarga SSS - Comprob…" at bounding box center [634, 168] width 884 height 28
click at [631, 341] on div "Todos" at bounding box center [644, 338] width 156 height 14
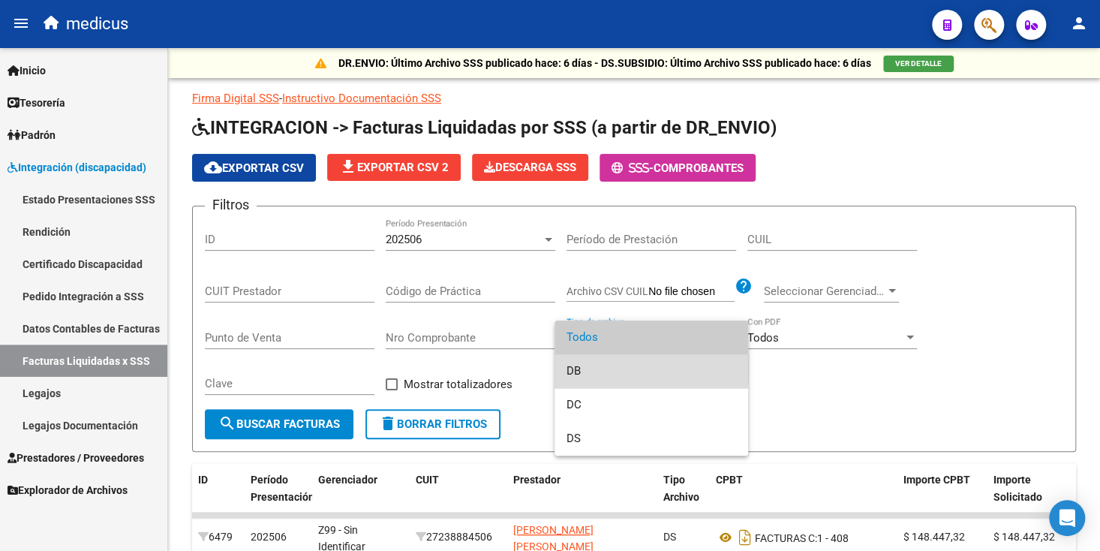
click at [604, 366] on span "DB" at bounding box center [651, 371] width 170 height 34
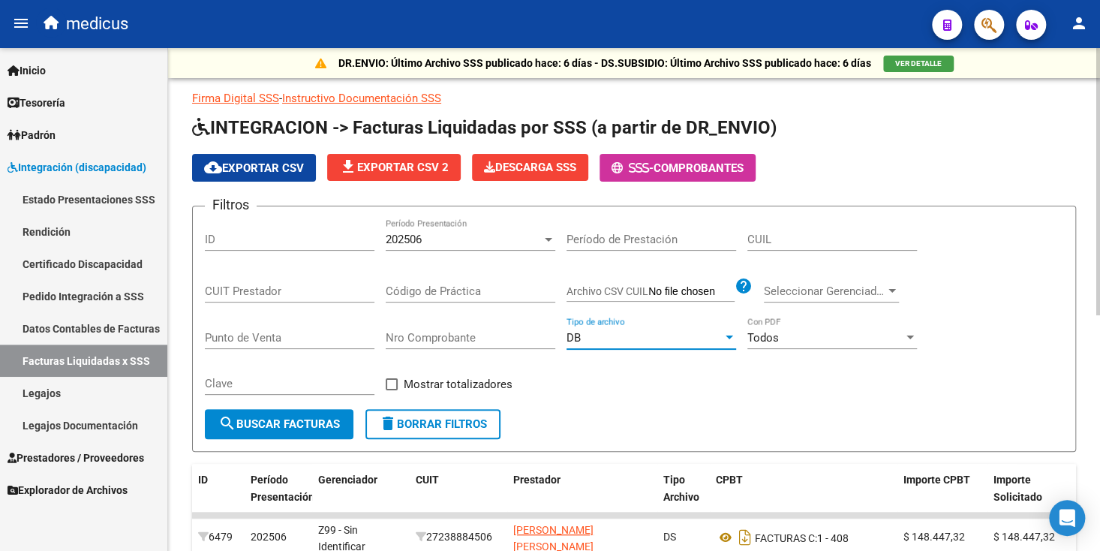
click at [322, 425] on span "search Buscar Facturas" at bounding box center [279, 424] width 122 height 14
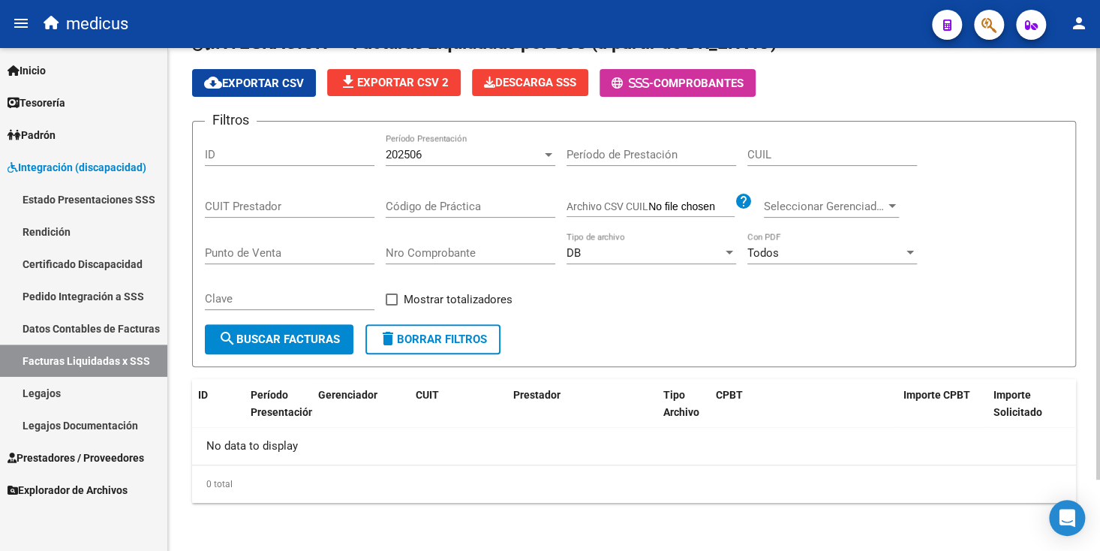
scroll to position [83, 0]
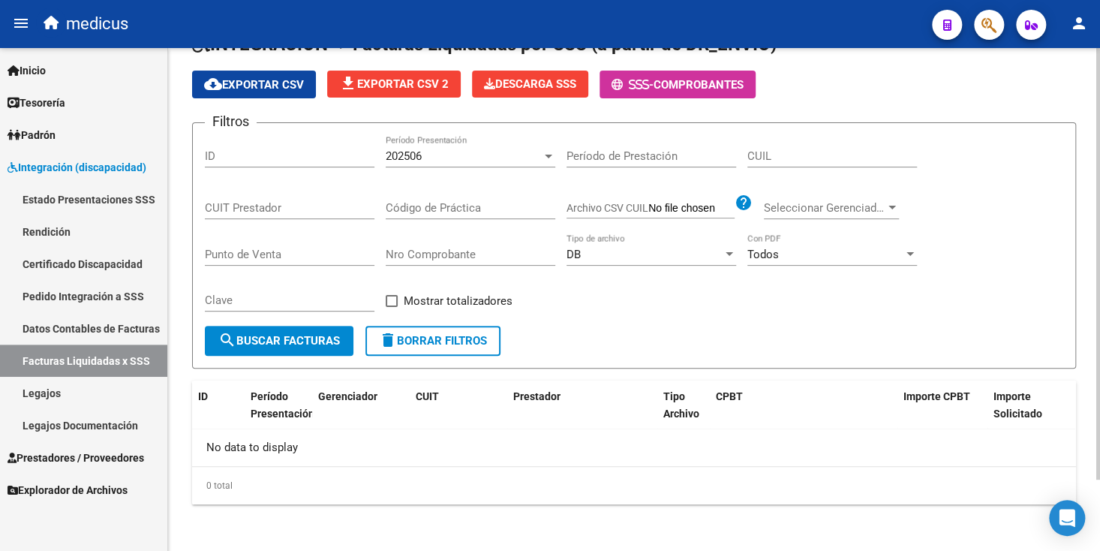
click at [665, 250] on div "DB" at bounding box center [644, 255] width 156 height 14
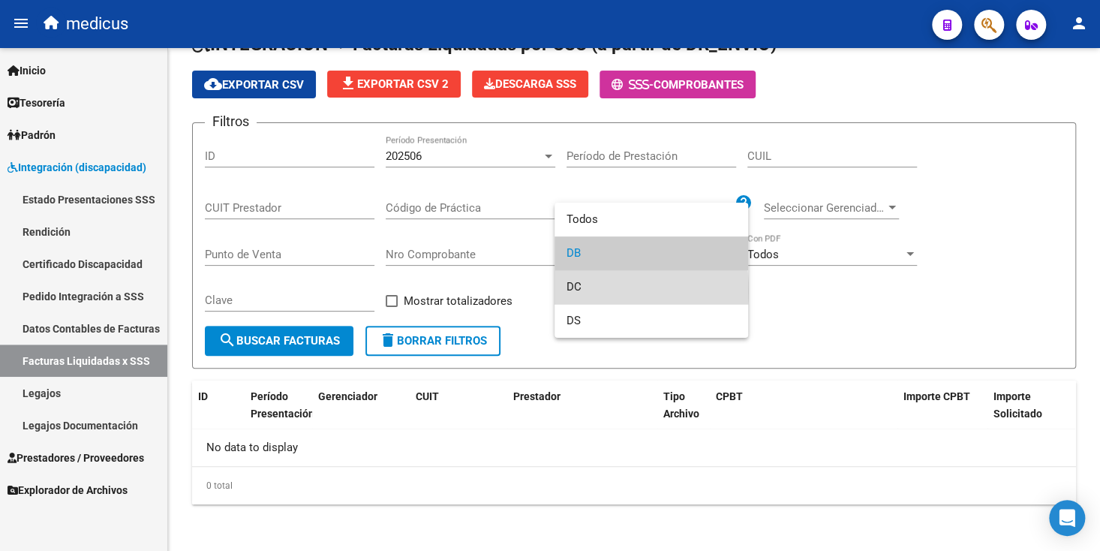
click at [586, 290] on span "DC" at bounding box center [651, 287] width 170 height 34
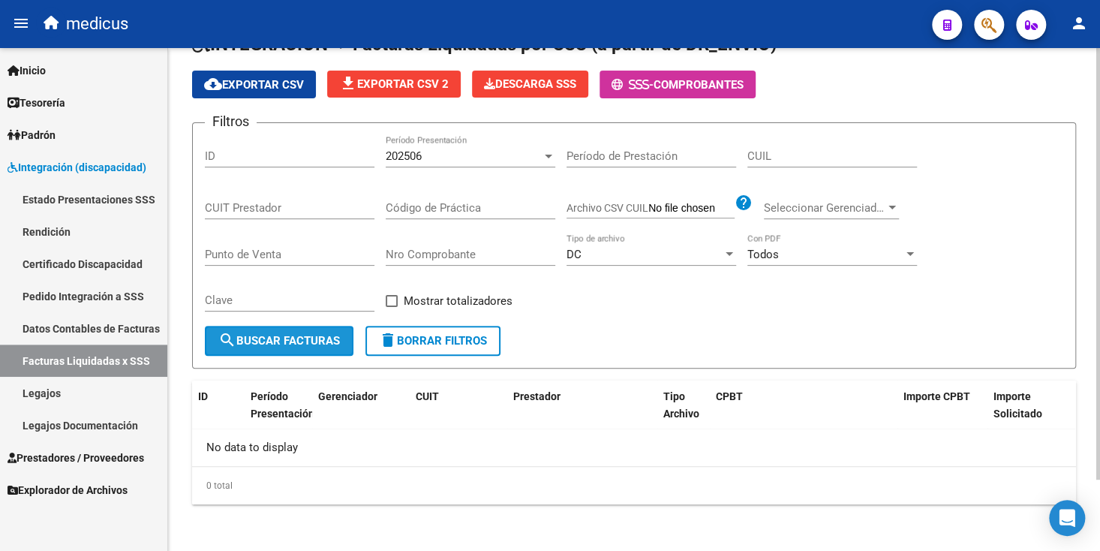
click at [300, 339] on span "search Buscar Facturas" at bounding box center [279, 341] width 122 height 14
click at [585, 256] on div "DC" at bounding box center [644, 255] width 156 height 14
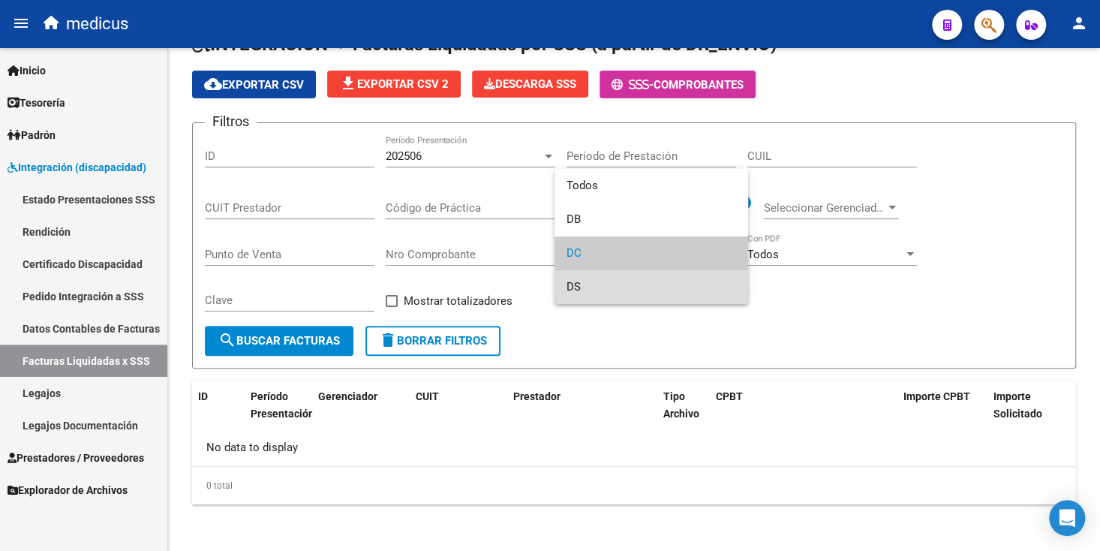
click at [578, 291] on span "DS" at bounding box center [651, 287] width 170 height 34
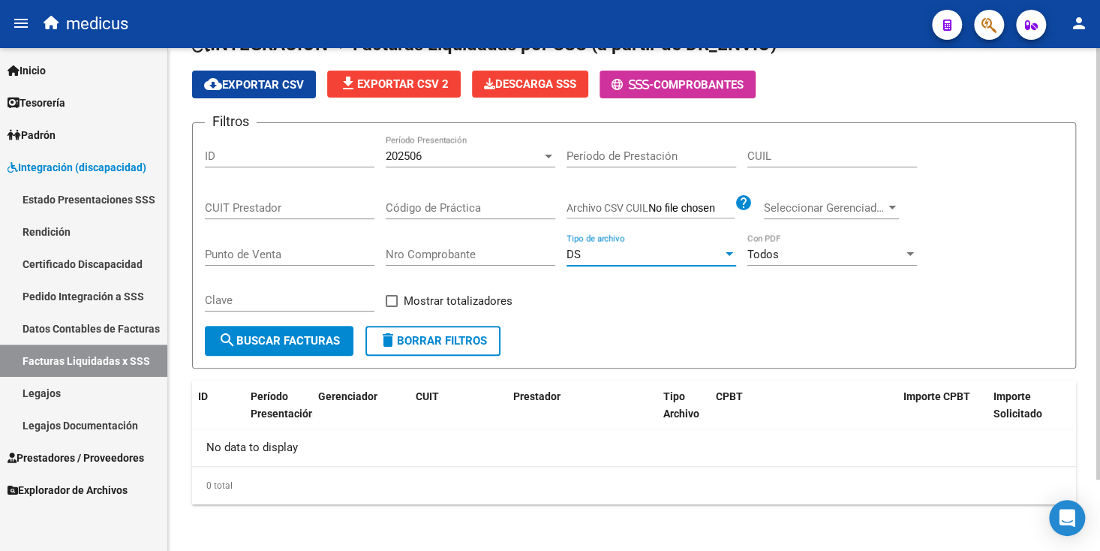
click at [324, 337] on span "search Buscar Facturas" at bounding box center [279, 341] width 122 height 14
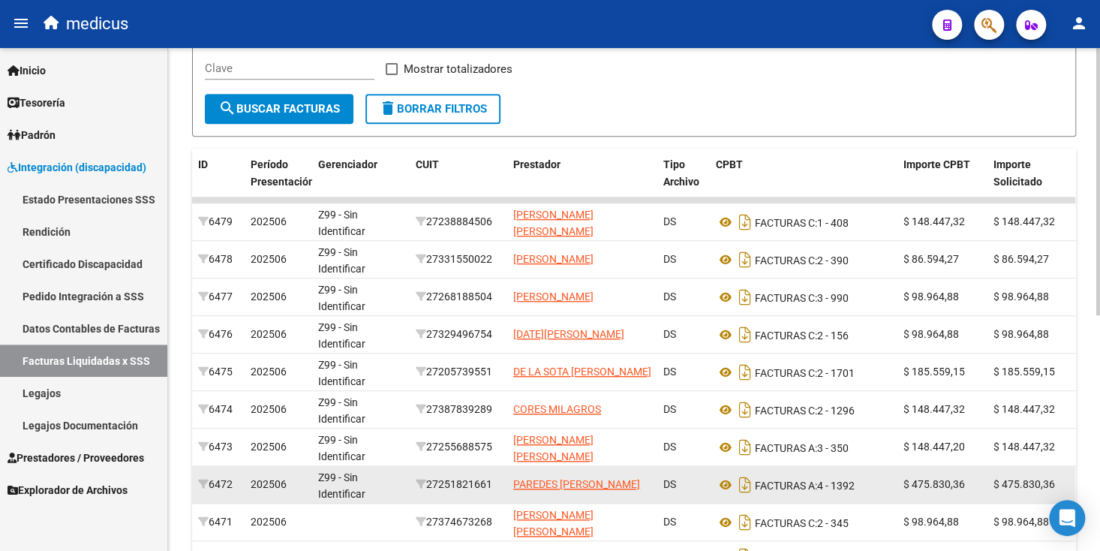
scroll to position [0, 0]
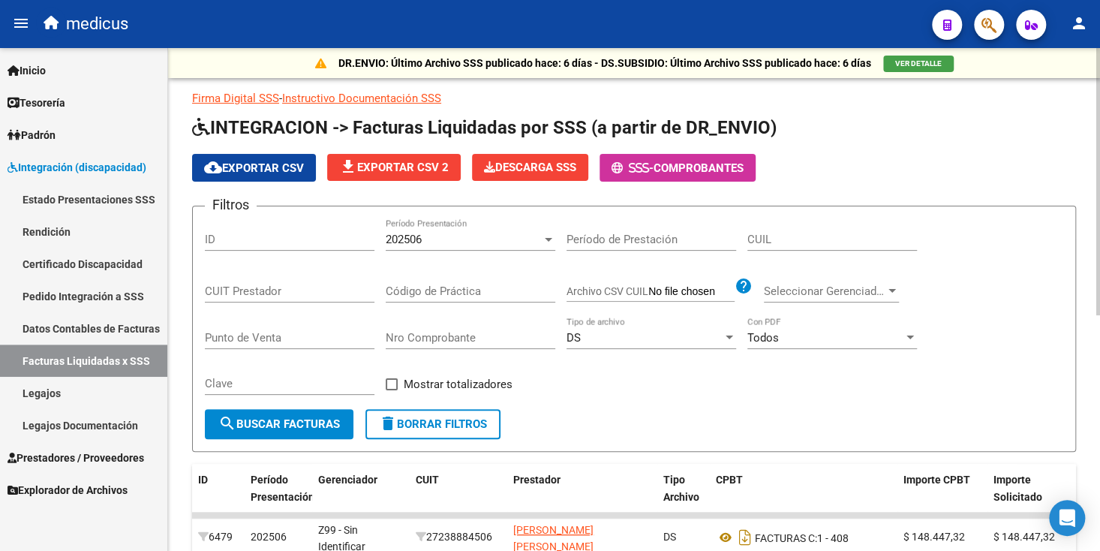
click at [604, 335] on div "DS" at bounding box center [644, 338] width 156 height 14
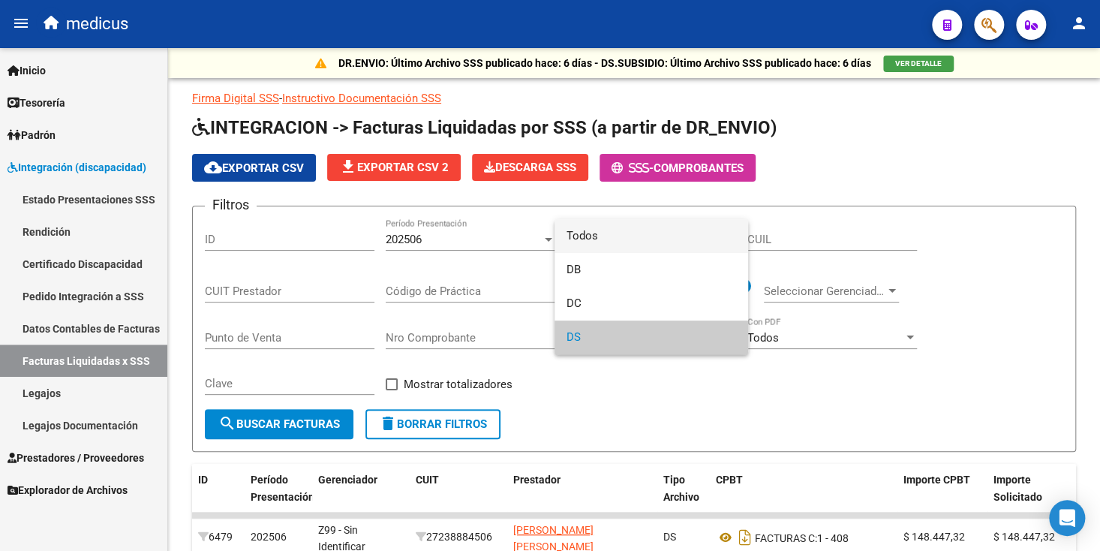
drag, startPoint x: 585, startPoint y: 242, endPoint x: 570, endPoint y: 252, distance: 17.9
click at [586, 243] on span "Todos" at bounding box center [651, 236] width 170 height 34
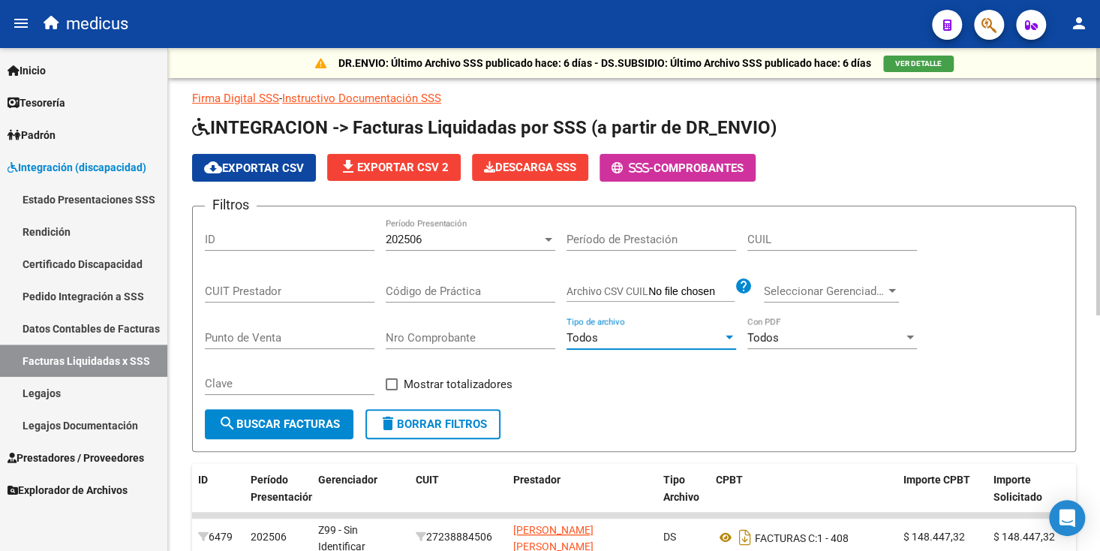
click at [296, 417] on span "search Buscar Facturas" at bounding box center [279, 424] width 122 height 14
click at [686, 290] on input "Archivo CSV CUIL" at bounding box center [691, 292] width 86 height 14
click at [894, 289] on div at bounding box center [892, 291] width 8 height 4
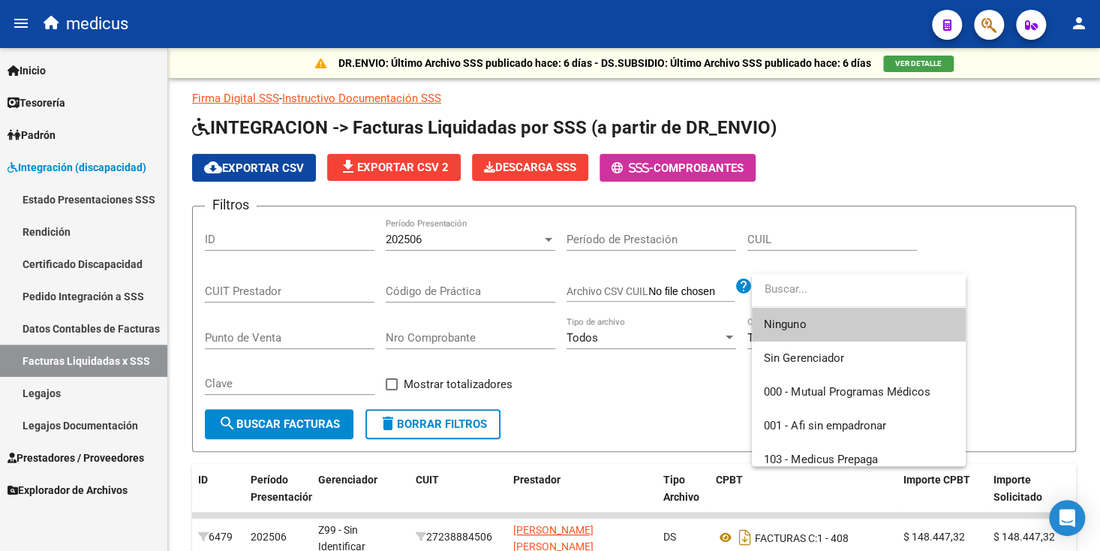
click at [893, 216] on div at bounding box center [550, 275] width 1100 height 551
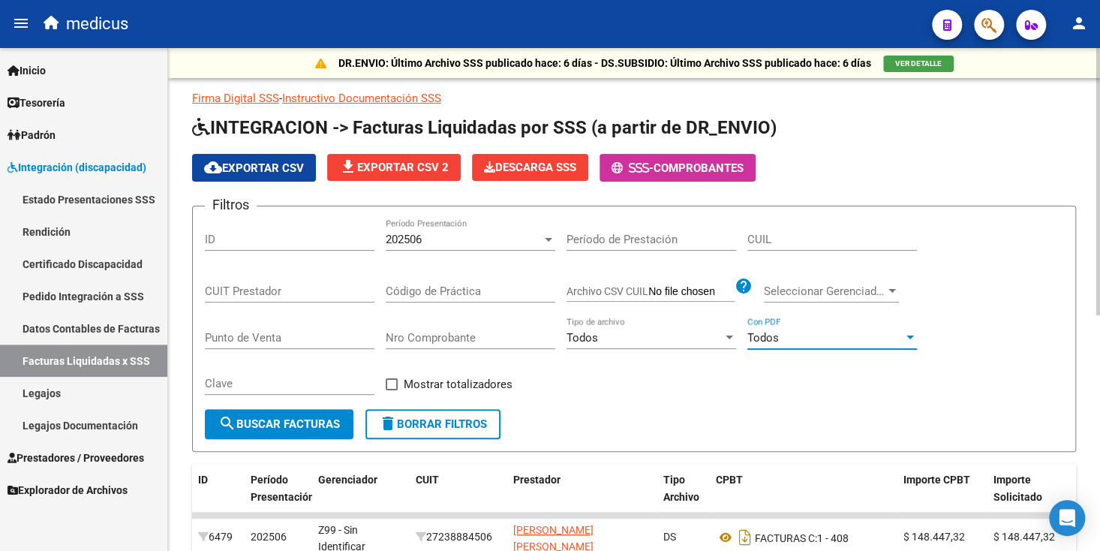
click at [913, 336] on div at bounding box center [910, 337] width 8 height 4
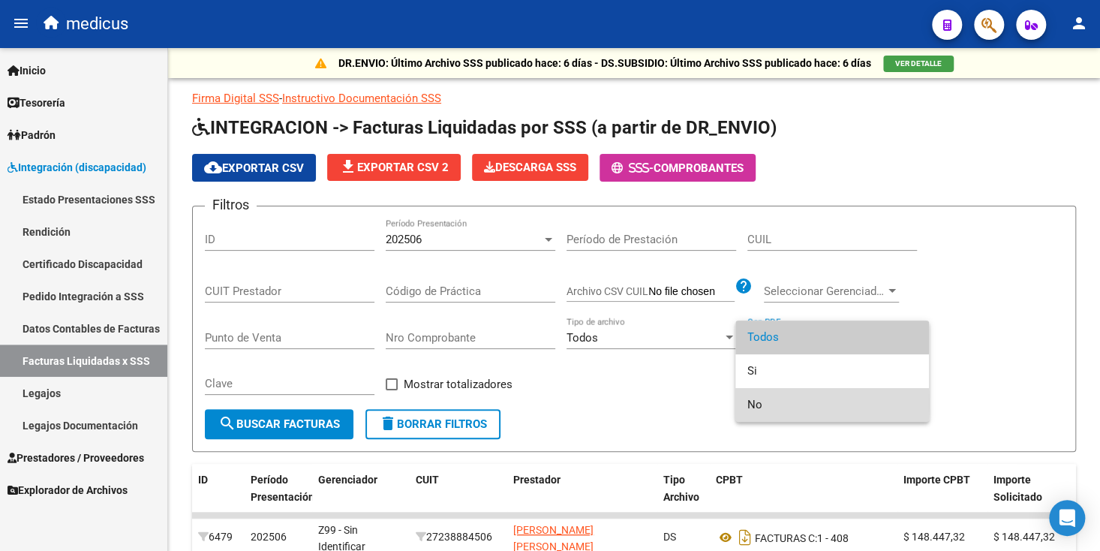
drag, startPoint x: 765, startPoint y: 403, endPoint x: 524, endPoint y: 443, distance: 244.1
click at [765, 404] on span "No" at bounding box center [832, 405] width 170 height 34
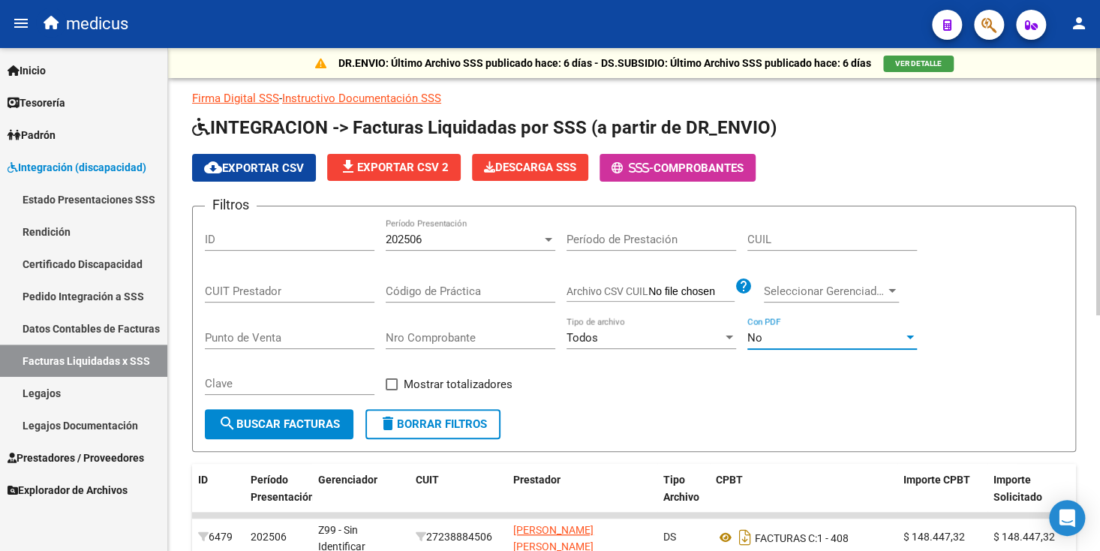
click at [276, 423] on span "search Buscar Facturas" at bounding box center [279, 424] width 122 height 14
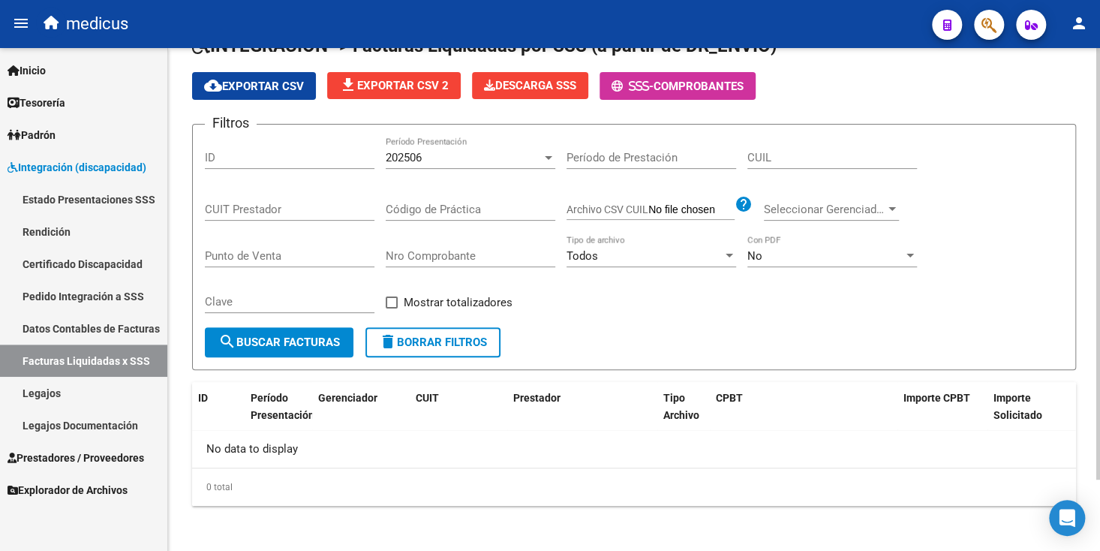
scroll to position [83, 0]
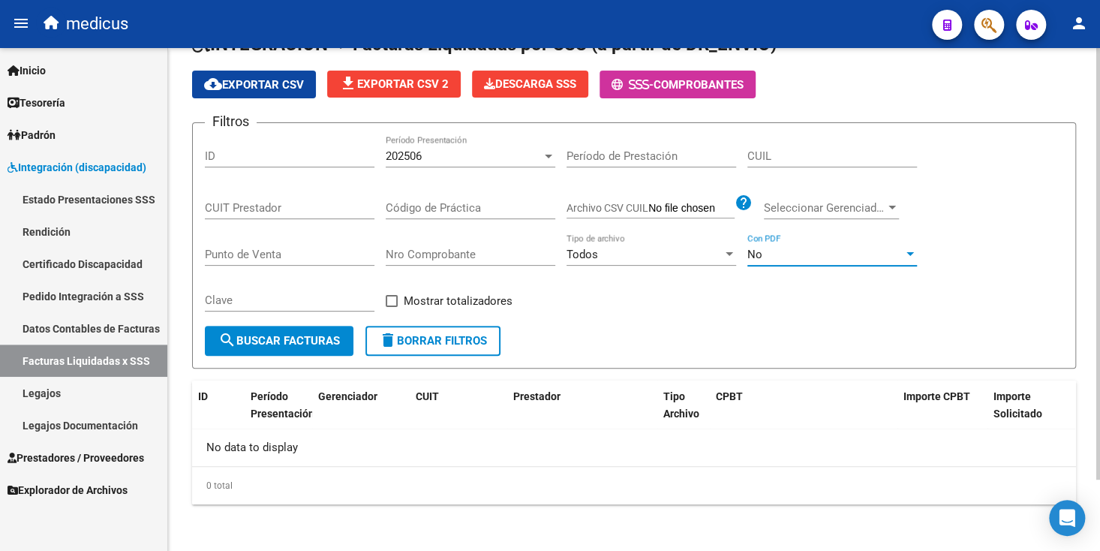
click at [806, 259] on div "No" at bounding box center [825, 255] width 156 height 14
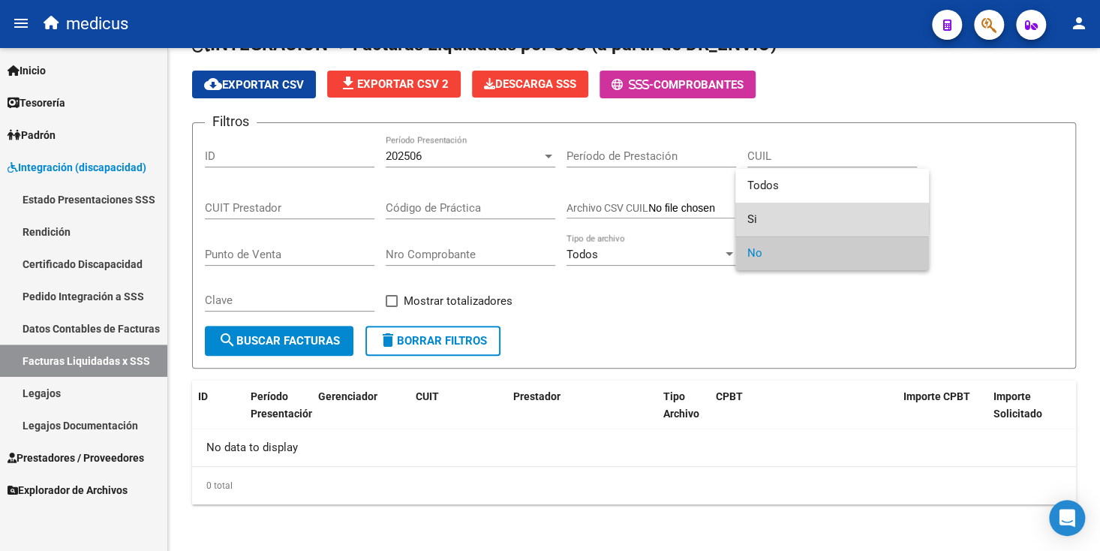
drag, startPoint x: 771, startPoint y: 218, endPoint x: 487, endPoint y: 301, distance: 296.1
click at [769, 219] on span "Si" at bounding box center [832, 220] width 170 height 34
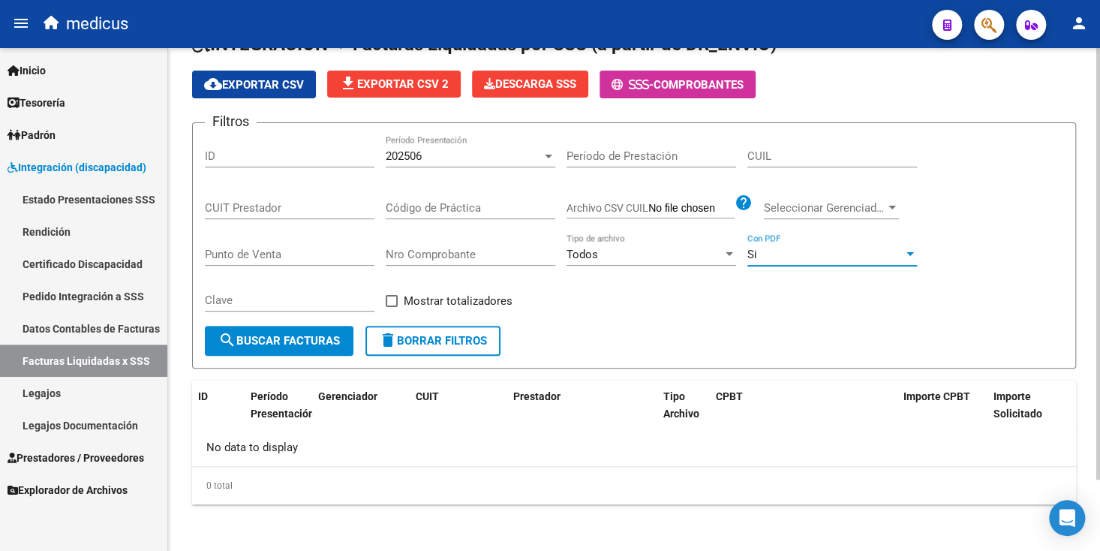
click at [306, 343] on span "search Buscar Facturas" at bounding box center [279, 341] width 122 height 14
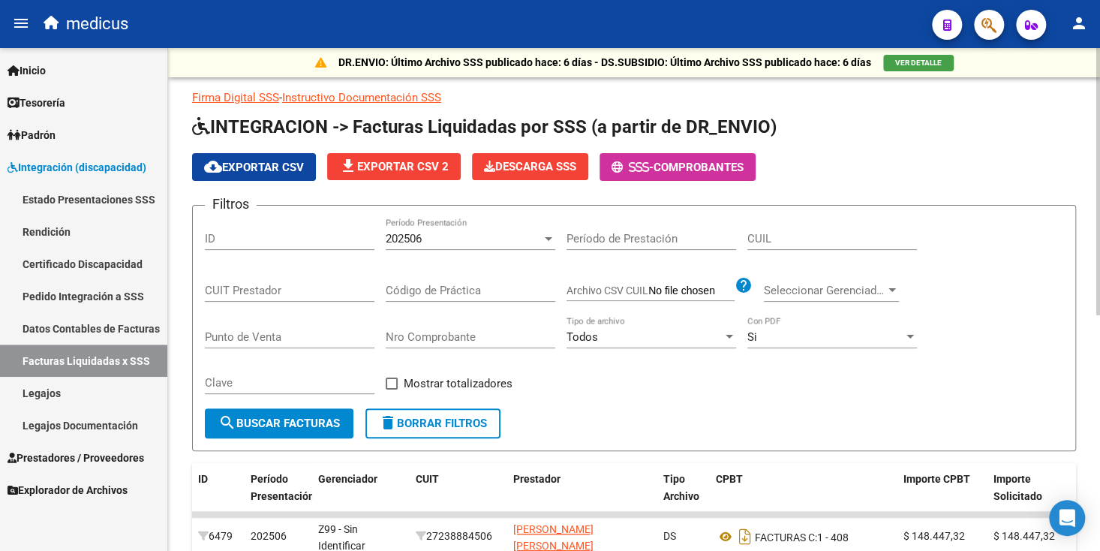
scroll to position [0, 0]
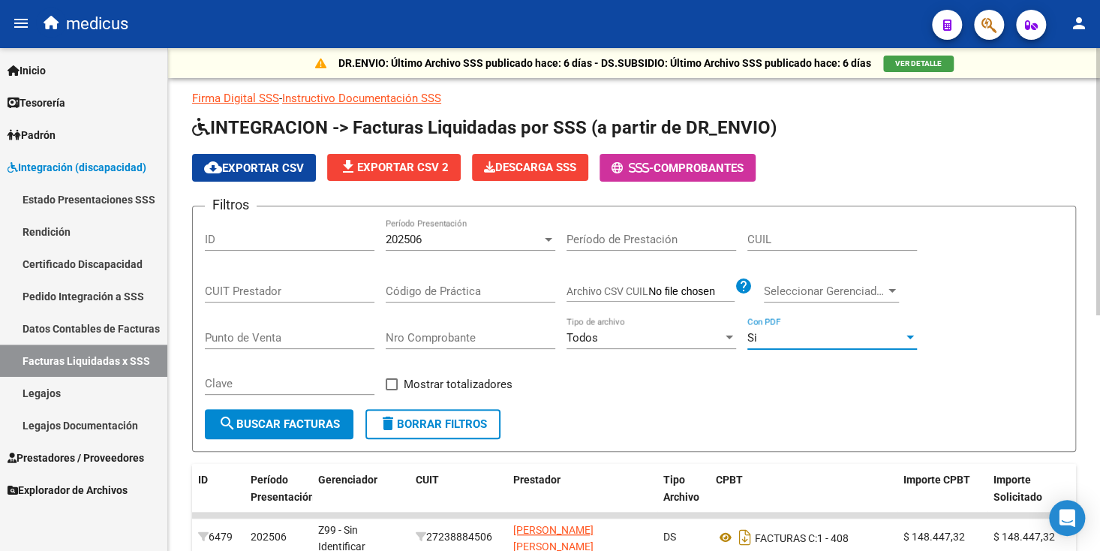
click at [785, 341] on div "Si" at bounding box center [825, 338] width 156 height 14
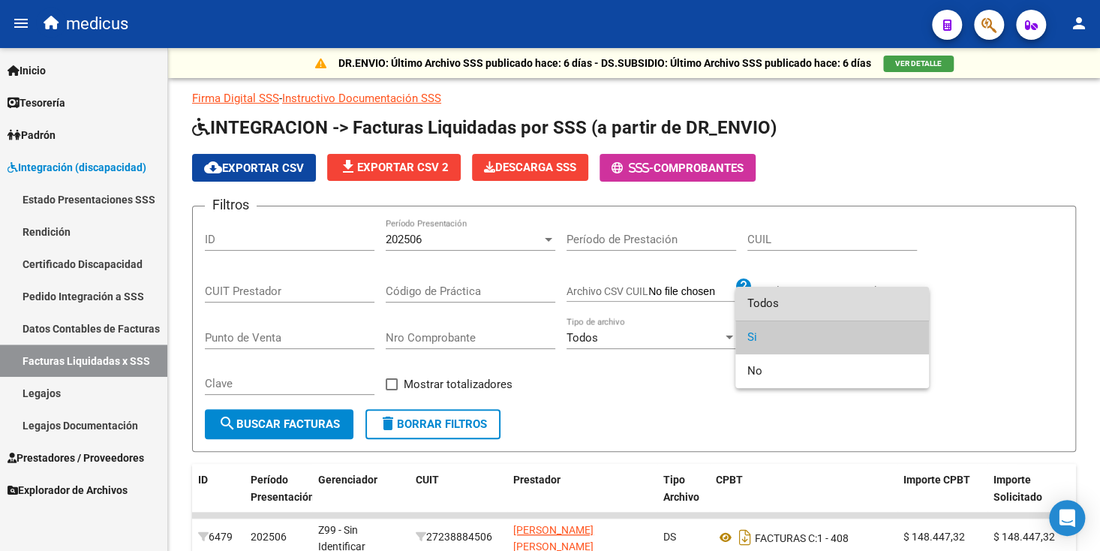
click at [770, 310] on span "Todos" at bounding box center [832, 304] width 170 height 34
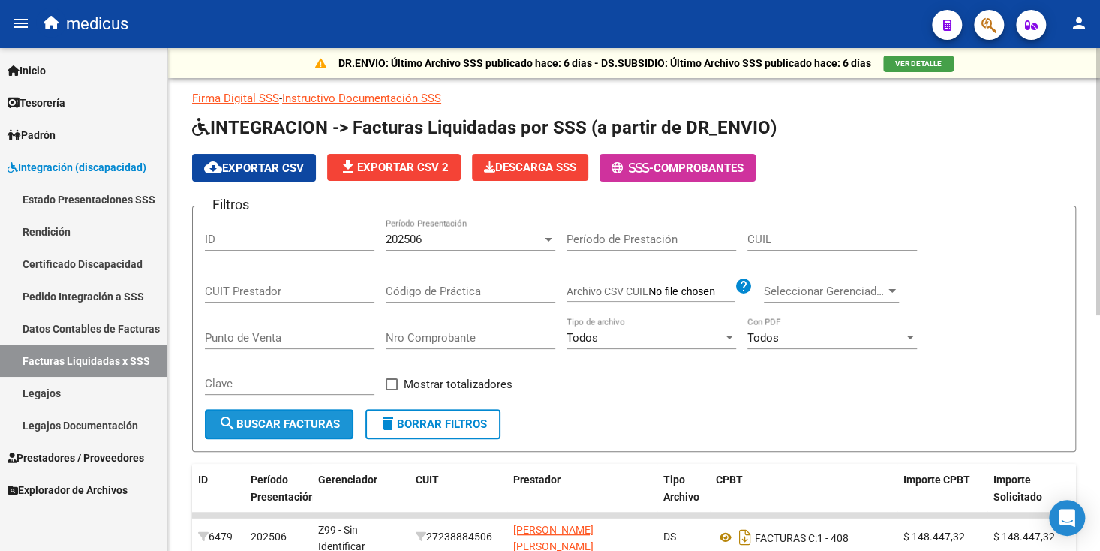
click at [301, 428] on button "search Buscar Facturas" at bounding box center [279, 424] width 149 height 30
click at [499, 242] on div "202506" at bounding box center [464, 240] width 156 height 14
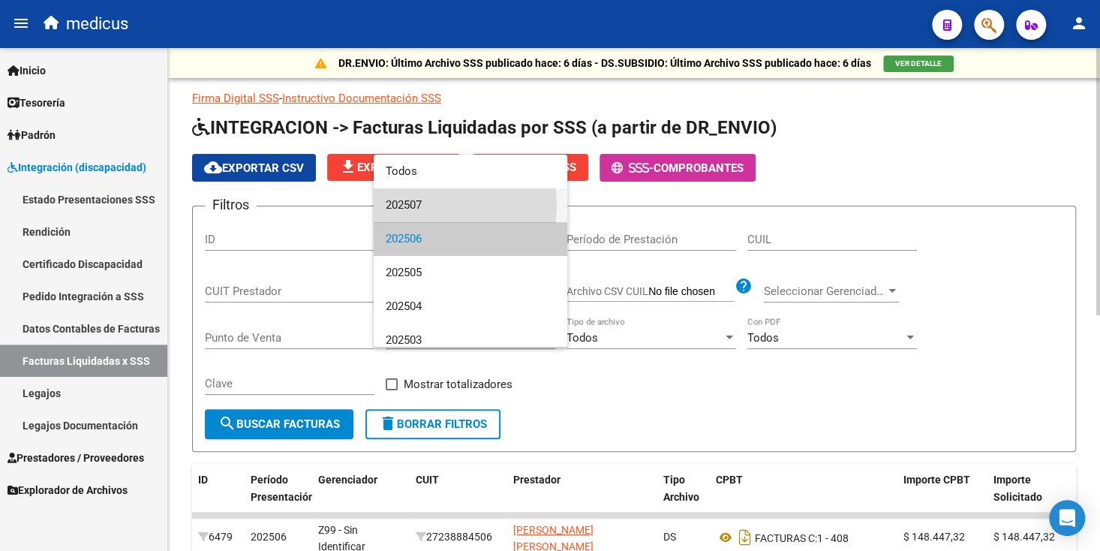
drag, startPoint x: 425, startPoint y: 206, endPoint x: 340, endPoint y: 308, distance: 132.6
click at [423, 210] on span "202507" at bounding box center [471, 205] width 170 height 34
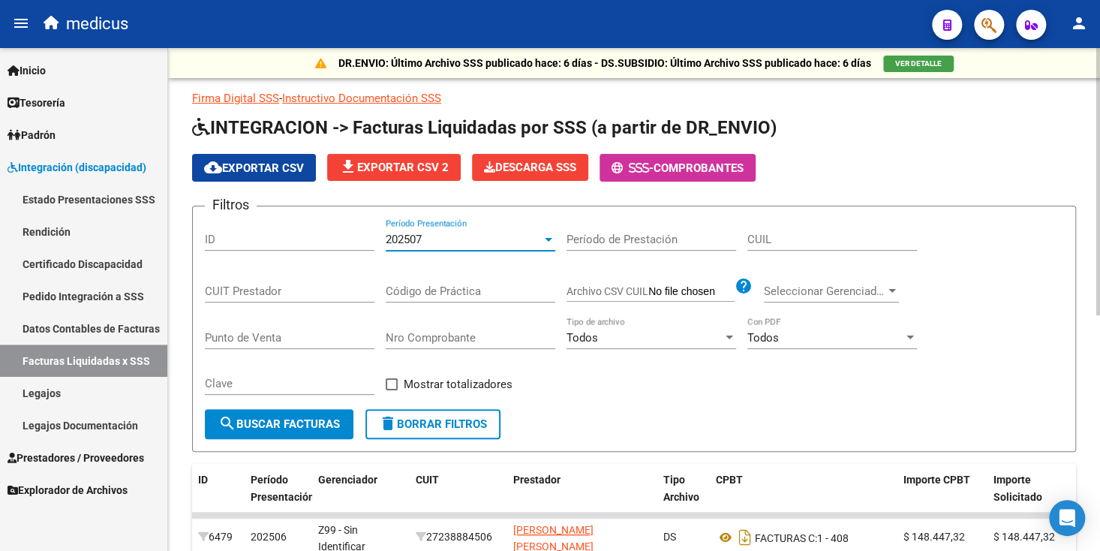
click at [281, 417] on span "search Buscar Facturas" at bounding box center [279, 424] width 122 height 14
click at [905, 60] on span "VER DETALLE" at bounding box center [918, 63] width 47 height 8
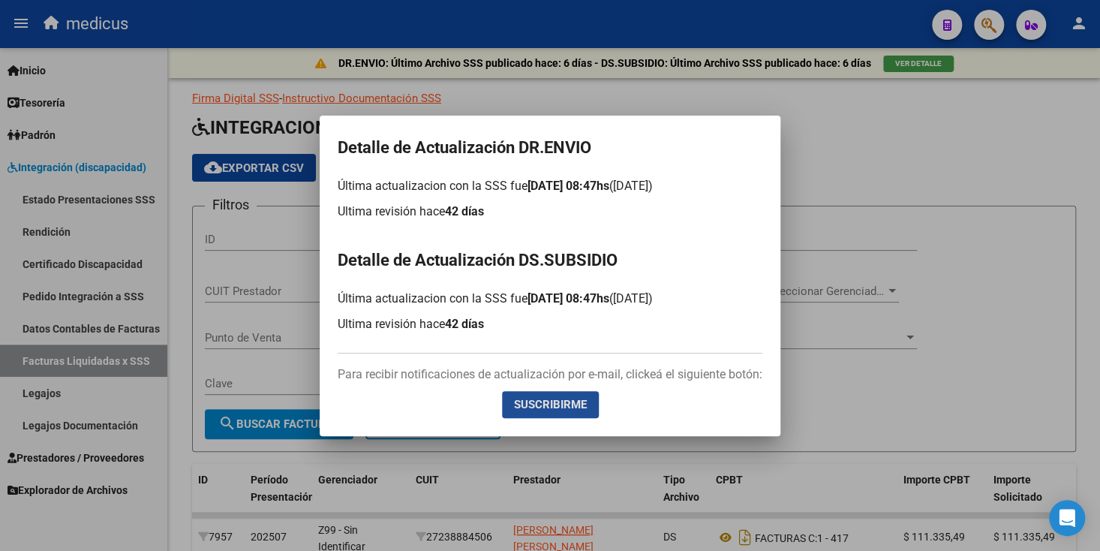
click at [563, 406] on span "Suscribirme" at bounding box center [550, 405] width 73 height 14
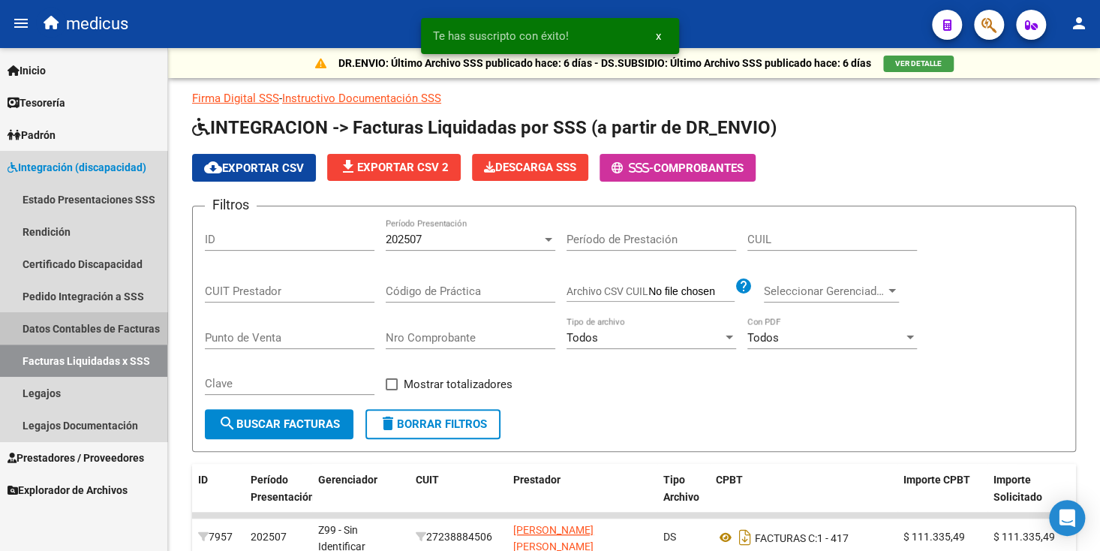
click at [80, 323] on link "Datos Contables de Facturas" at bounding box center [83, 328] width 167 height 32
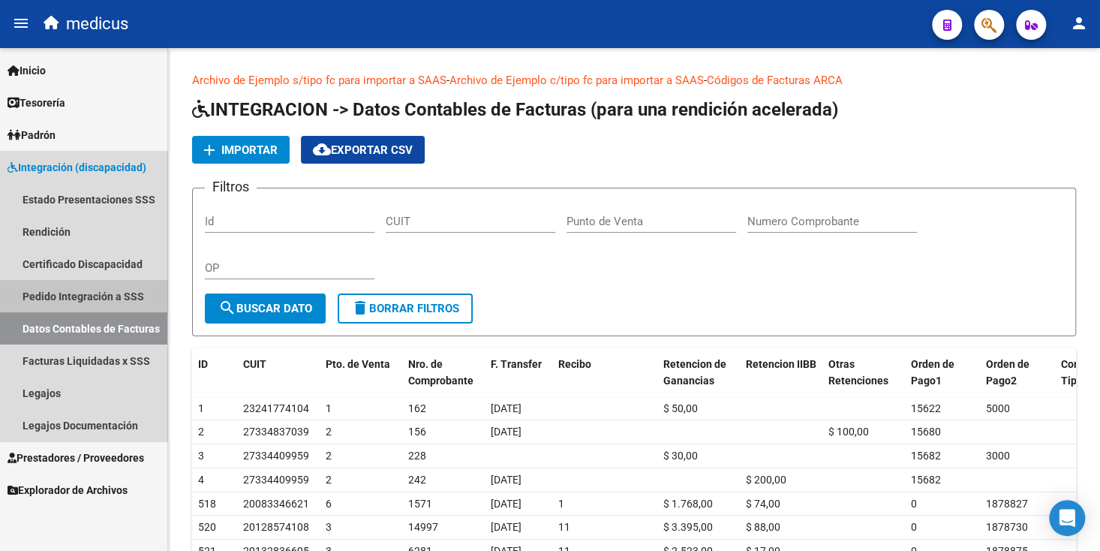
click at [98, 298] on link "Pedido Integración a SSS" at bounding box center [83, 296] width 167 height 32
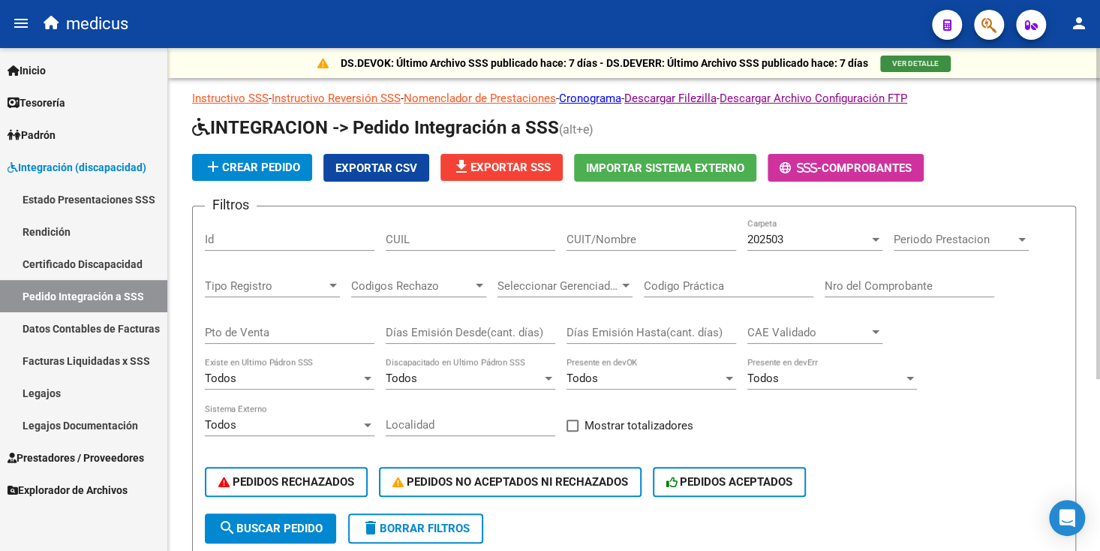
click at [910, 66] on span "VER DETALLE" at bounding box center [915, 63] width 47 height 8
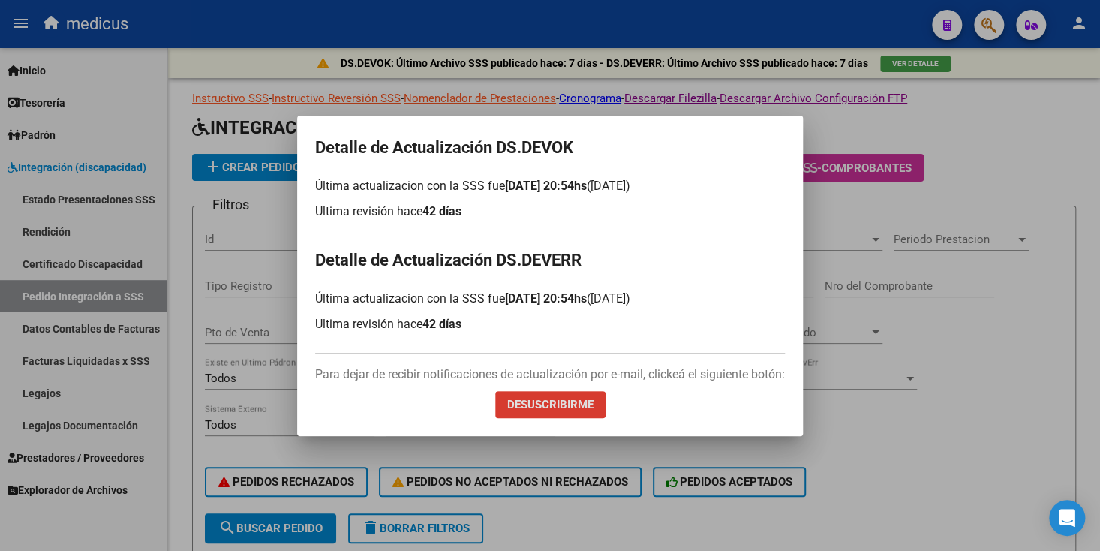
click at [83, 296] on div at bounding box center [550, 275] width 1100 height 551
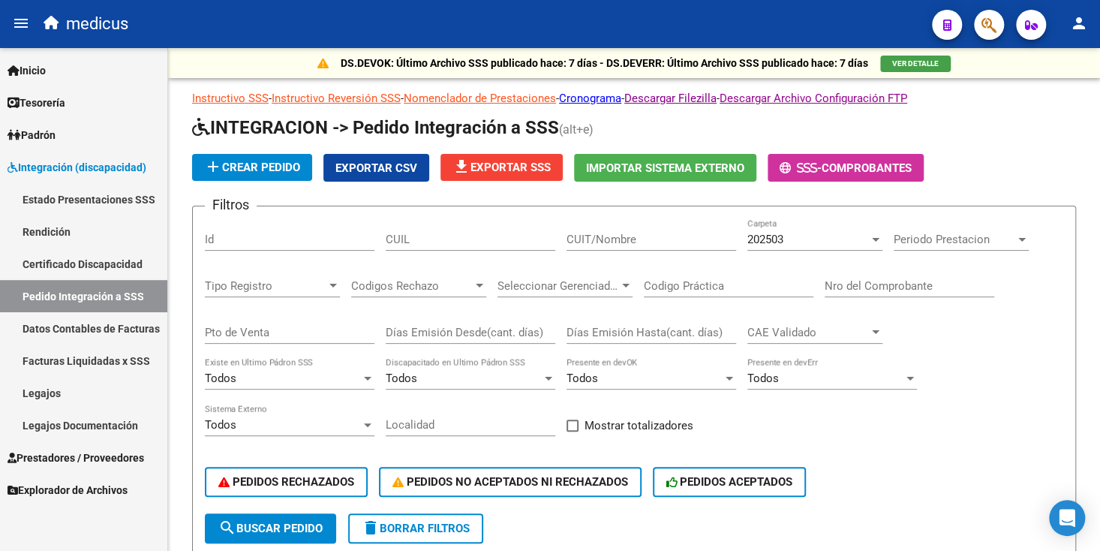
click at [101, 263] on link "Certificado Discapacidad" at bounding box center [83, 264] width 167 height 32
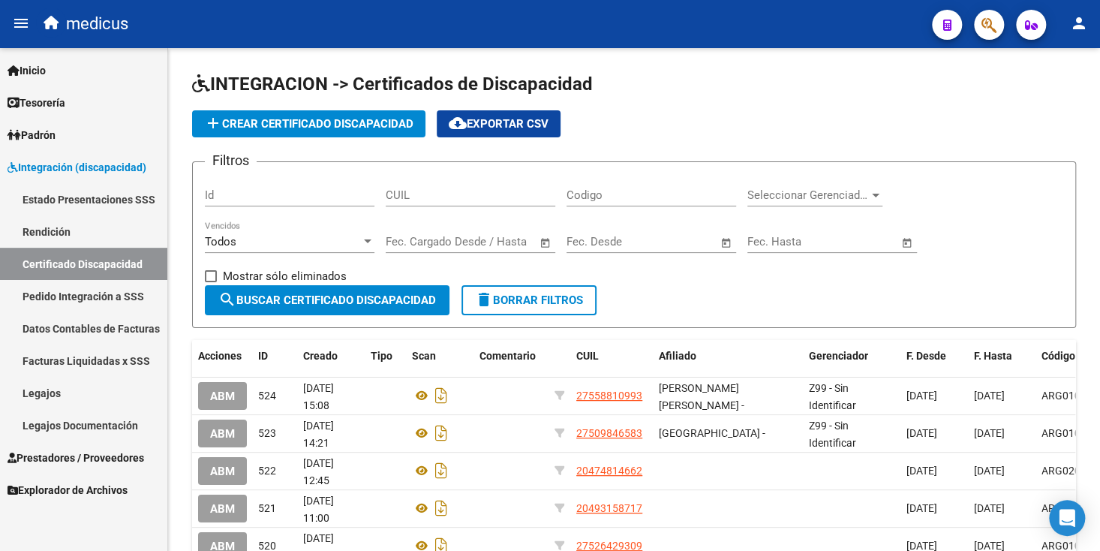
click at [64, 230] on link "Rendición" at bounding box center [83, 231] width 167 height 32
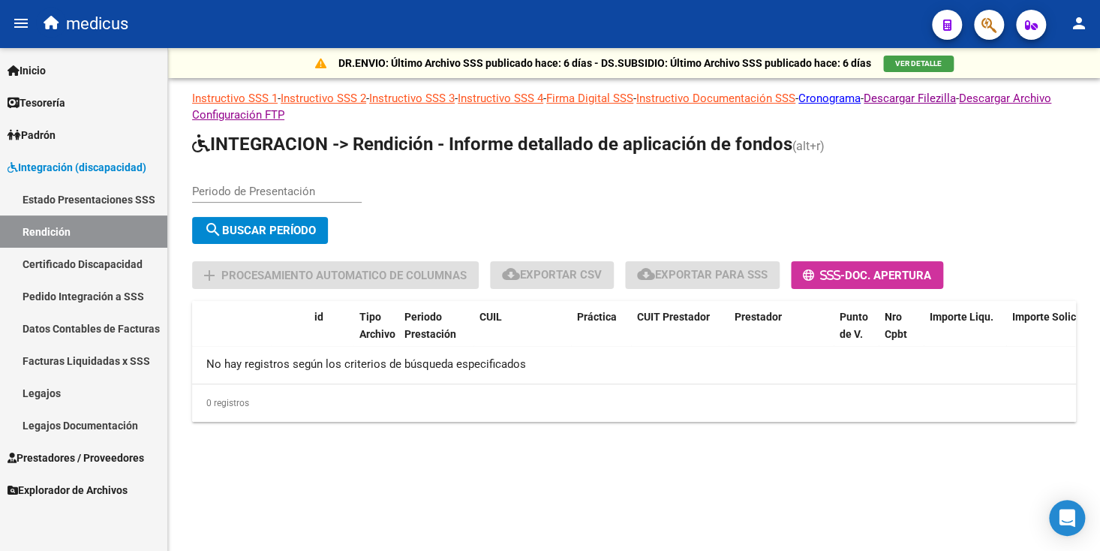
click at [908, 64] on span "VER DETALLE" at bounding box center [918, 63] width 47 height 8
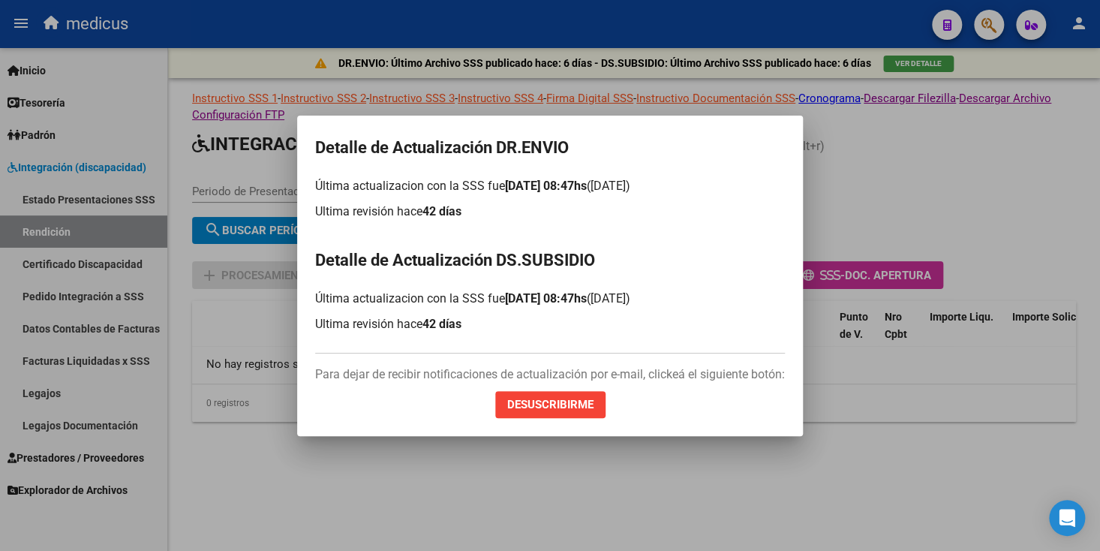
click at [74, 230] on div at bounding box center [550, 275] width 1100 height 551
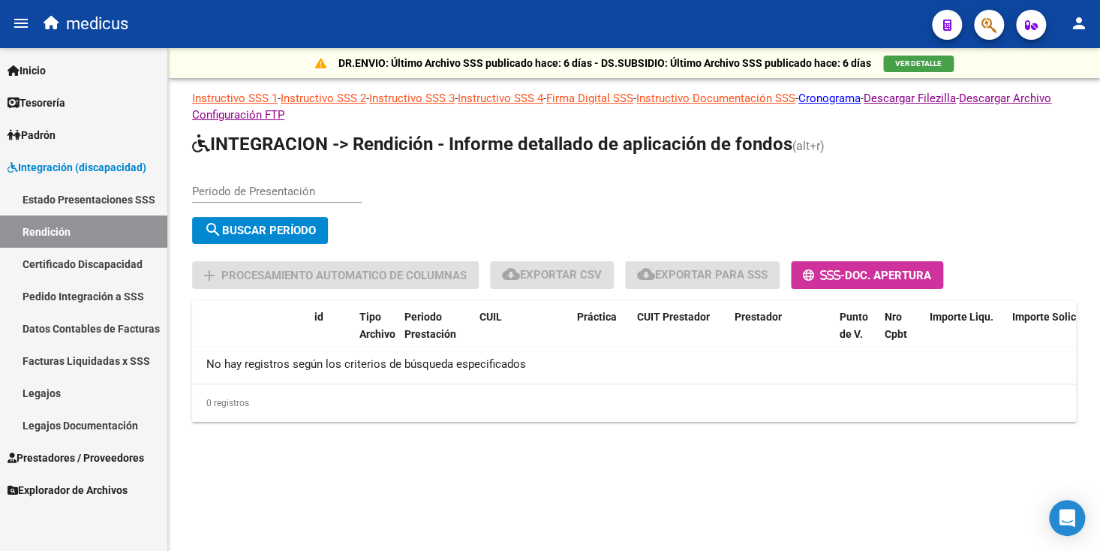
click at [77, 199] on link "Estado Presentaciones SSS" at bounding box center [83, 199] width 167 height 32
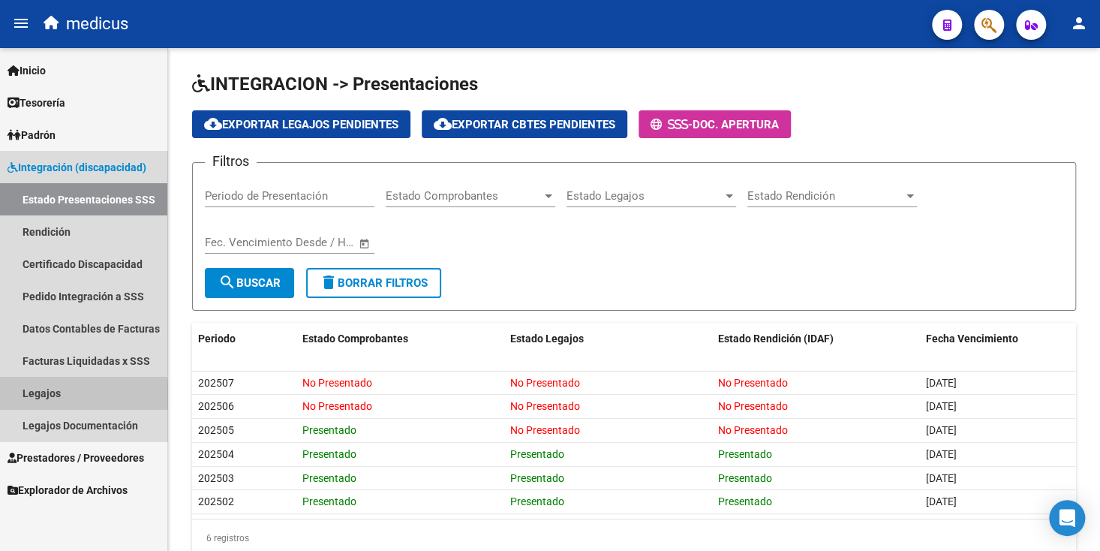
click at [41, 395] on link "Legajos" at bounding box center [83, 393] width 167 height 32
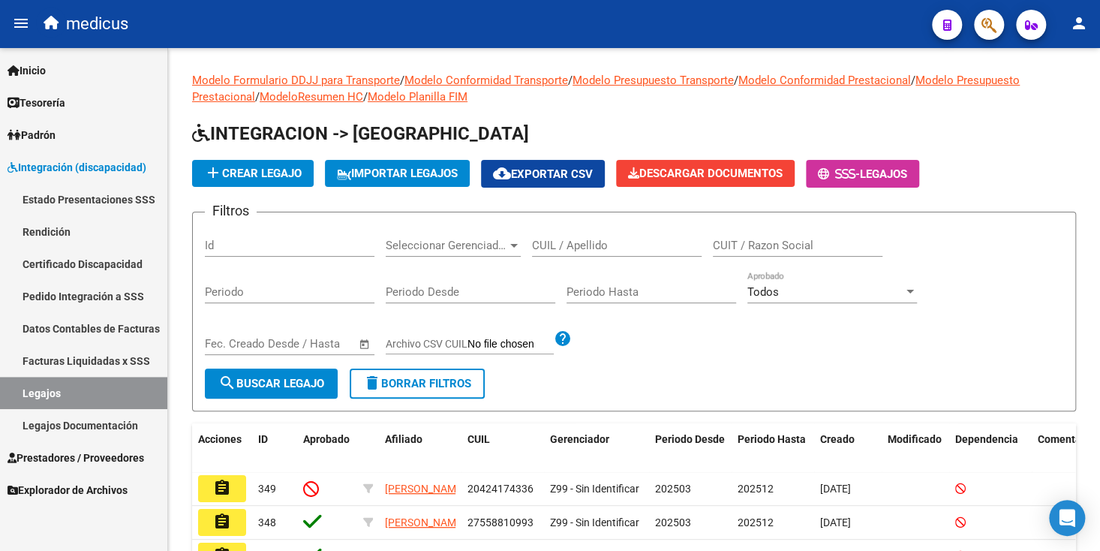
click at [36, 427] on link "Legajos Documentación" at bounding box center [83, 425] width 167 height 32
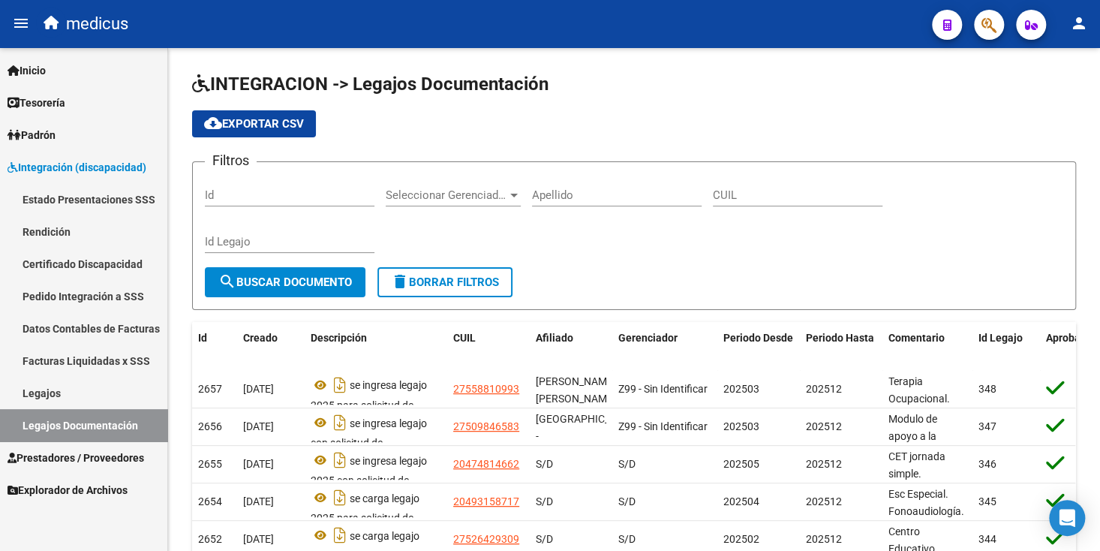
click at [49, 460] on span "Prestadores / Proveedores" at bounding box center [76, 457] width 137 height 17
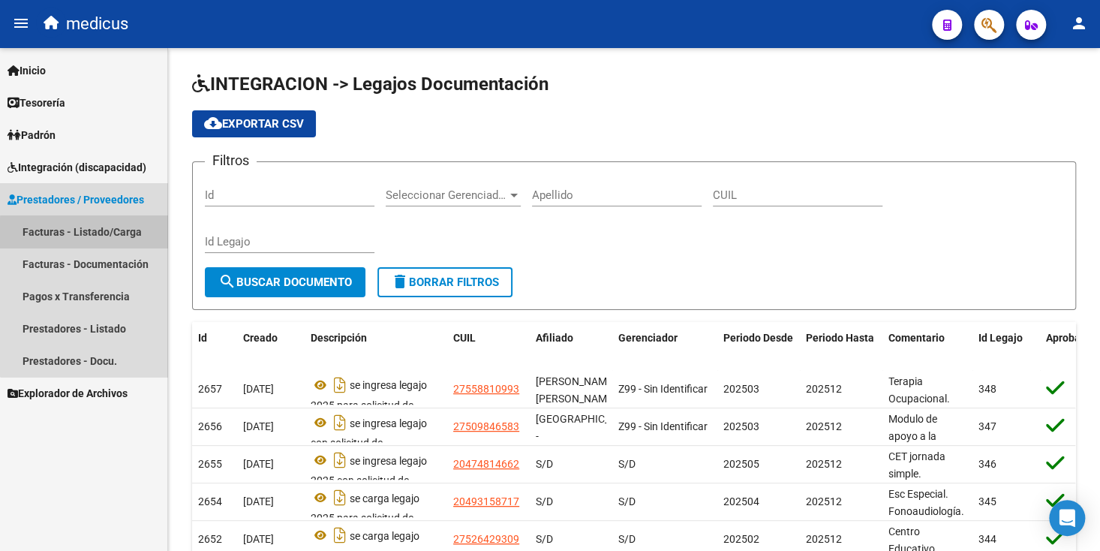
click at [115, 234] on link "Facturas - Listado/Carga" at bounding box center [83, 231] width 167 height 32
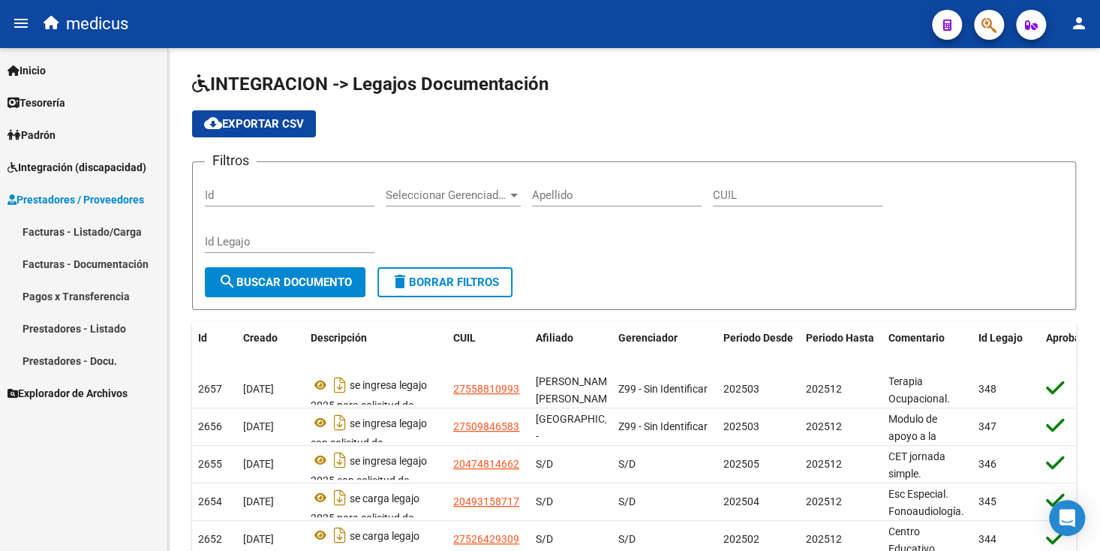
click at [115, 265] on link "Facturas - Documentación" at bounding box center [83, 264] width 167 height 32
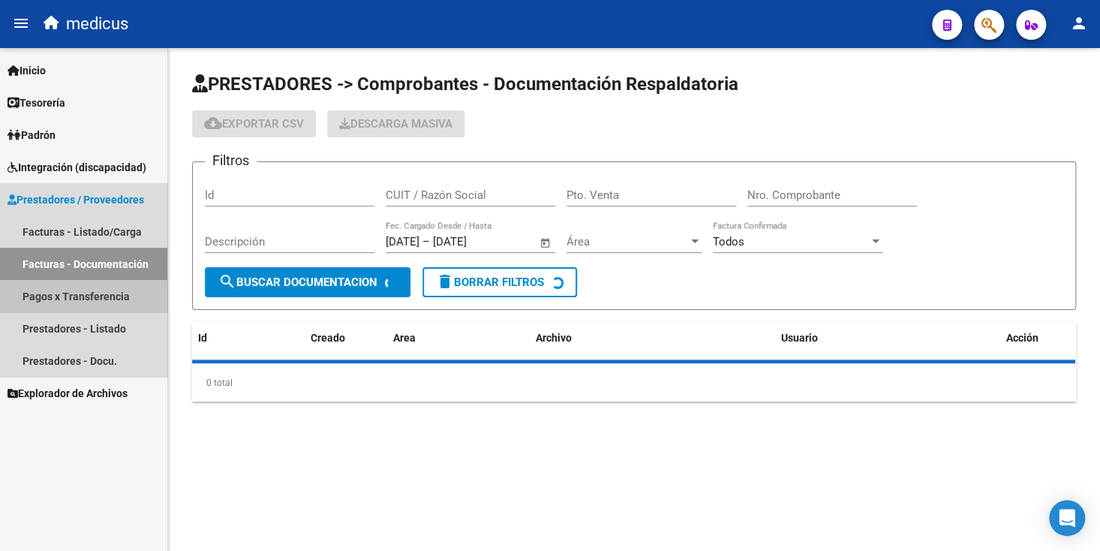
click at [110, 298] on link "Pagos x Transferencia" at bounding box center [83, 296] width 167 height 32
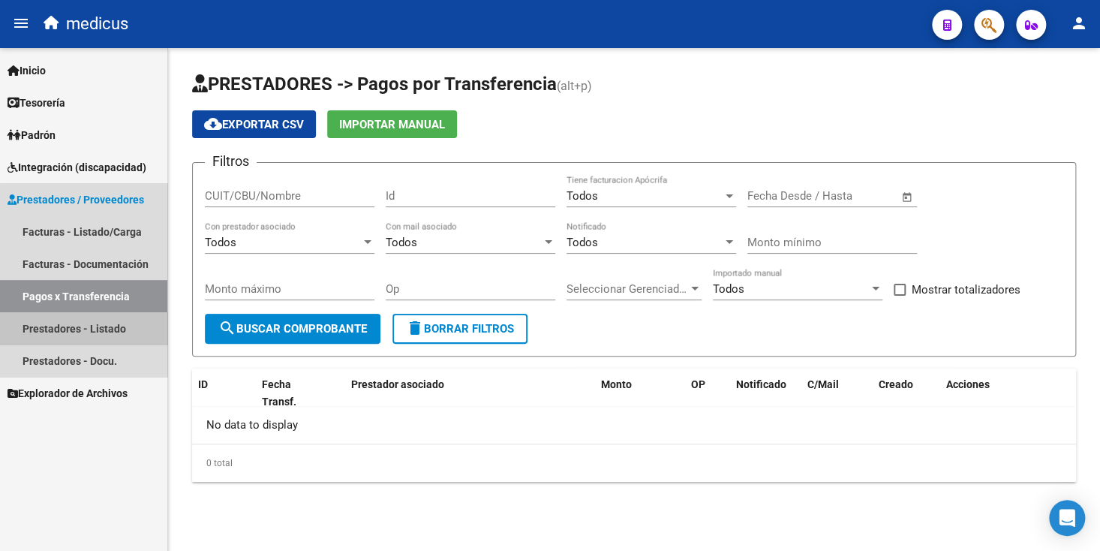
click at [100, 328] on link "Prestadores - Listado" at bounding box center [83, 328] width 167 height 32
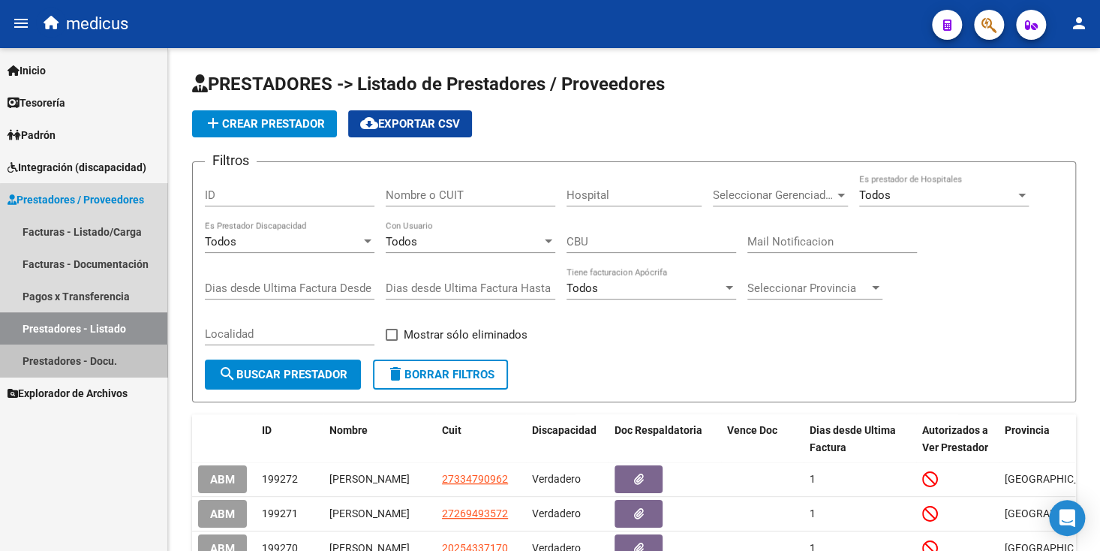
click at [102, 356] on link "Prestadores - Docu." at bounding box center [83, 360] width 167 height 32
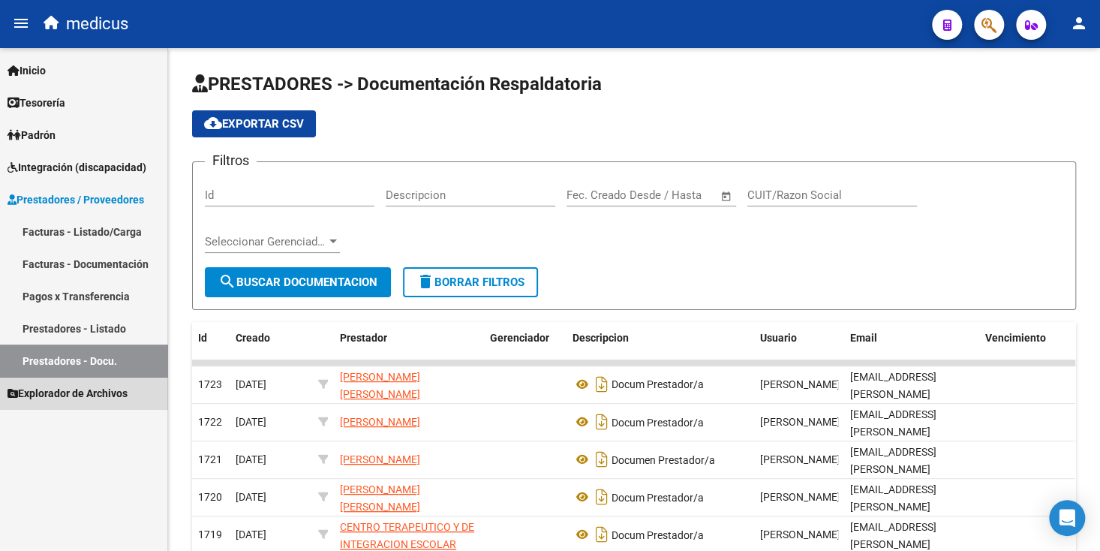
click at [85, 402] on link "Explorador de Archivos" at bounding box center [83, 393] width 167 height 32
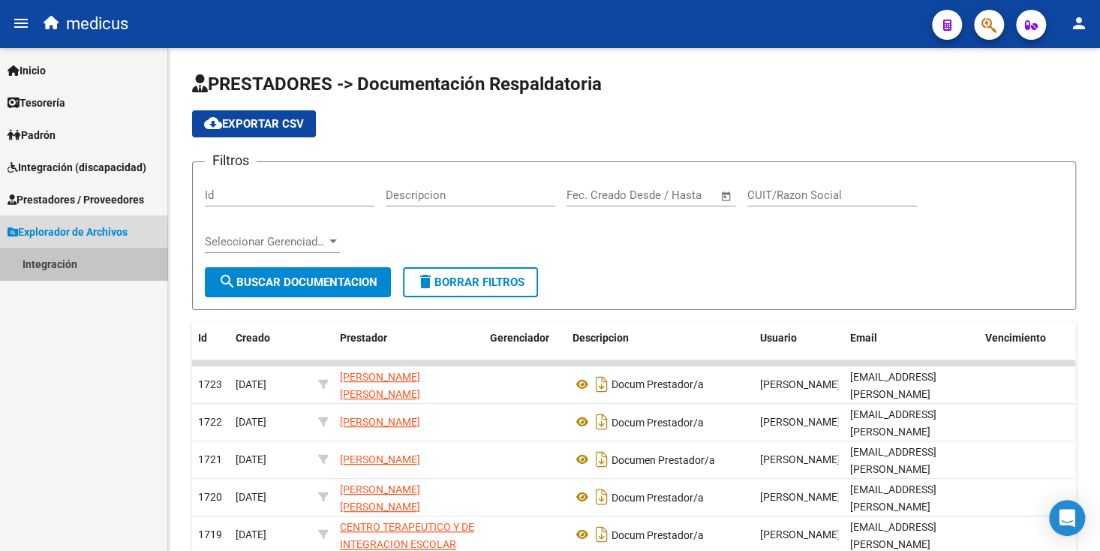
click at [77, 266] on link "Integración" at bounding box center [83, 264] width 167 height 32
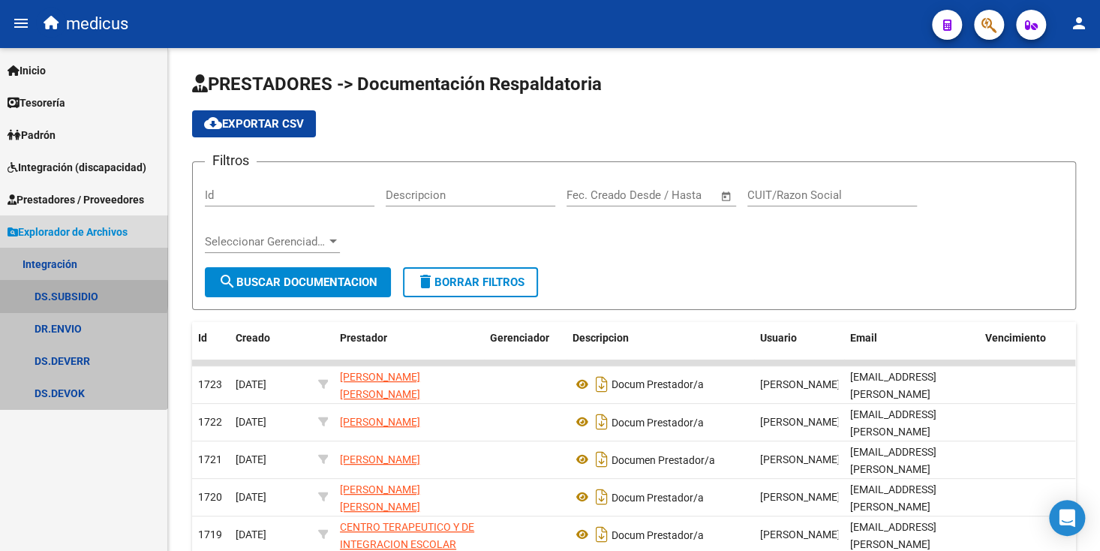
click at [74, 295] on link "DS.SUBSIDIO" at bounding box center [83, 296] width 167 height 32
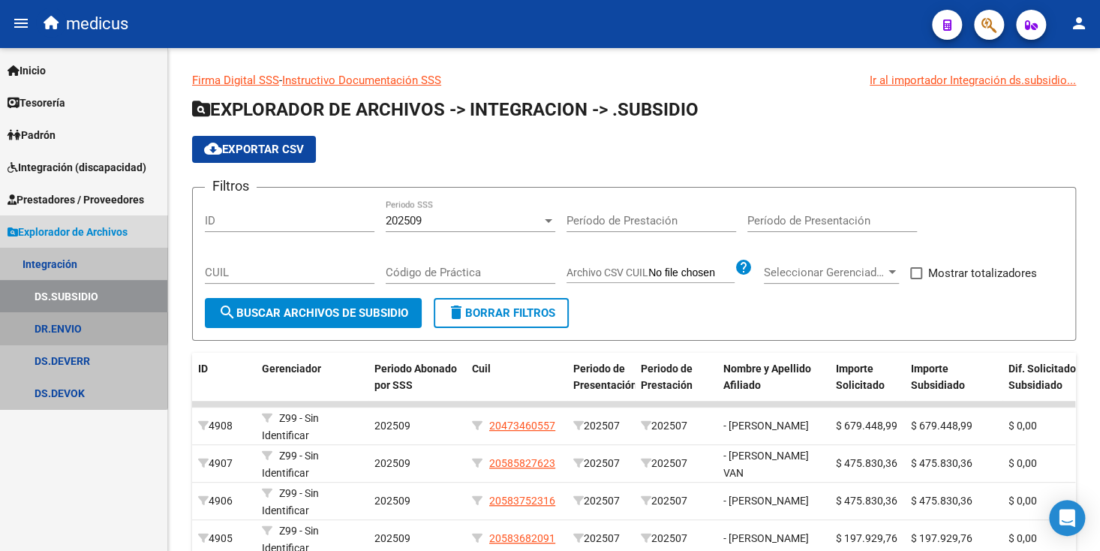
click at [80, 325] on link "DR.ENVIO" at bounding box center [83, 328] width 167 height 32
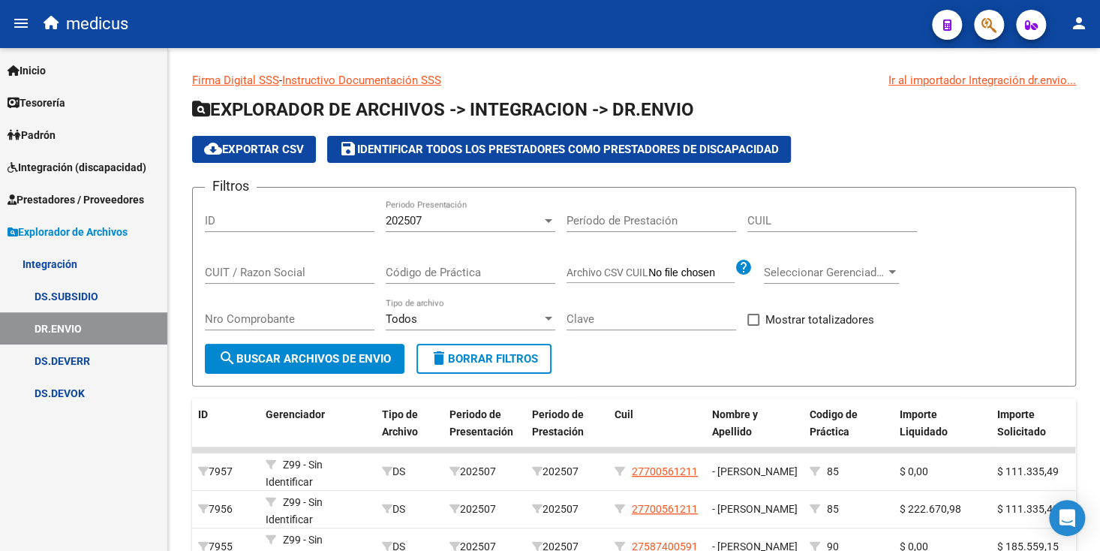
click at [74, 362] on link "DS.DEVERR" at bounding box center [83, 360] width 167 height 32
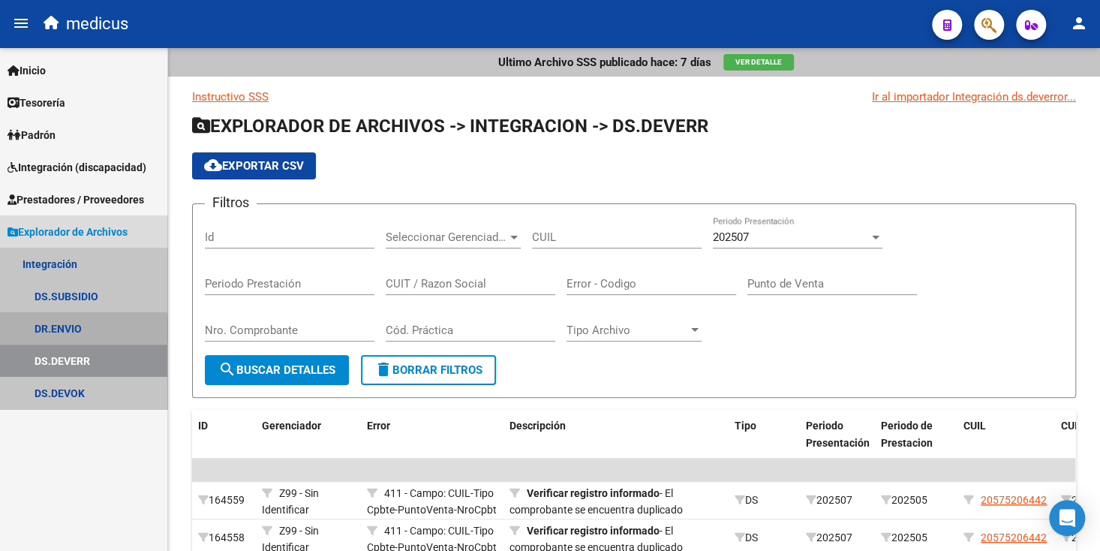
click at [76, 329] on link "DR.ENVIO" at bounding box center [83, 328] width 167 height 32
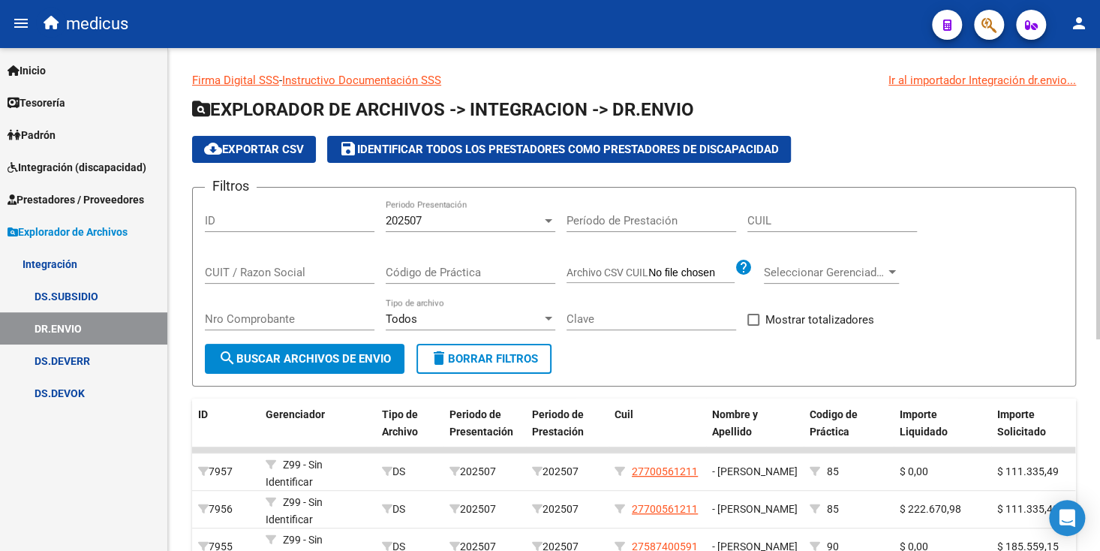
click at [466, 206] on div "202507 Periodo Presentación" at bounding box center [471, 216] width 170 height 32
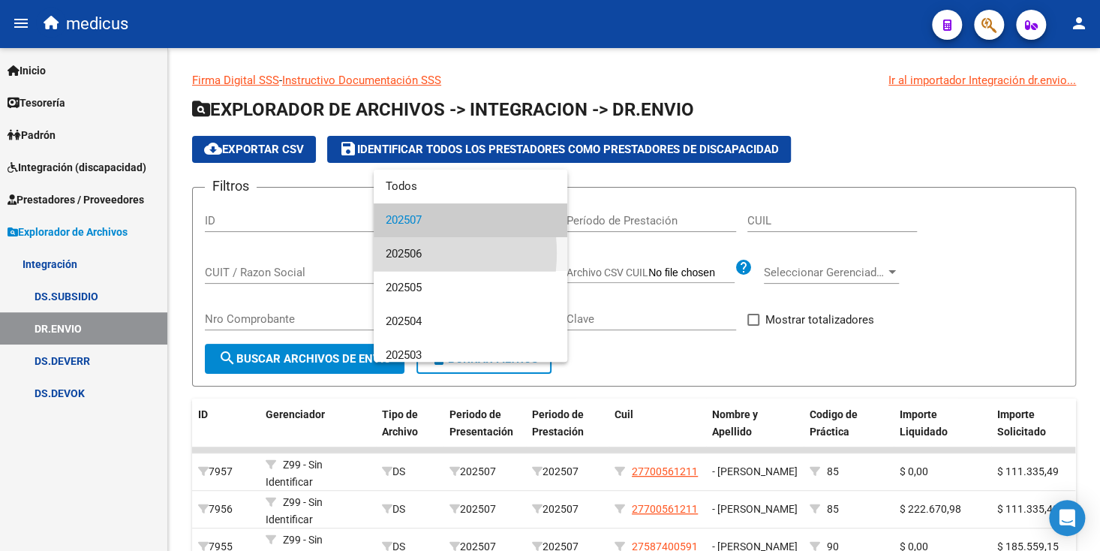
click at [394, 253] on span "202506" at bounding box center [471, 254] width 170 height 34
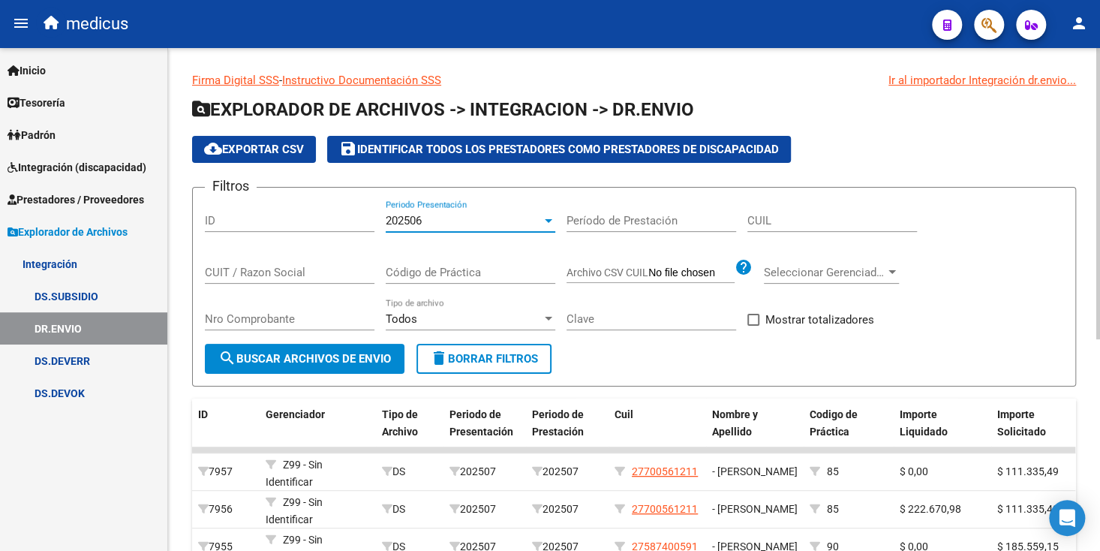
click at [341, 364] on span "search Buscar Archivos de Envio" at bounding box center [304, 359] width 173 height 14
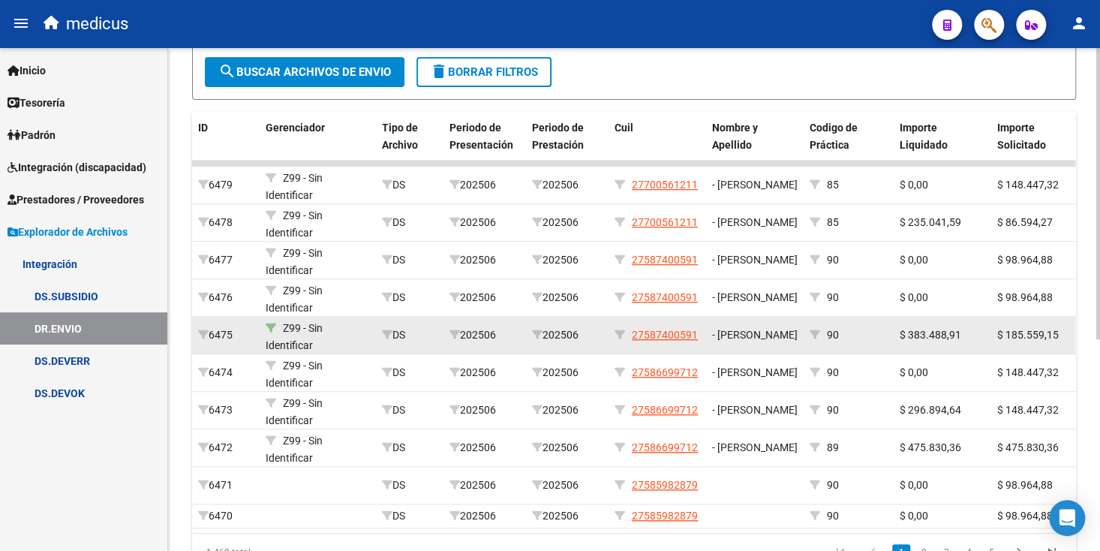
scroll to position [290, 0]
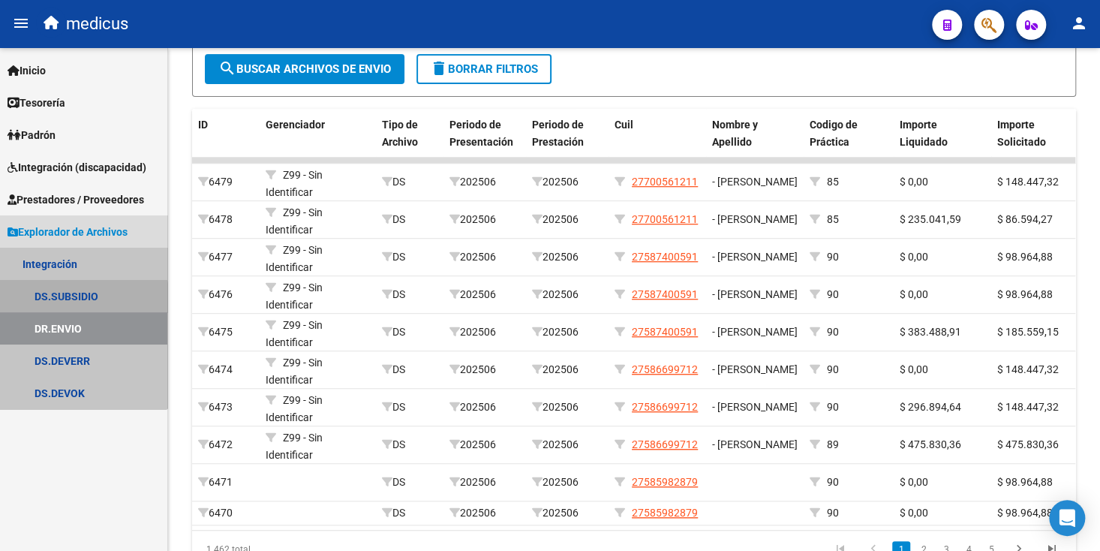
click at [81, 299] on link "DS.SUBSIDIO" at bounding box center [83, 296] width 167 height 32
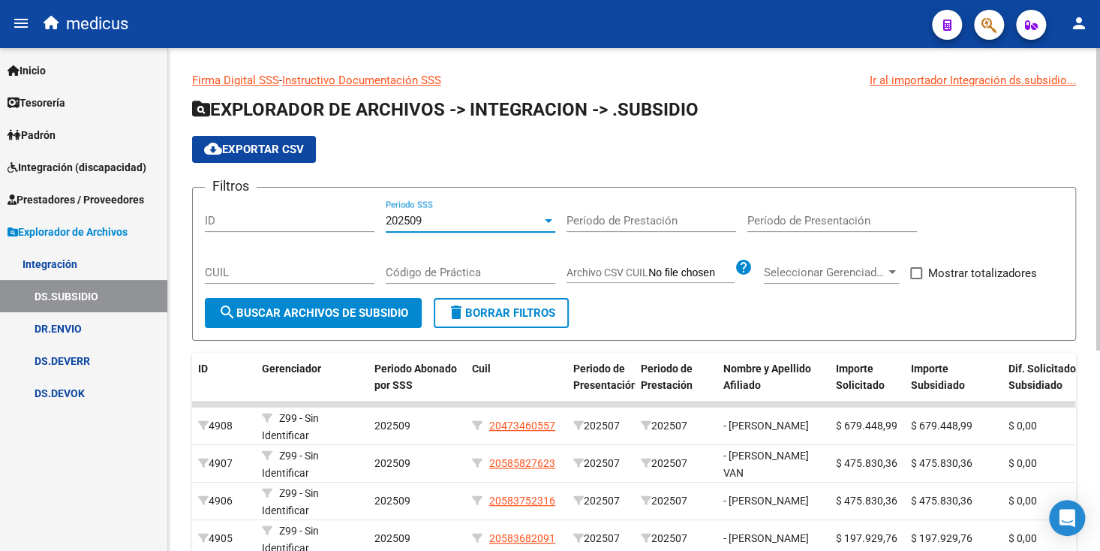
click at [458, 223] on div "202509" at bounding box center [464, 221] width 156 height 14
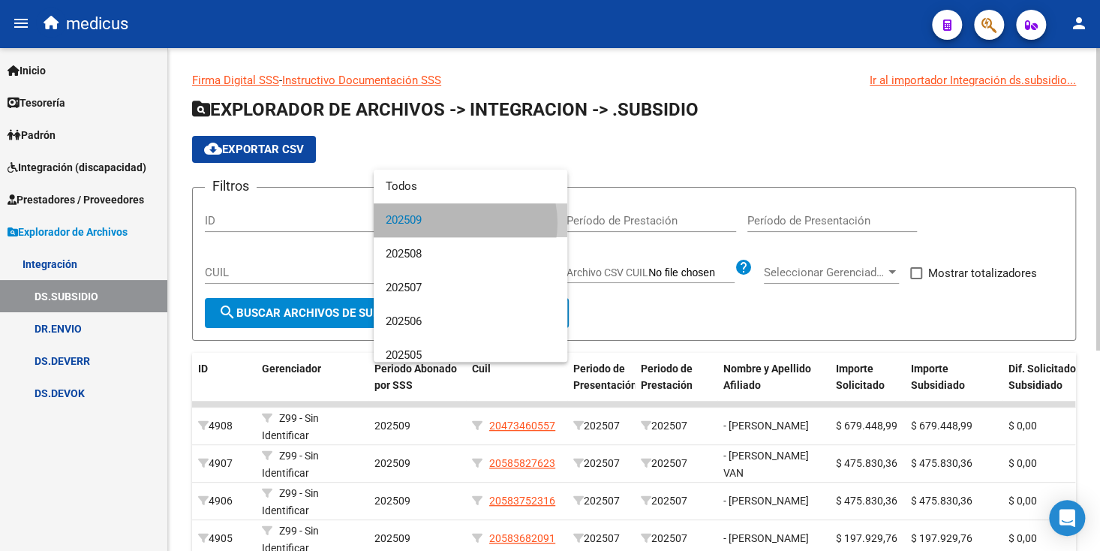
click at [458, 223] on span "202509" at bounding box center [471, 220] width 170 height 34
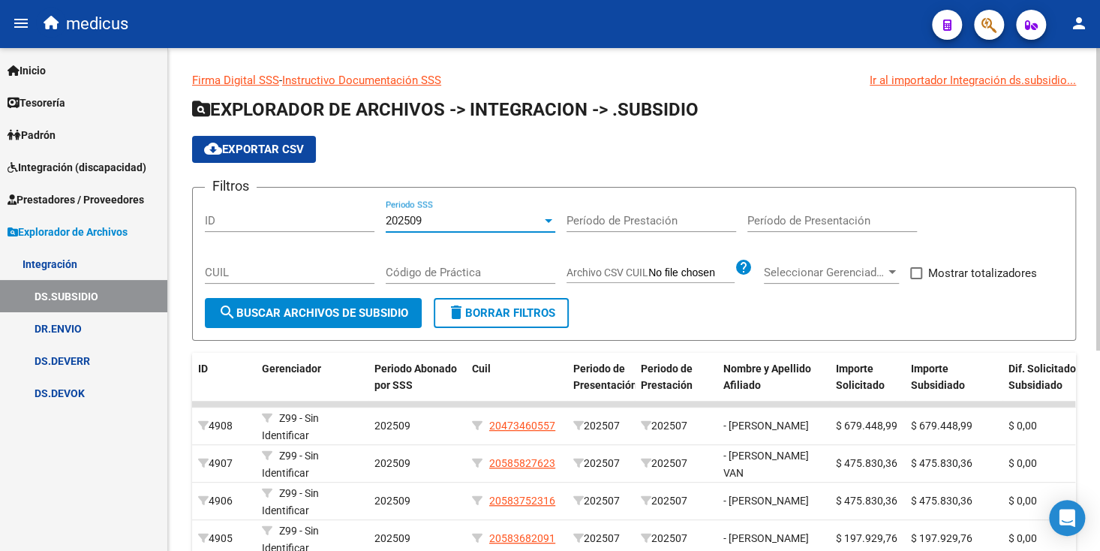
click at [458, 223] on div "202509" at bounding box center [464, 221] width 156 height 14
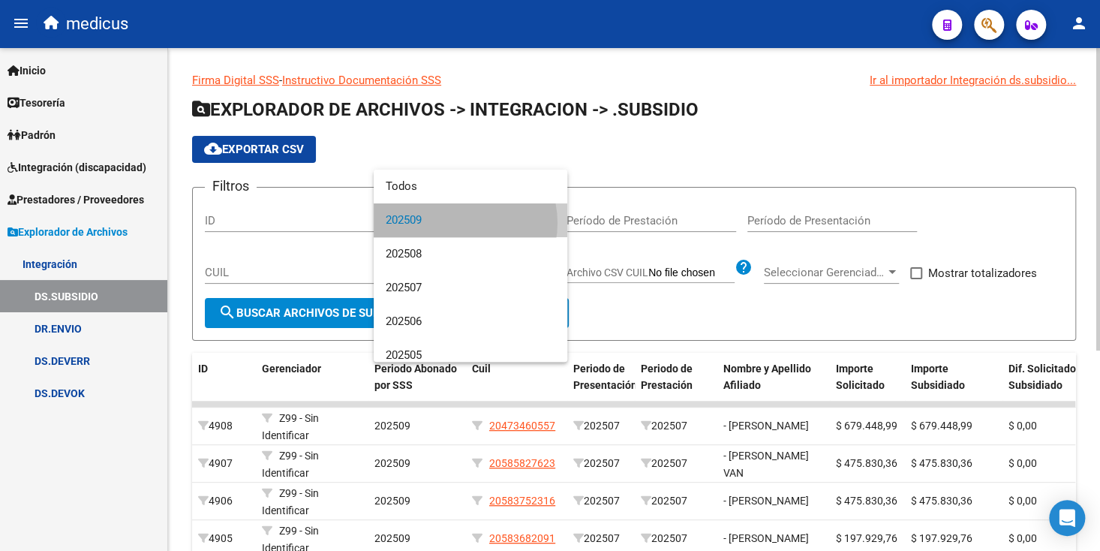
click at [458, 223] on span "202509" at bounding box center [471, 220] width 170 height 34
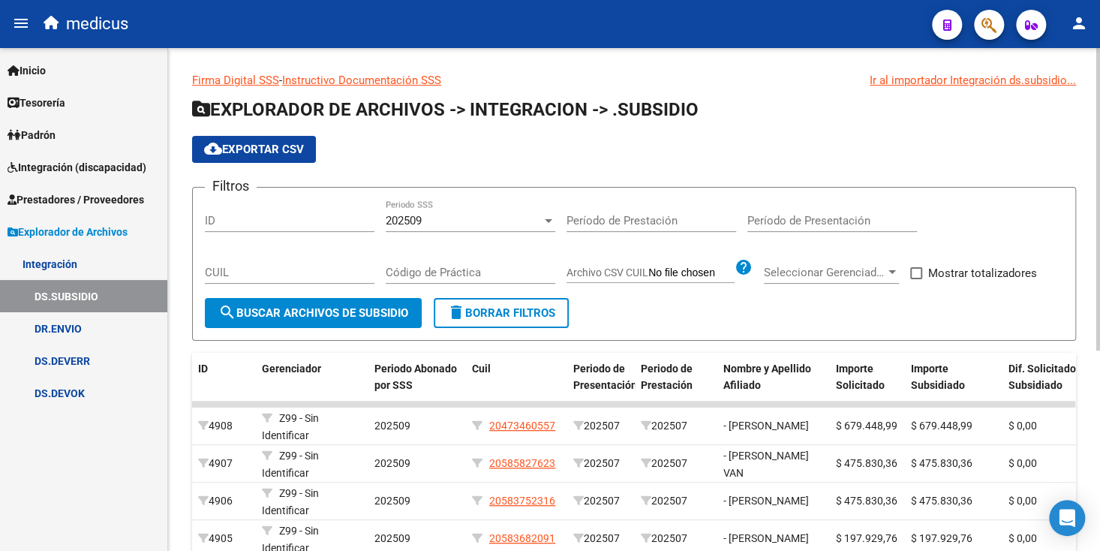
click at [961, 80] on div "Ir al importador Integración ds.subsidio..." at bounding box center [972, 80] width 206 height 17
drag, startPoint x: 922, startPoint y: 83, endPoint x: 910, endPoint y: 85, distance: 12.1
click at [910, 85] on div "Ir al importador Integración ds.subsidio..." at bounding box center [972, 80] width 206 height 17
drag, startPoint x: 910, startPoint y: 85, endPoint x: 884, endPoint y: 112, distance: 37.7
click at [889, 97] on div "Firma Digital SSS - Instructivo Documentación SSS Ir al importador Integración …" at bounding box center [634, 448] width 884 height 753
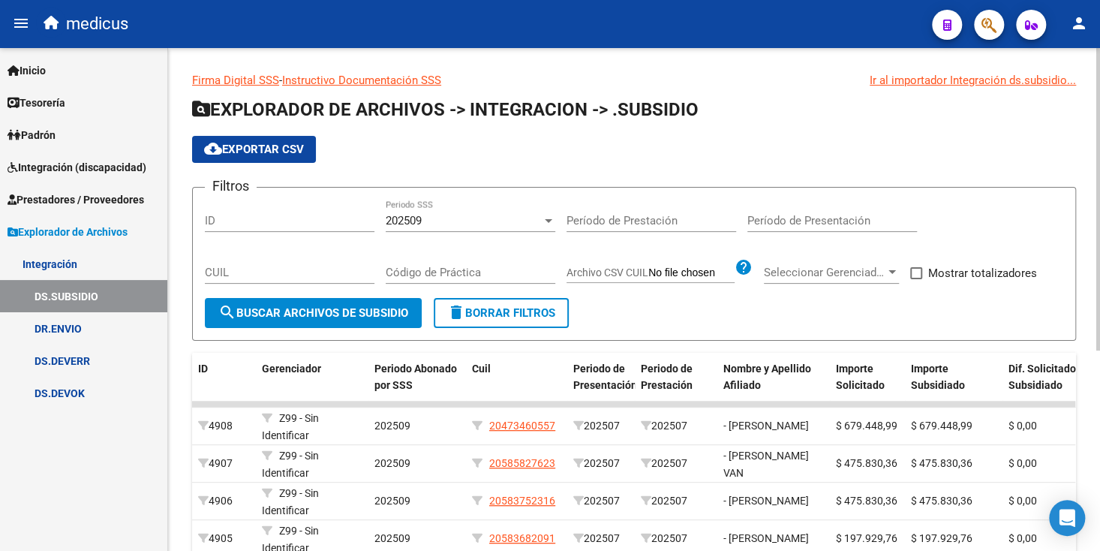
drag, startPoint x: 874, startPoint y: 158, endPoint x: 865, endPoint y: 92, distance: 66.6
click at [866, 140] on div "cloud_download Exportar CSV" at bounding box center [634, 149] width 884 height 27
click at [883, 80] on div "Ir al importador Integración ds.subsidio..." at bounding box center [972, 80] width 206 height 17
click at [1032, 24] on icon "button" at bounding box center [1031, 25] width 13 height 11
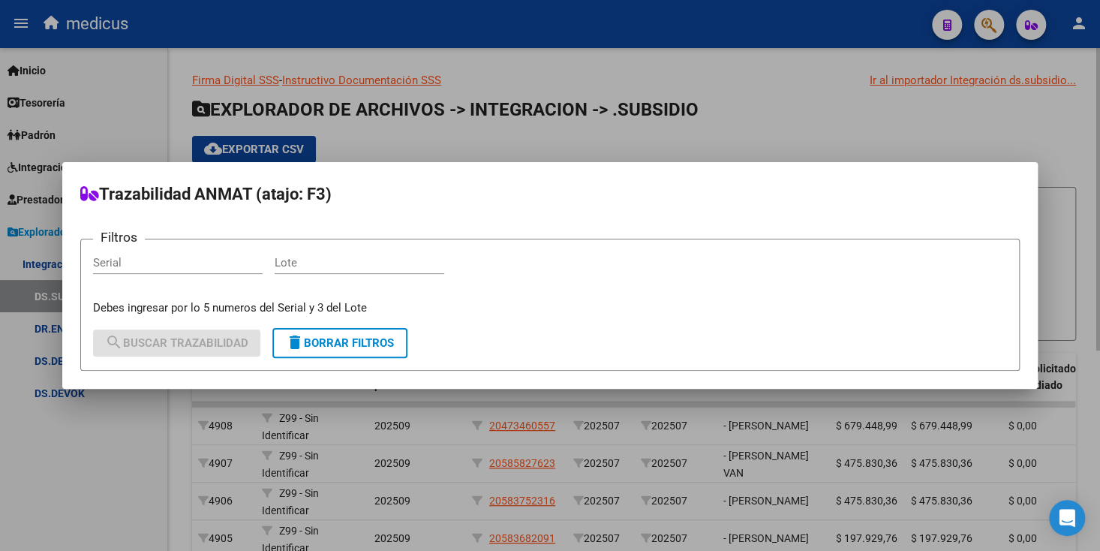
drag, startPoint x: 903, startPoint y: 116, endPoint x: 905, endPoint y: 107, distance: 9.1
click at [902, 116] on div at bounding box center [550, 275] width 1100 height 551
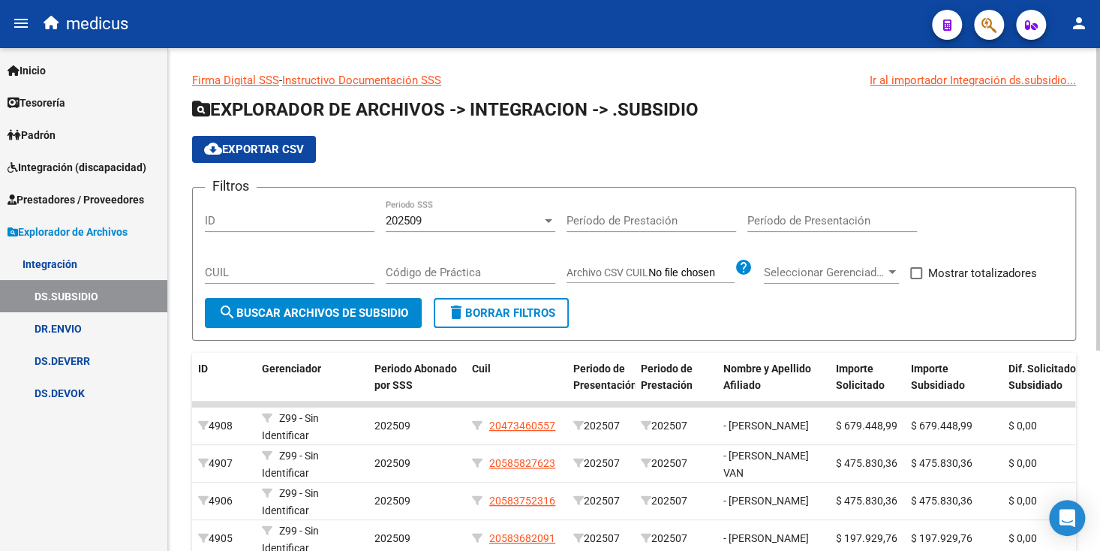
click at [928, 83] on div "Ir al importador Integración ds.subsidio..." at bounding box center [972, 80] width 206 height 17
click at [221, 146] on mat-icon "cloud_download" at bounding box center [213, 149] width 18 height 18
